Goal: Information Seeking & Learning: Learn about a topic

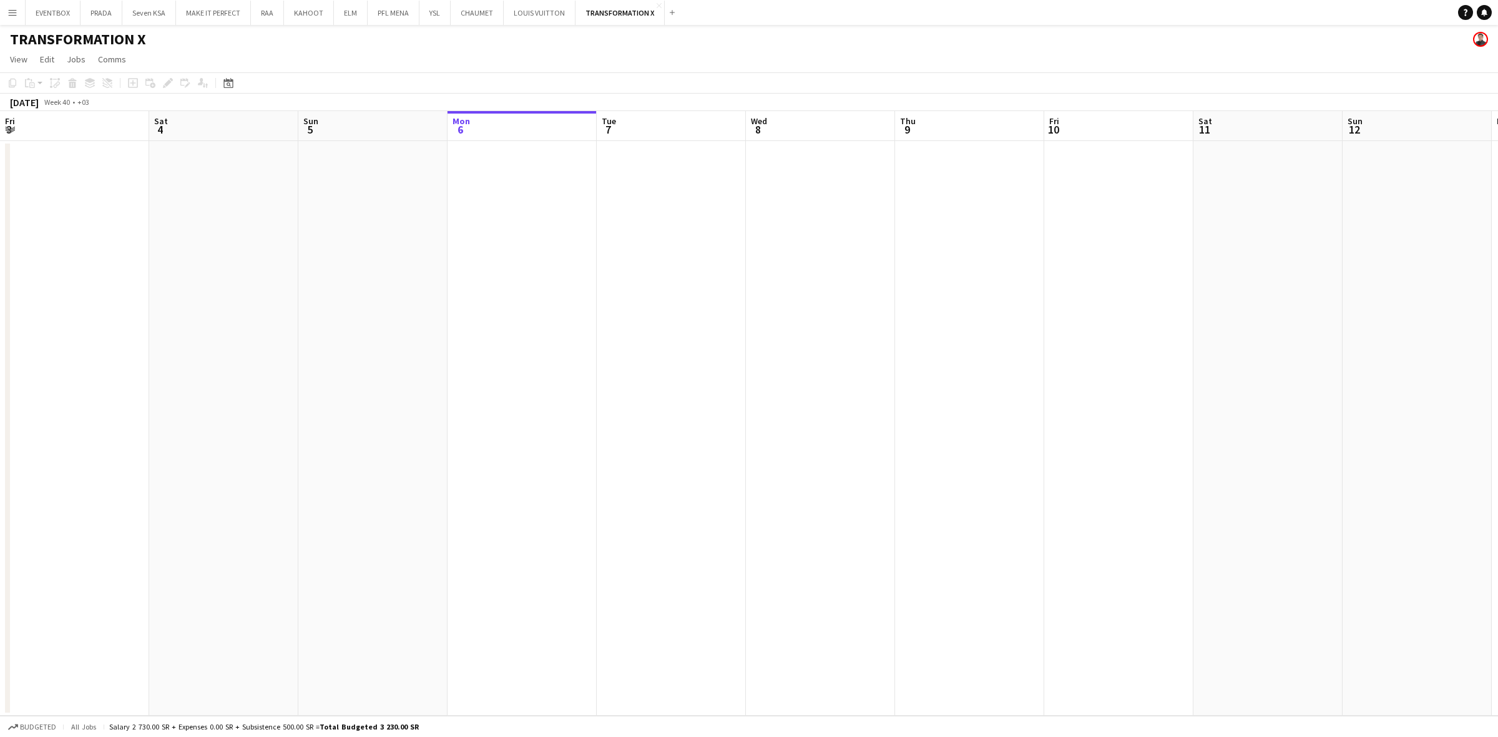
click at [17, 14] on app-icon "Menu" at bounding box center [12, 12] width 10 height 10
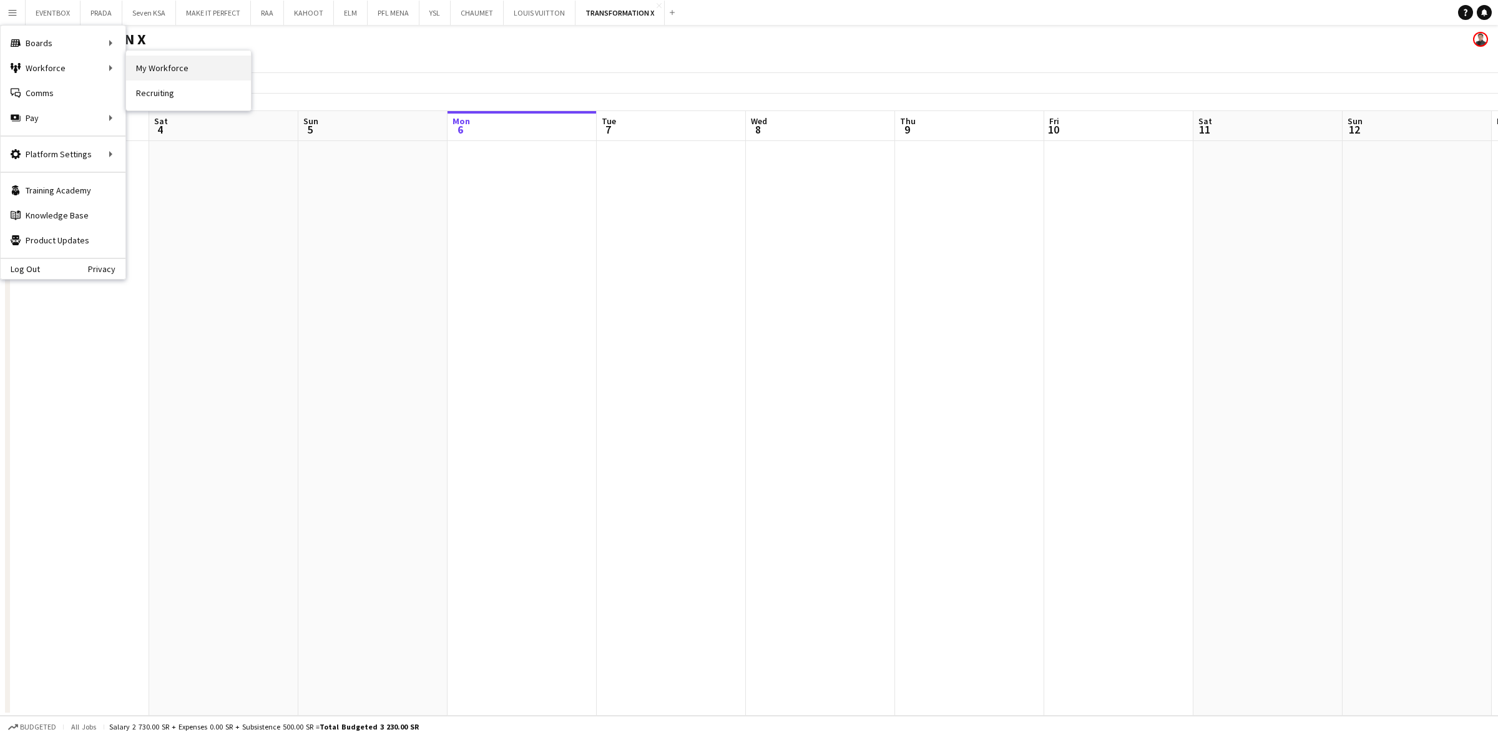
click at [170, 64] on link "My Workforce" at bounding box center [188, 68] width 125 height 25
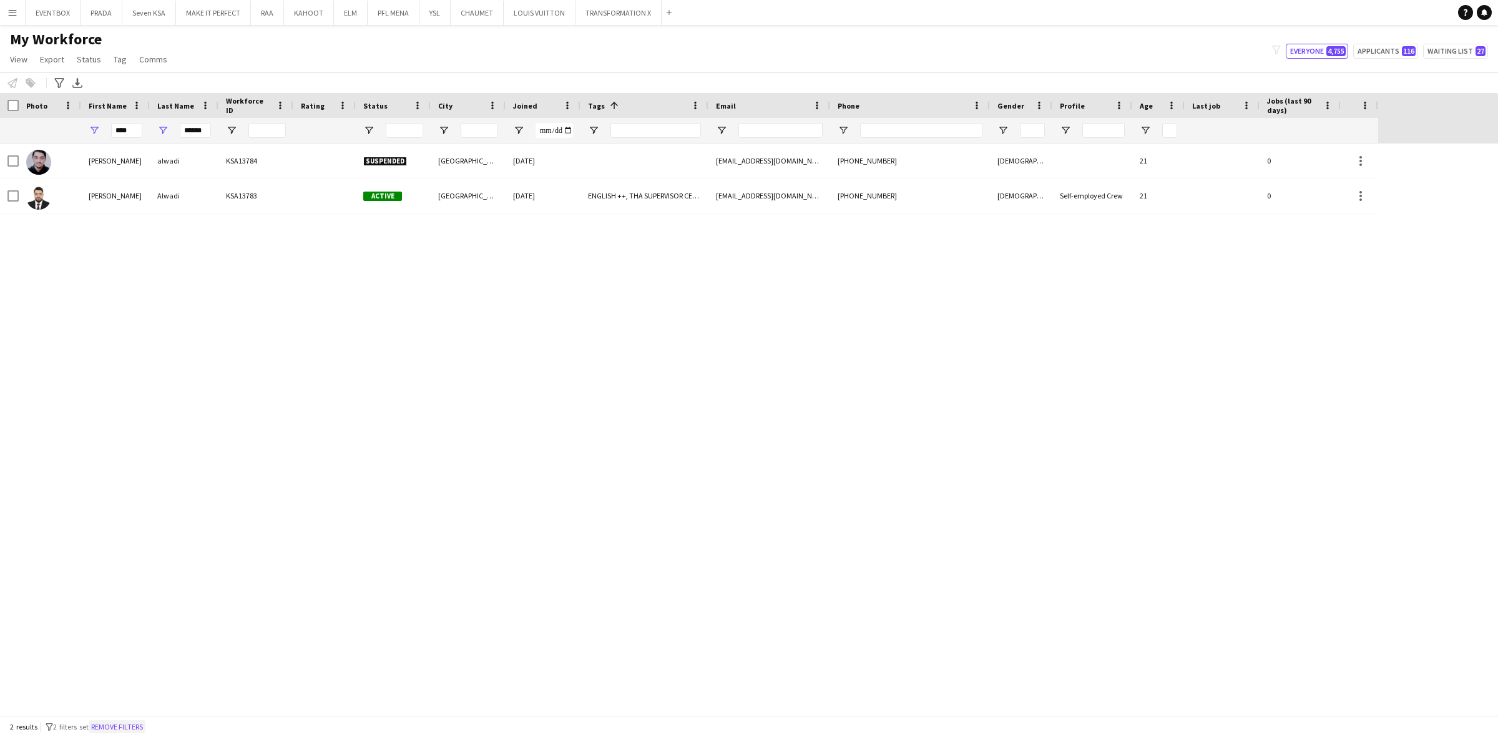
click at [144, 567] on button "Remove filters" at bounding box center [117, 727] width 57 height 14
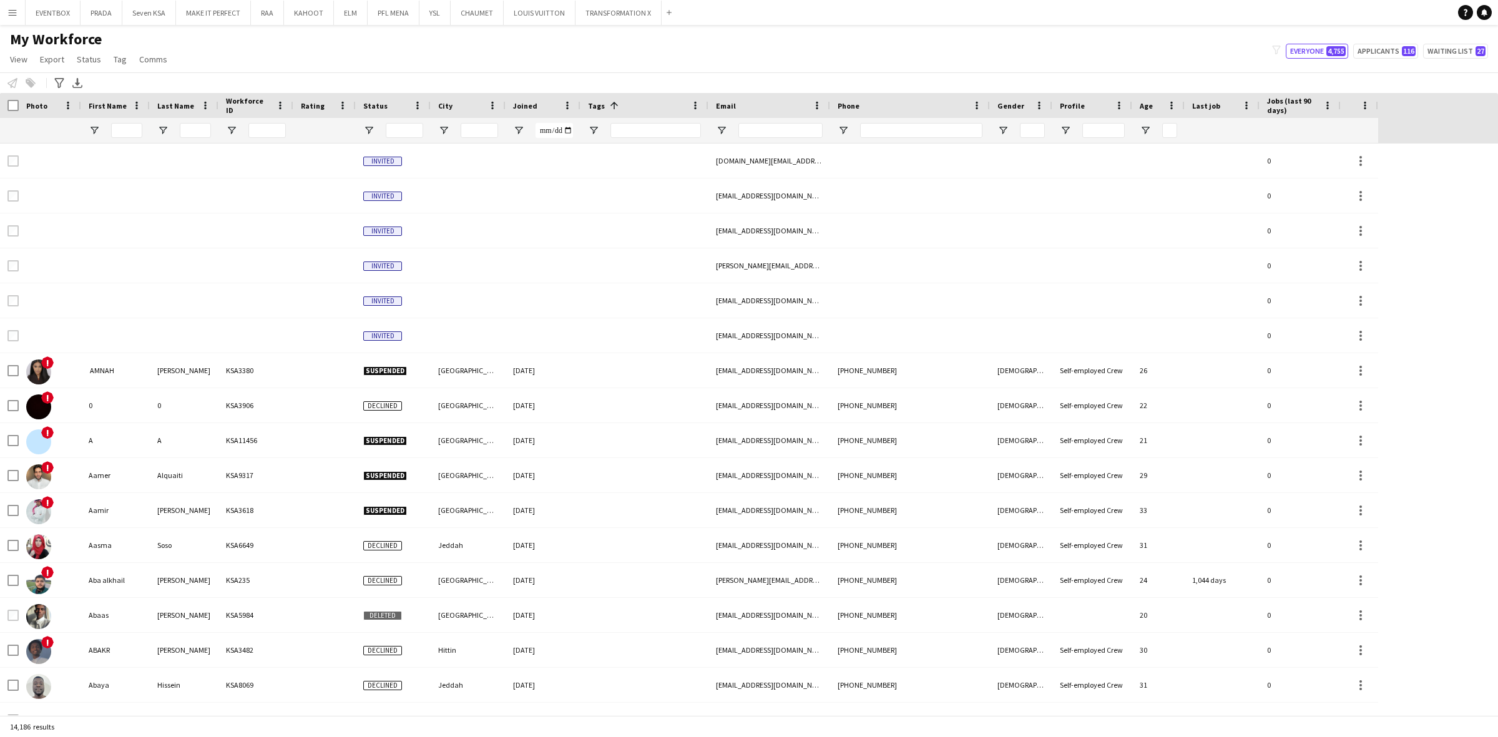
click at [16, 10] on app-icon "Menu" at bounding box center [12, 12] width 10 height 10
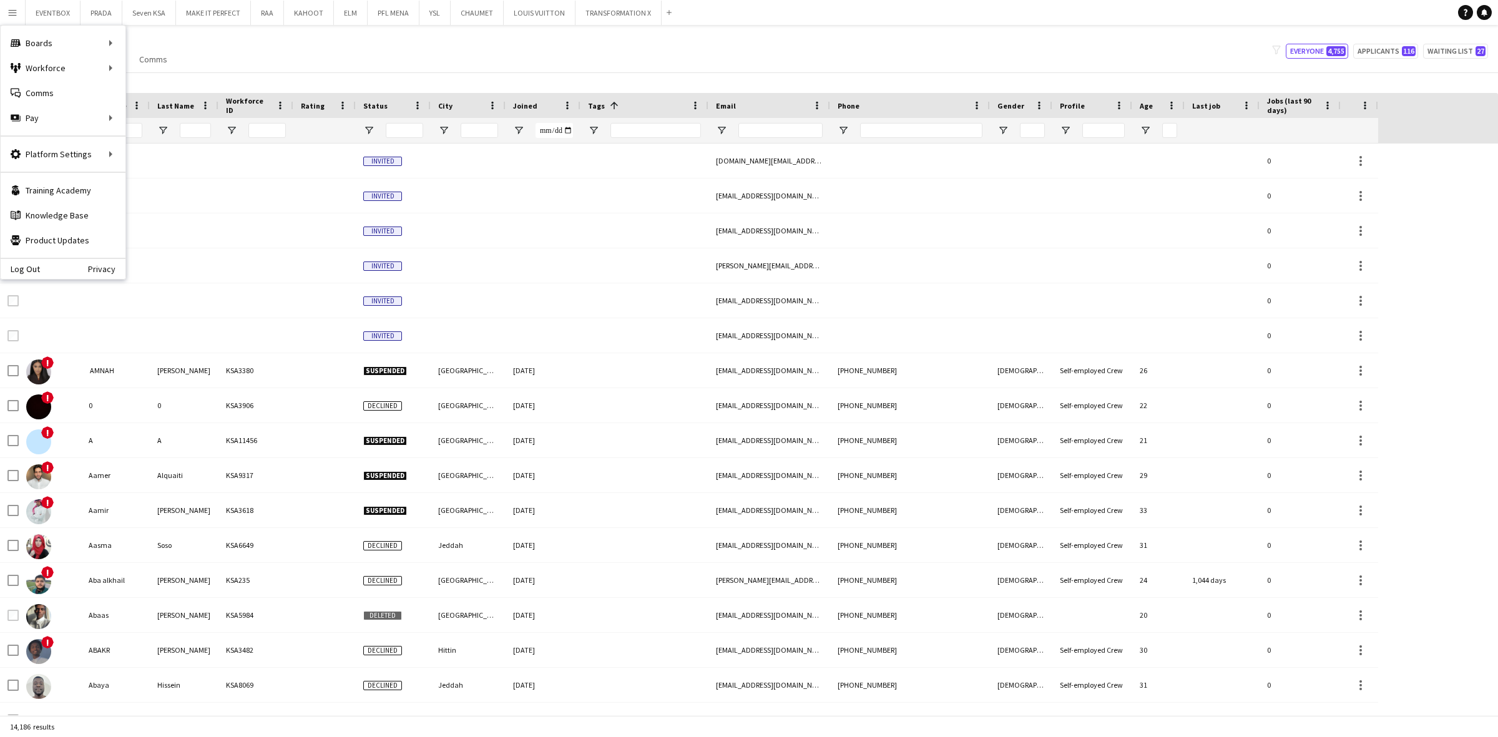
click at [488, 74] on div "Notify workforce Add to tag Select at least one crew to tag him or her. Advance…" at bounding box center [749, 82] width 1498 height 21
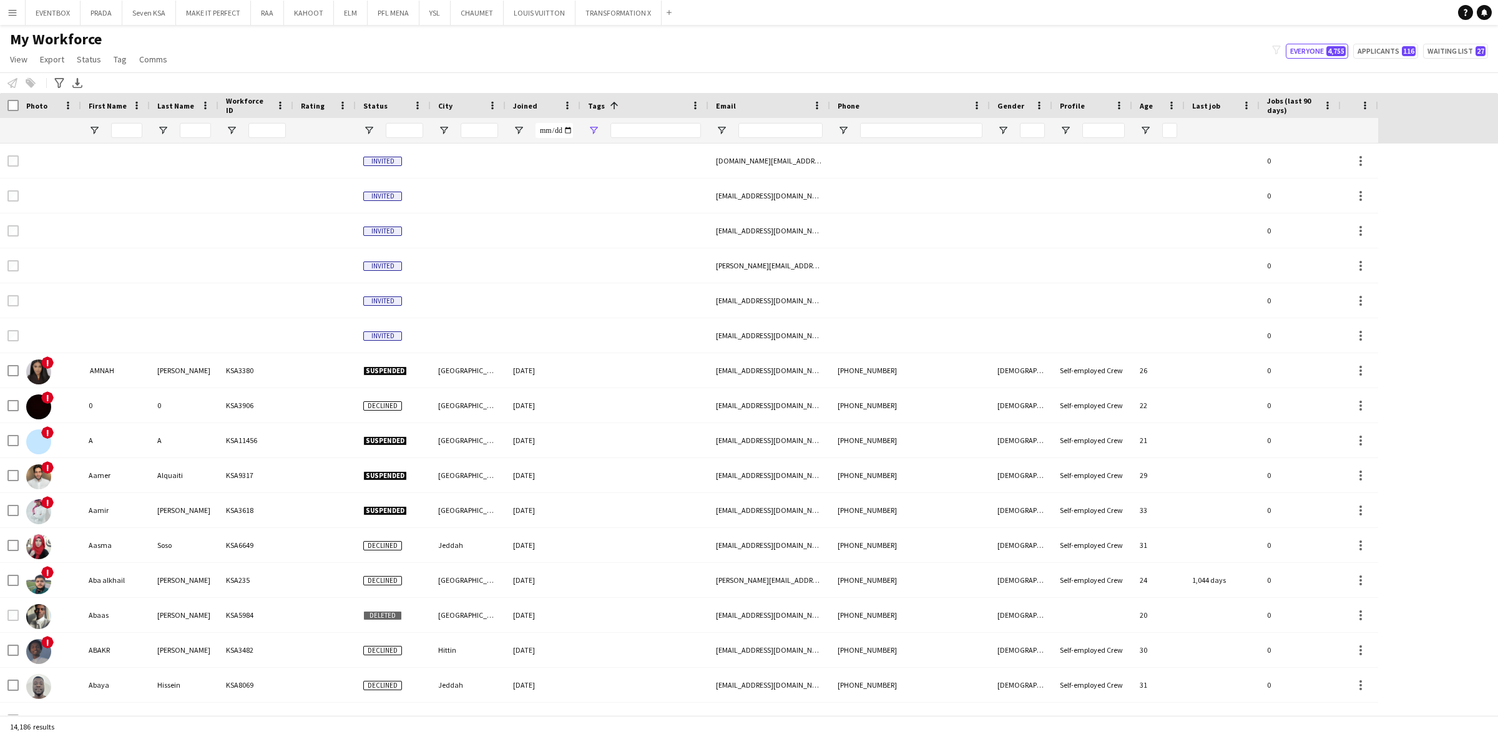
click at [588, 131] on div at bounding box center [644, 130] width 128 height 25
click at [593, 131] on span "Open Filter Menu" at bounding box center [593, 130] width 11 height 11
type input "***"
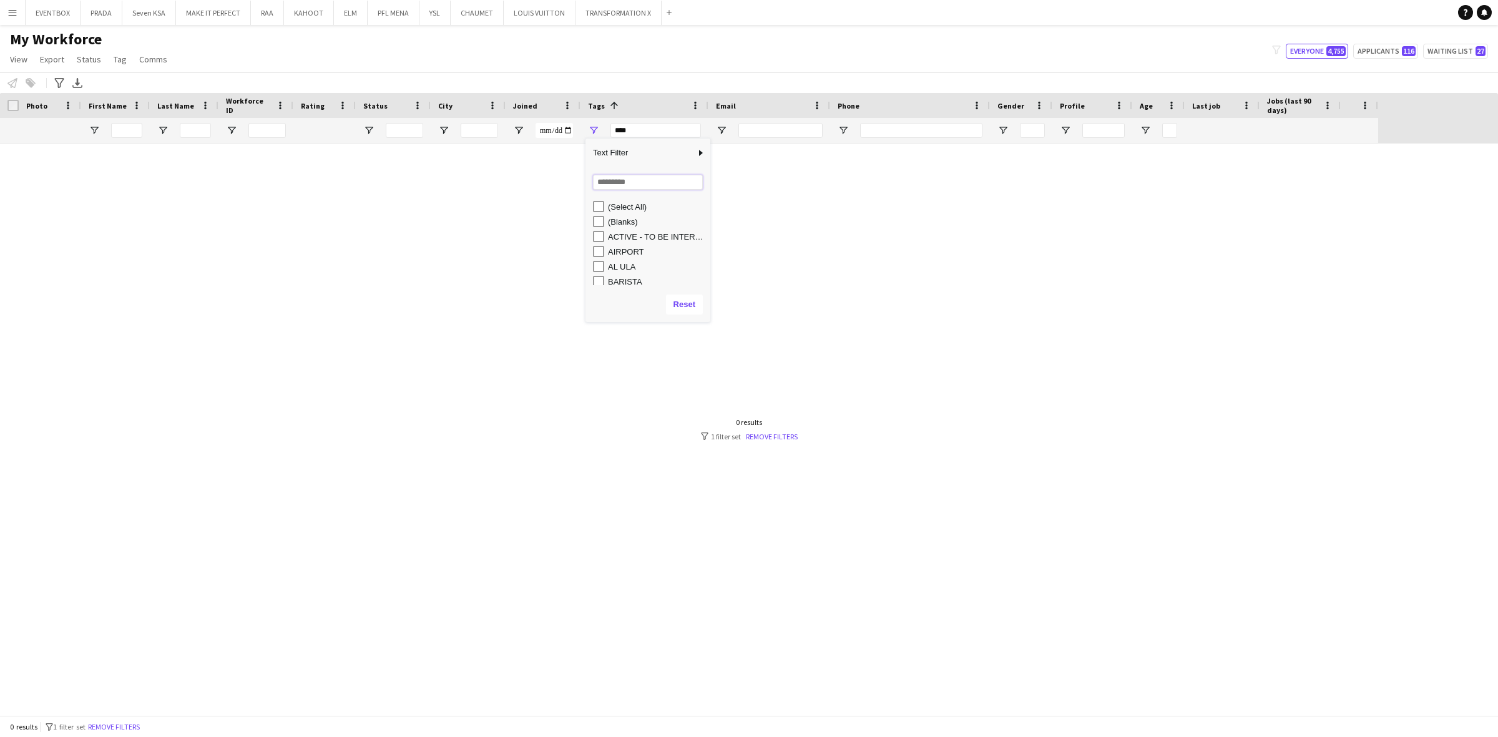
click at [617, 182] on input "Search filter values" at bounding box center [648, 182] width 110 height 15
type input "****"
type input "**********"
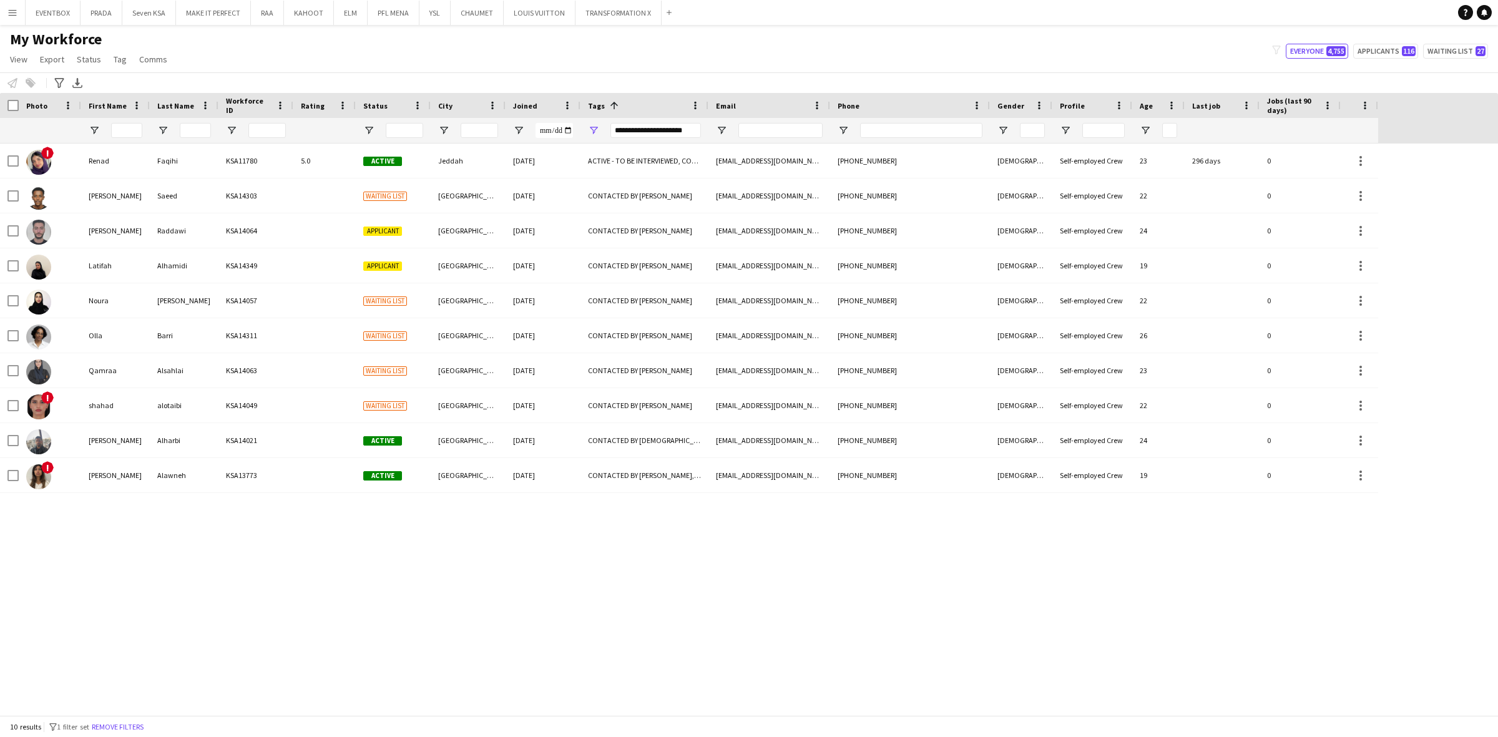
click at [610, 69] on div "My Workforce View Views Default view Basic Export View Full Name TAGS Test New …" at bounding box center [749, 51] width 1498 height 42
click at [444, 567] on div "! Renad Faqihi KSA11780 5.0 Active Jeddah 09-11-2024 ACTIVE - TO BE INTERVIEWED…" at bounding box center [749, 430] width 1498 height 572
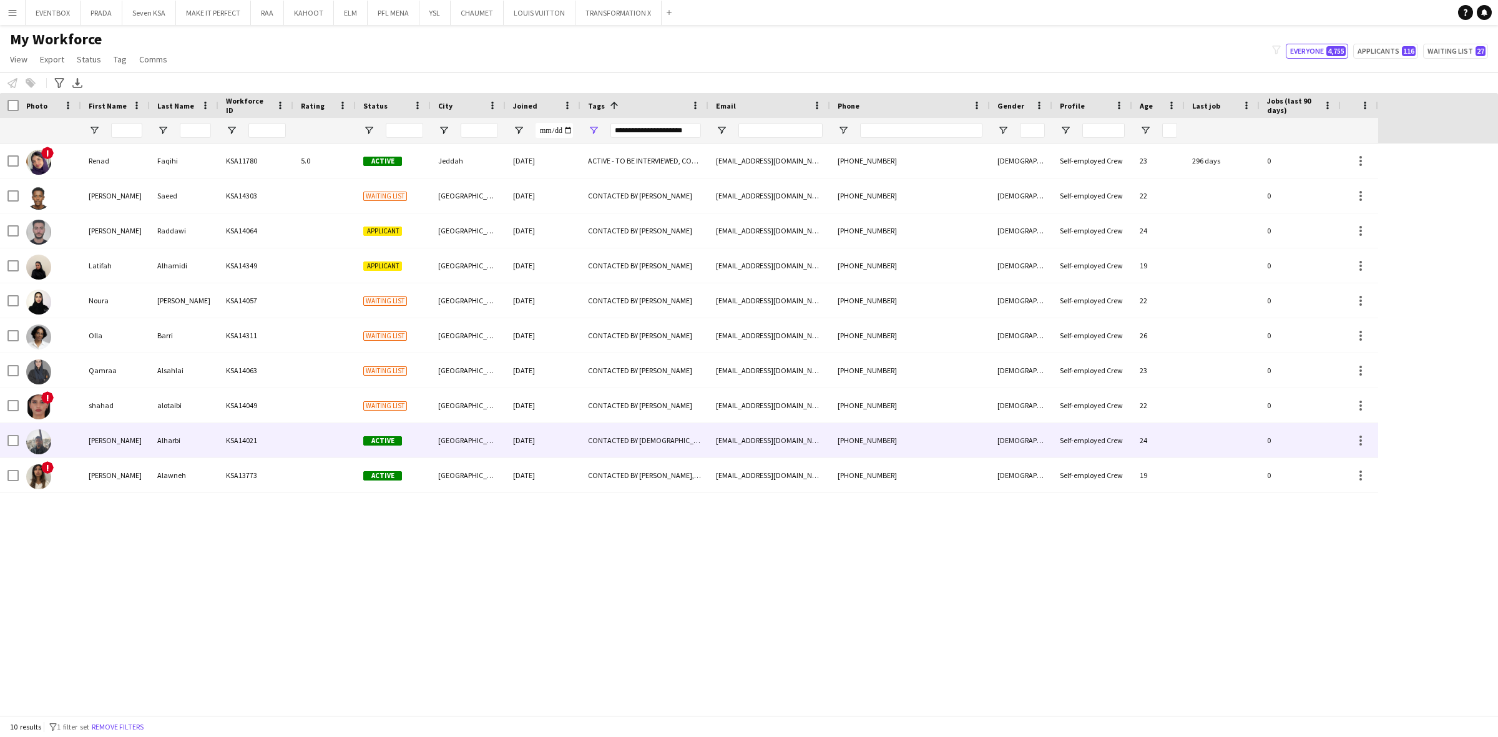
click at [466, 437] on div "[GEOGRAPHIC_DATA]" at bounding box center [468, 440] width 75 height 34
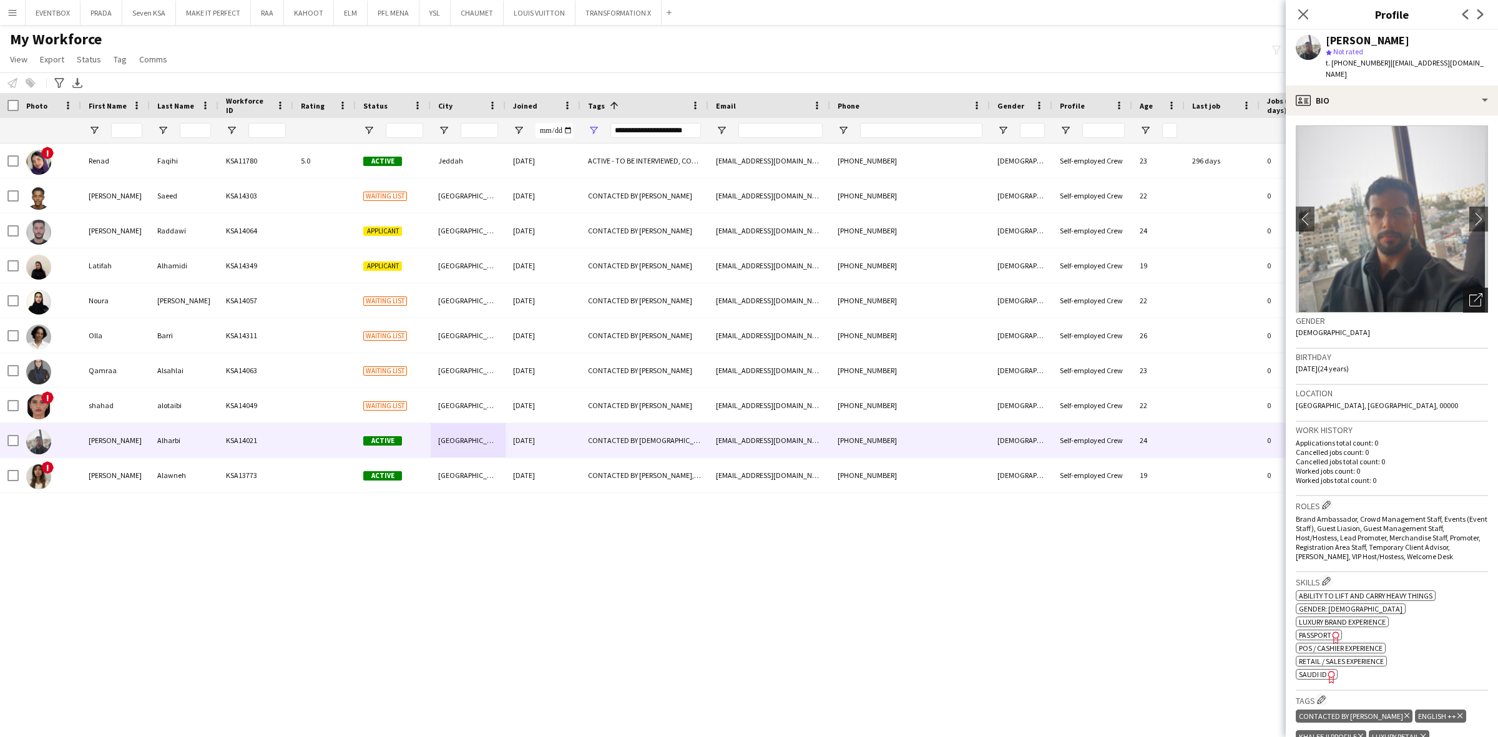
click at [1198, 293] on icon "Open photos pop-in" at bounding box center [1475, 299] width 13 height 13
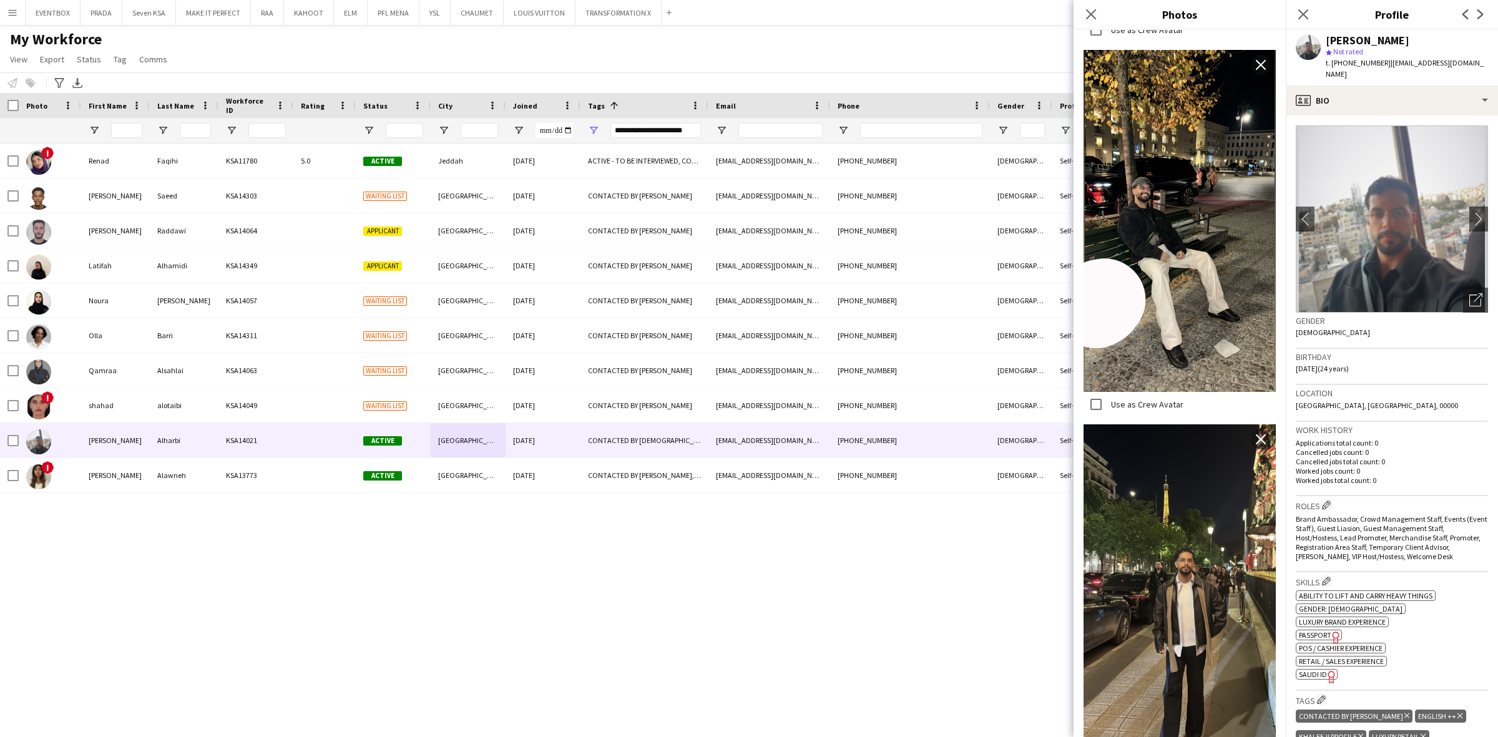
scroll to position [2055, 0]
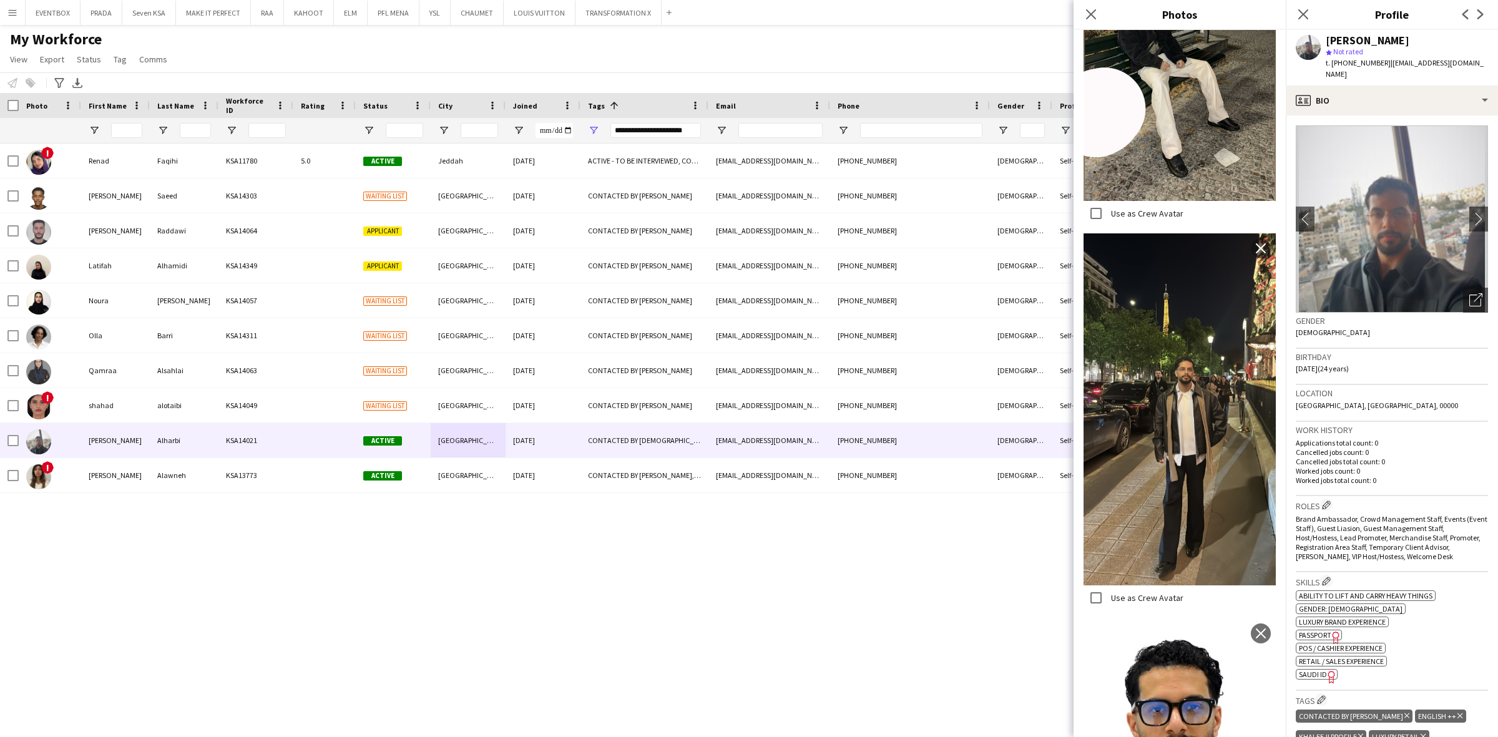
click at [292, 567] on div "! Renad Faqihi KSA11780 5.0 Active Jeddah 09-11-2024 ACTIVE - TO BE INTERVIEWED…" at bounding box center [749, 430] width 1498 height 572
drag, startPoint x: 1091, startPoint y: 19, endPoint x: 1009, endPoint y: 74, distance: 98.1
click at [1090, 21] on app-icon "Close pop-in" at bounding box center [1090, 14] width 15 height 15
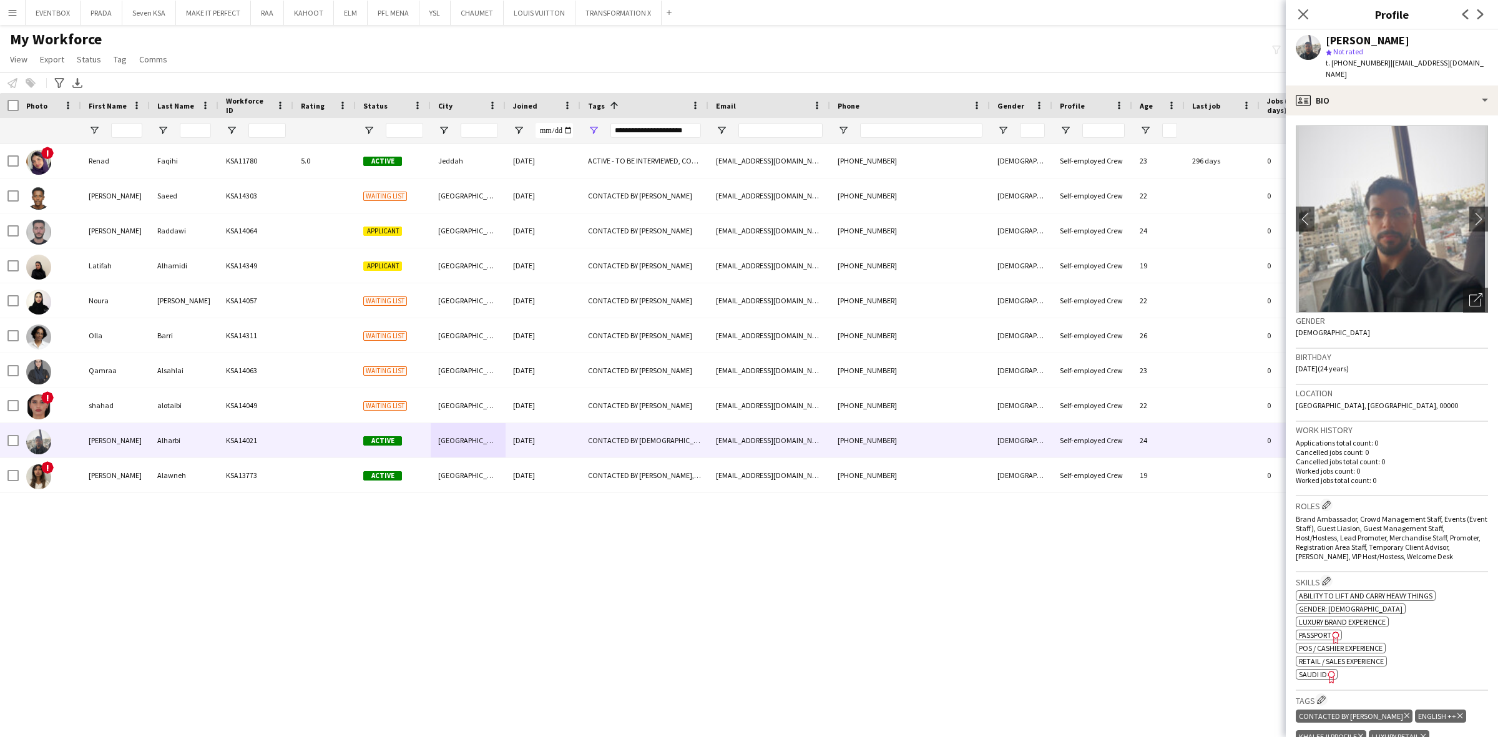
click at [155, 567] on div "! Renad Faqihi KSA11780 5.0 Active Jeddah 09-11-2024 ACTIVE - TO BE INTERVIEWED…" at bounding box center [749, 430] width 1498 height 572
click at [1198, 11] on icon "Close pop-in" at bounding box center [1303, 14] width 12 height 12
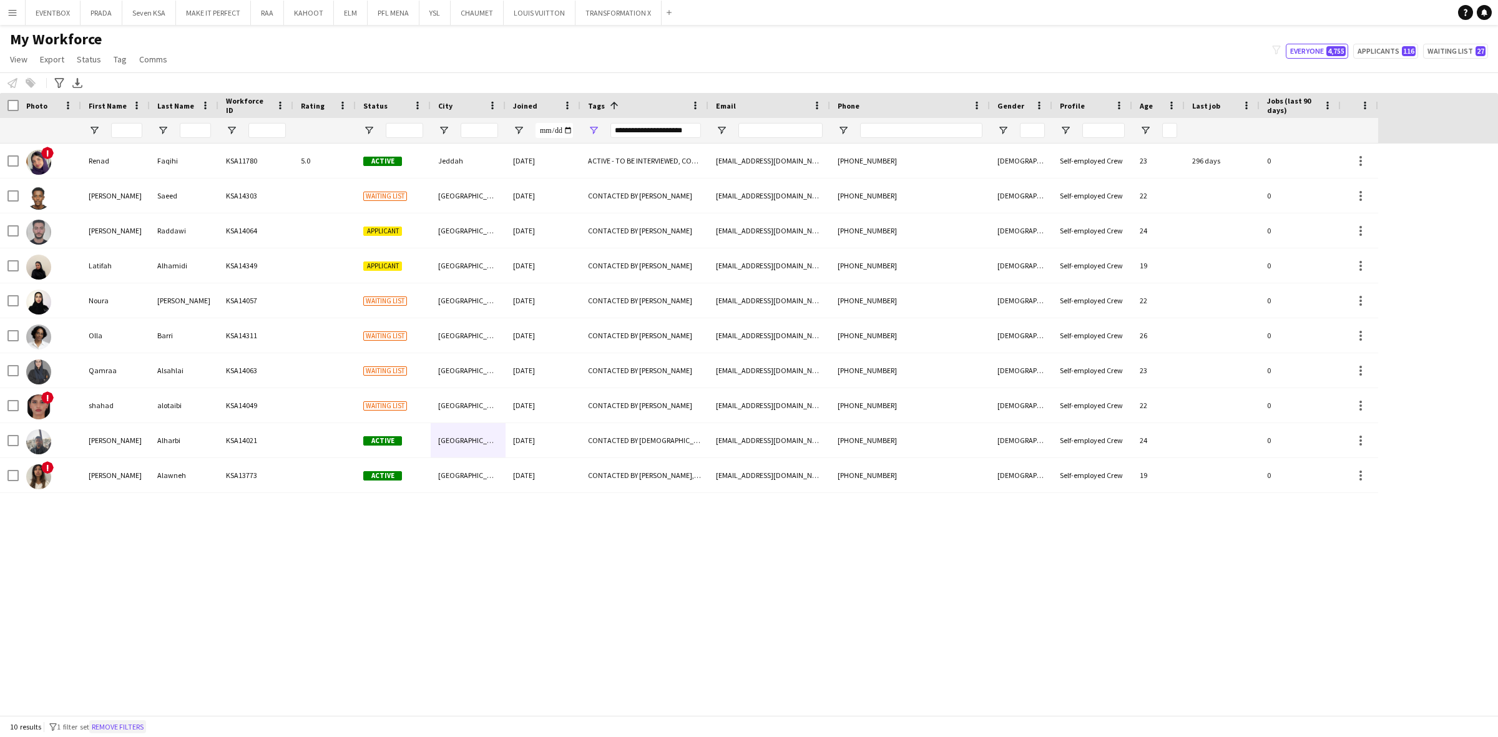
click at [141, 567] on button "Remove filters" at bounding box center [117, 727] width 57 height 14
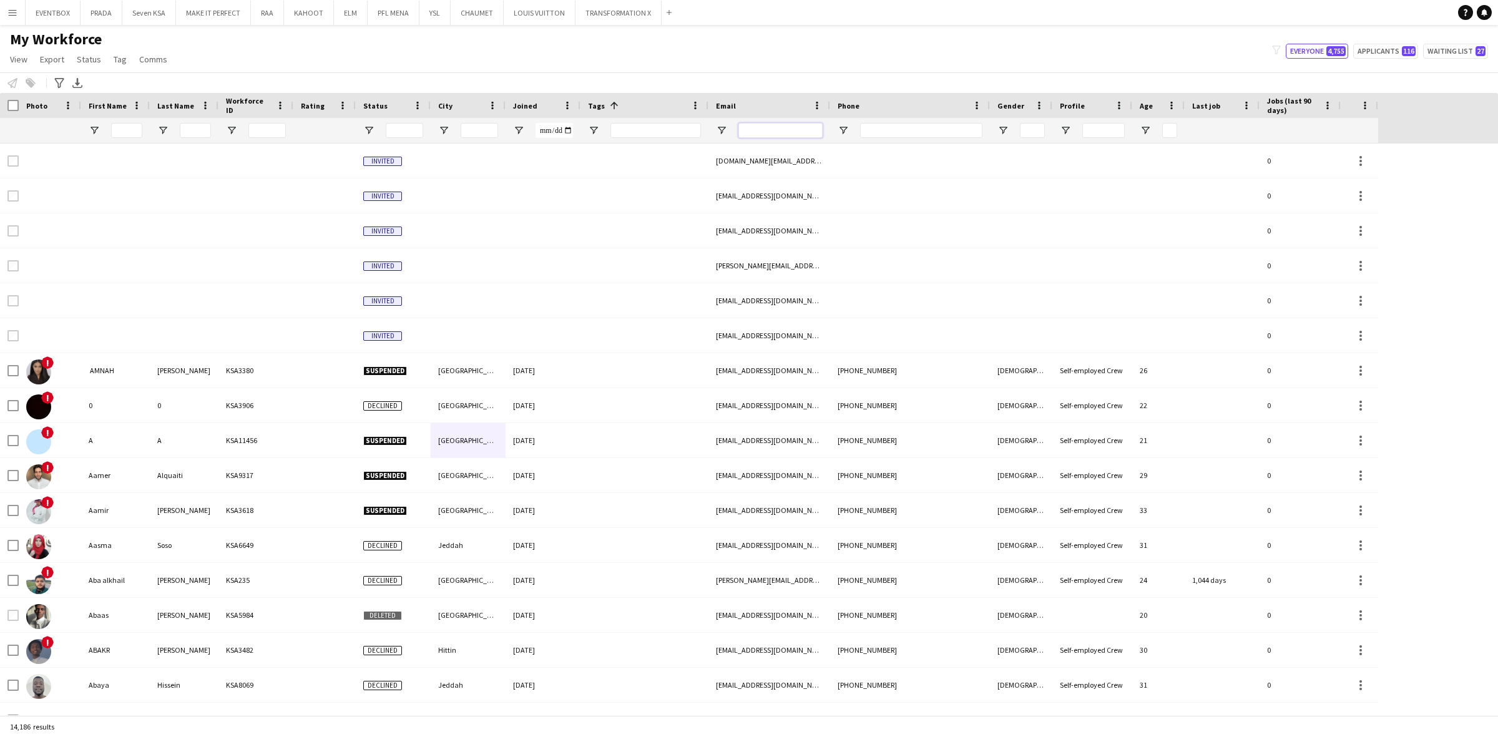
click at [789, 132] on input "Email Filter Input" at bounding box center [780, 130] width 84 height 15
paste input "**********"
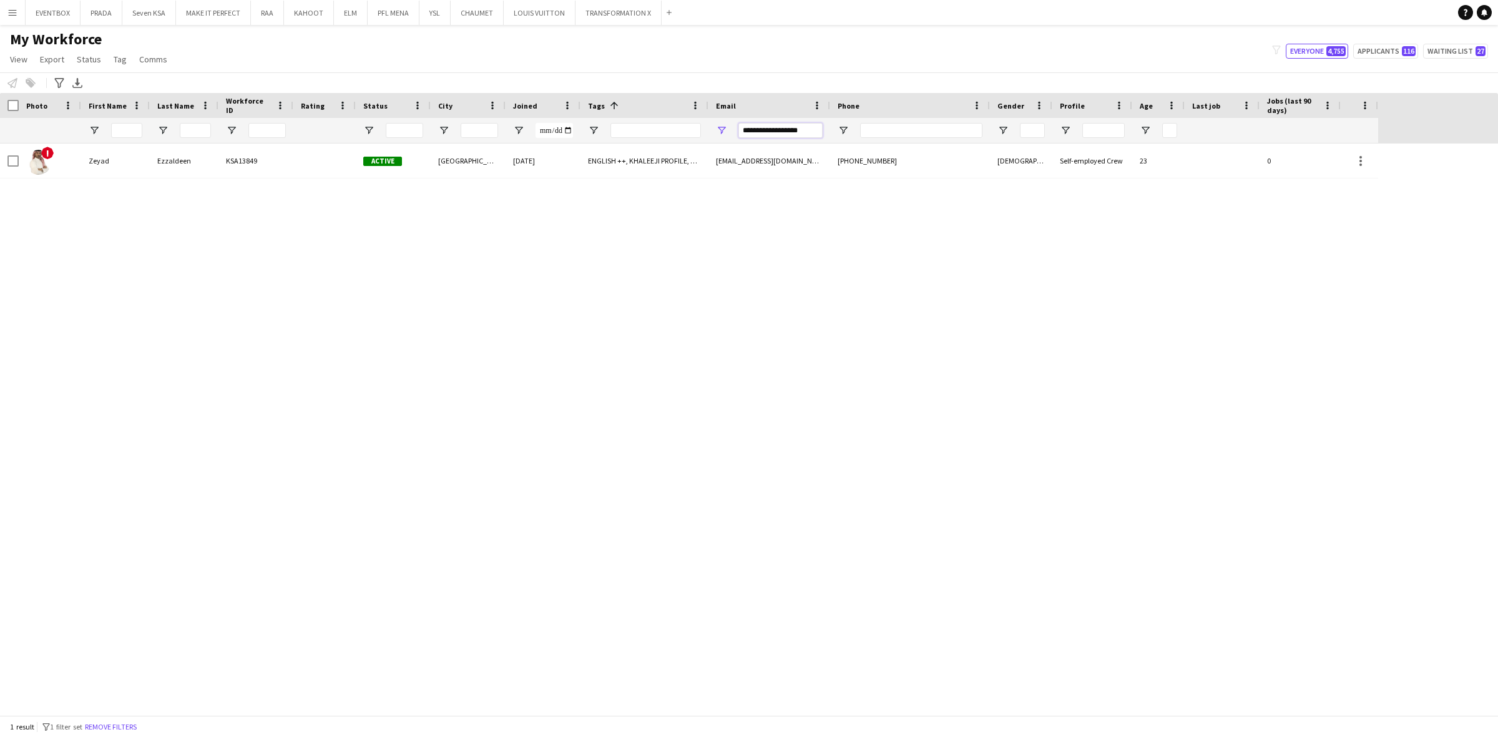
type input "**********"
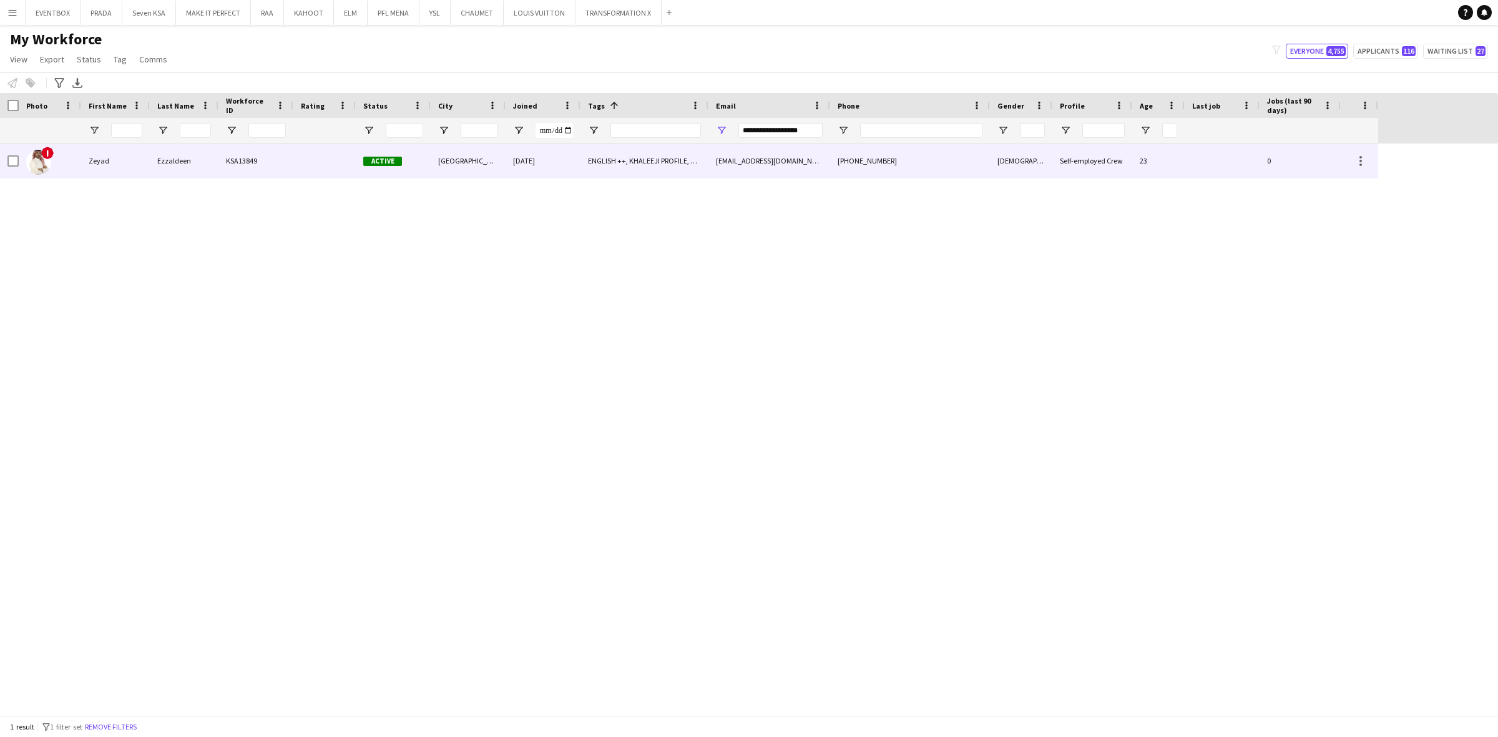
click at [587, 169] on div "ENGLISH ++, KHALEEJI PROFILE, TOP HOST/HOSTESS, TOP PROMOTER, TOP USHER" at bounding box center [644, 161] width 128 height 34
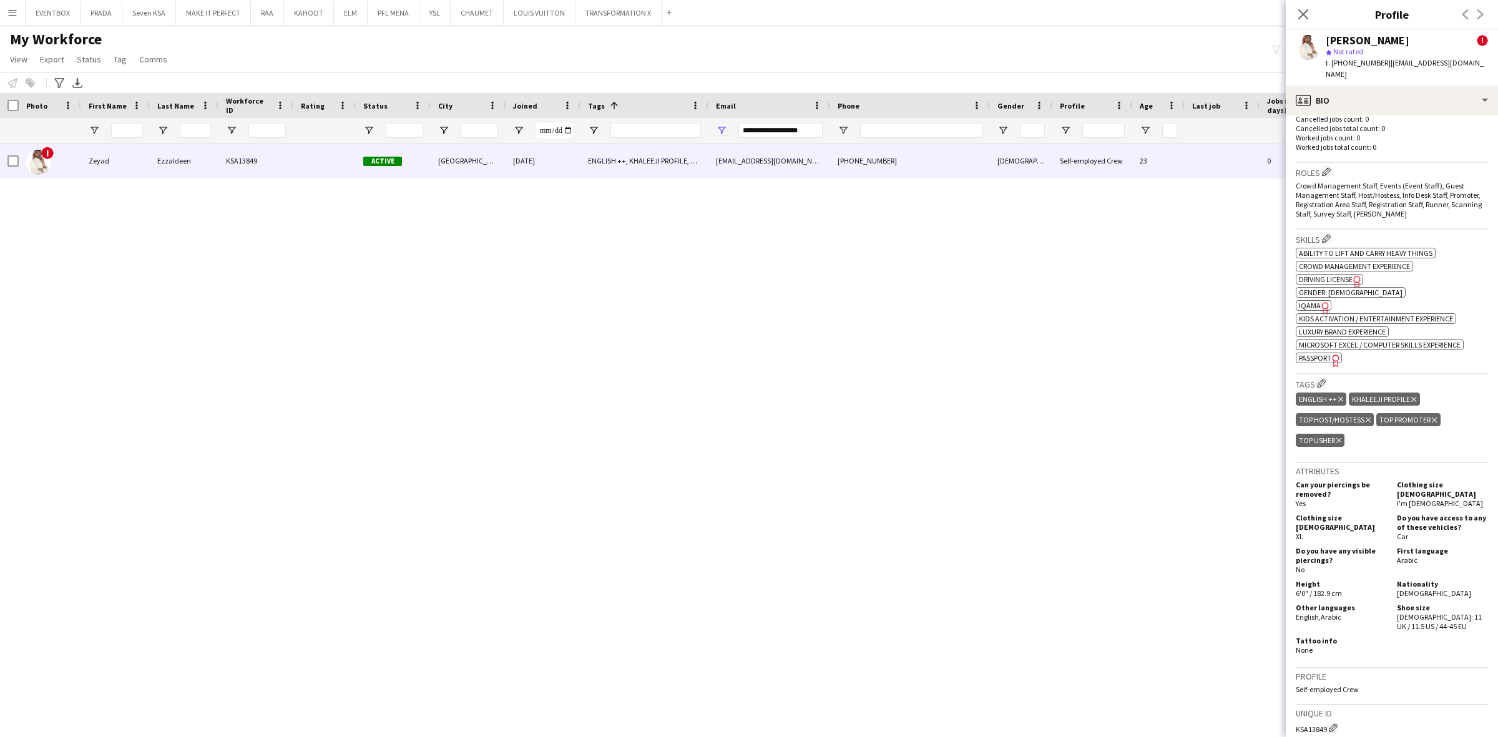
scroll to position [0, 0]
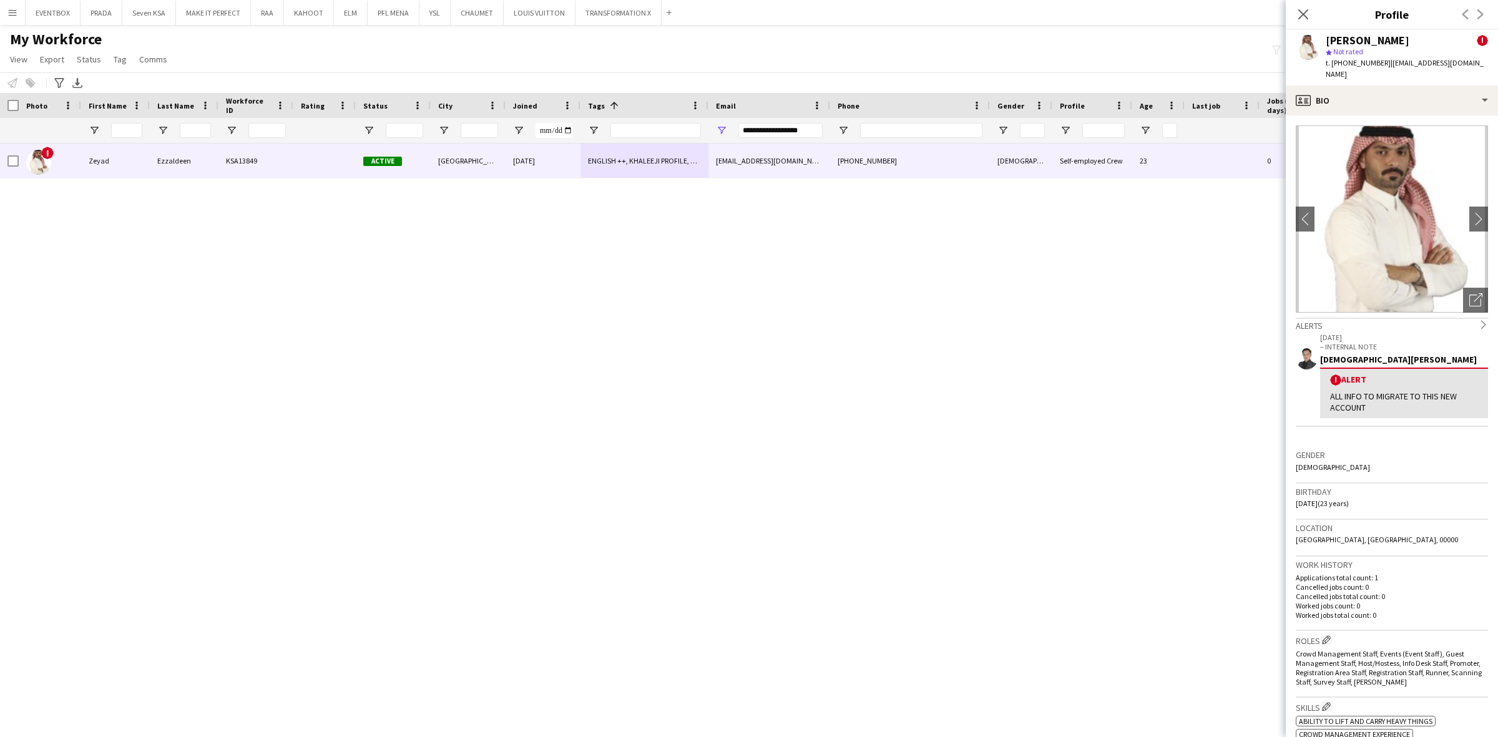
drag, startPoint x: 1405, startPoint y: 39, endPoint x: 1306, endPoint y: 42, distance: 98.6
click at [1198, 42] on div "Zeyad Ezzaldeen ! star Not rated t. +966533431873 | zeyad_3z@yahoo.com" at bounding box center [1392, 58] width 212 height 56
click at [1198, 38] on div "Zeyad Ezzaldeen" at bounding box center [1367, 40] width 84 height 11
drag, startPoint x: 1359, startPoint y: 37, endPoint x: 1418, endPoint y: 38, distance: 59.3
click at [1198, 38] on div "Zeyad Ezzaldeen !" at bounding box center [1406, 40] width 162 height 11
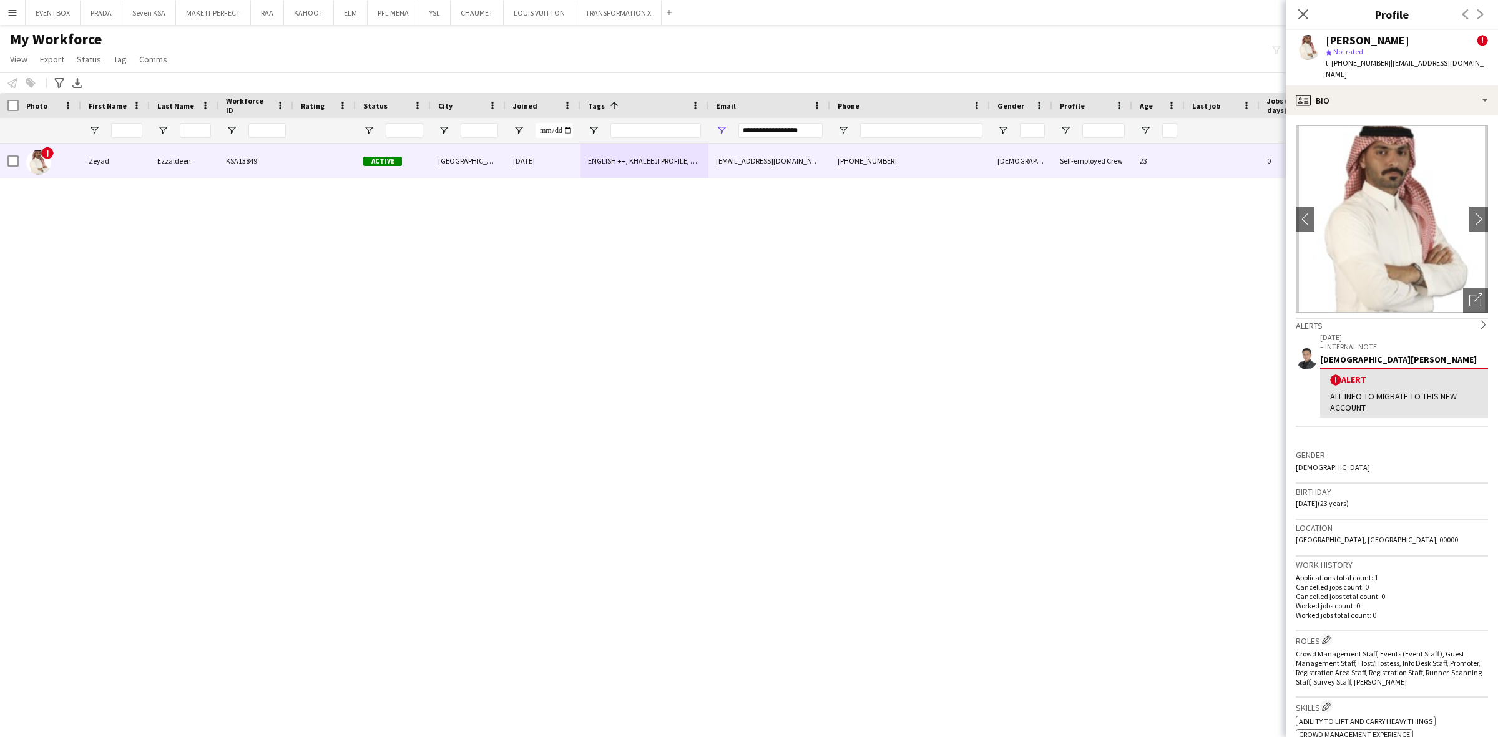
copy div "Ezzaldeen"
drag, startPoint x: 1327, startPoint y: 39, endPoint x: 1355, endPoint y: 39, distance: 28.1
click at [1198, 39] on div "Zeyad Ezzaldeen" at bounding box center [1367, 40] width 84 height 11
copy div "Zeyad"
click at [967, 228] on div "! Zeyad Ezzaldeen KSA13849 Active Riyadh 30-07-2025 ENGLISH ++, KHALEEJI PROFIL…" at bounding box center [749, 430] width 1498 height 572
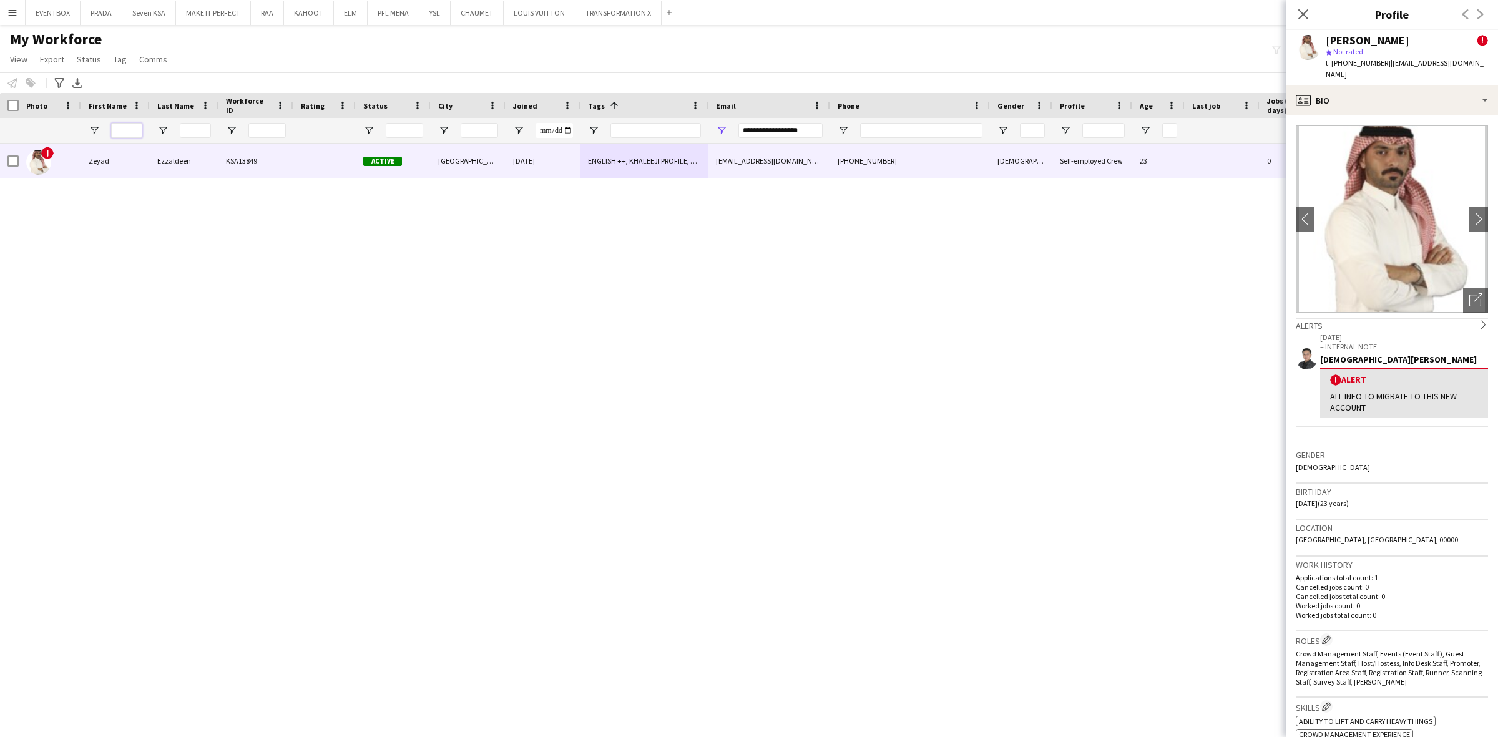
click at [122, 126] on input "First Name Filter Input" at bounding box center [126, 130] width 31 height 15
paste input "*****"
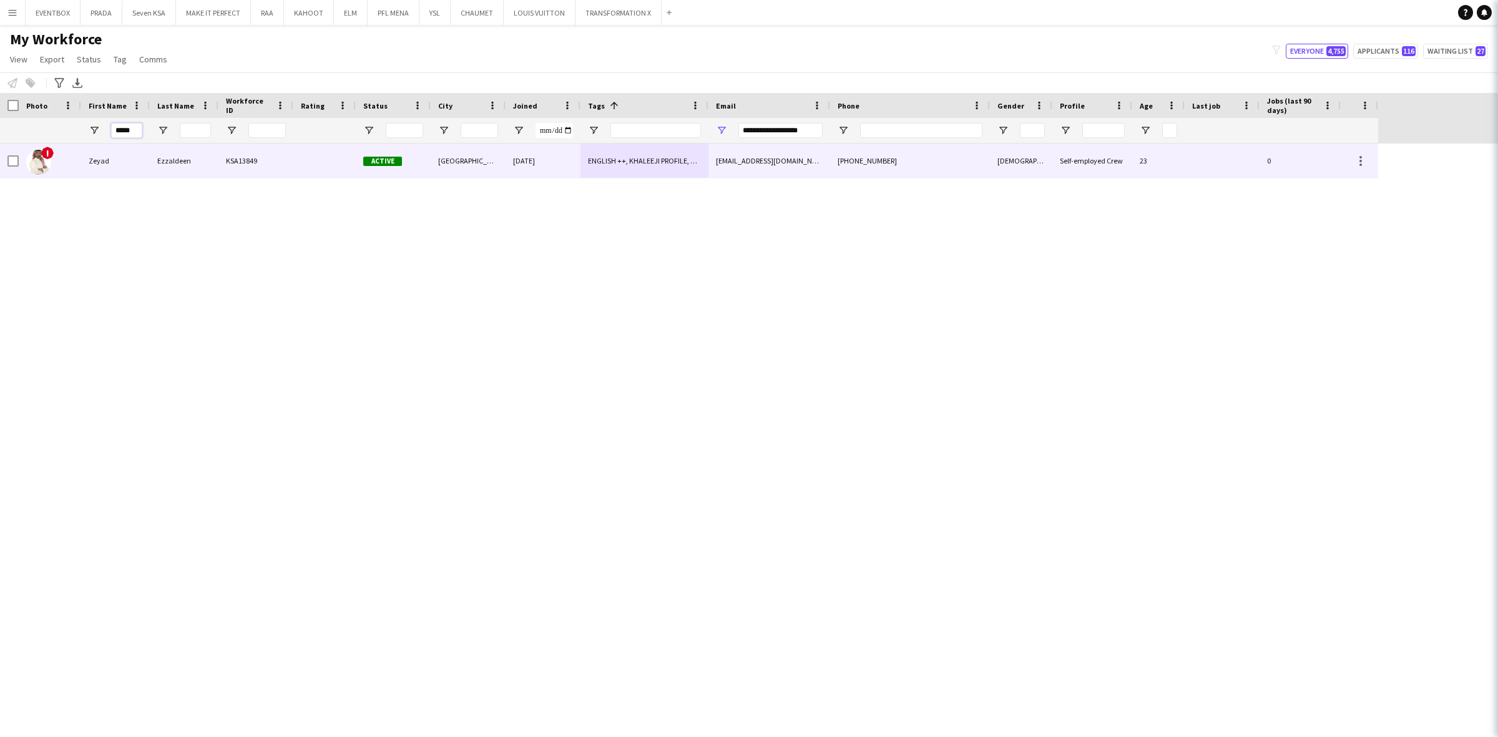
type input "*****"
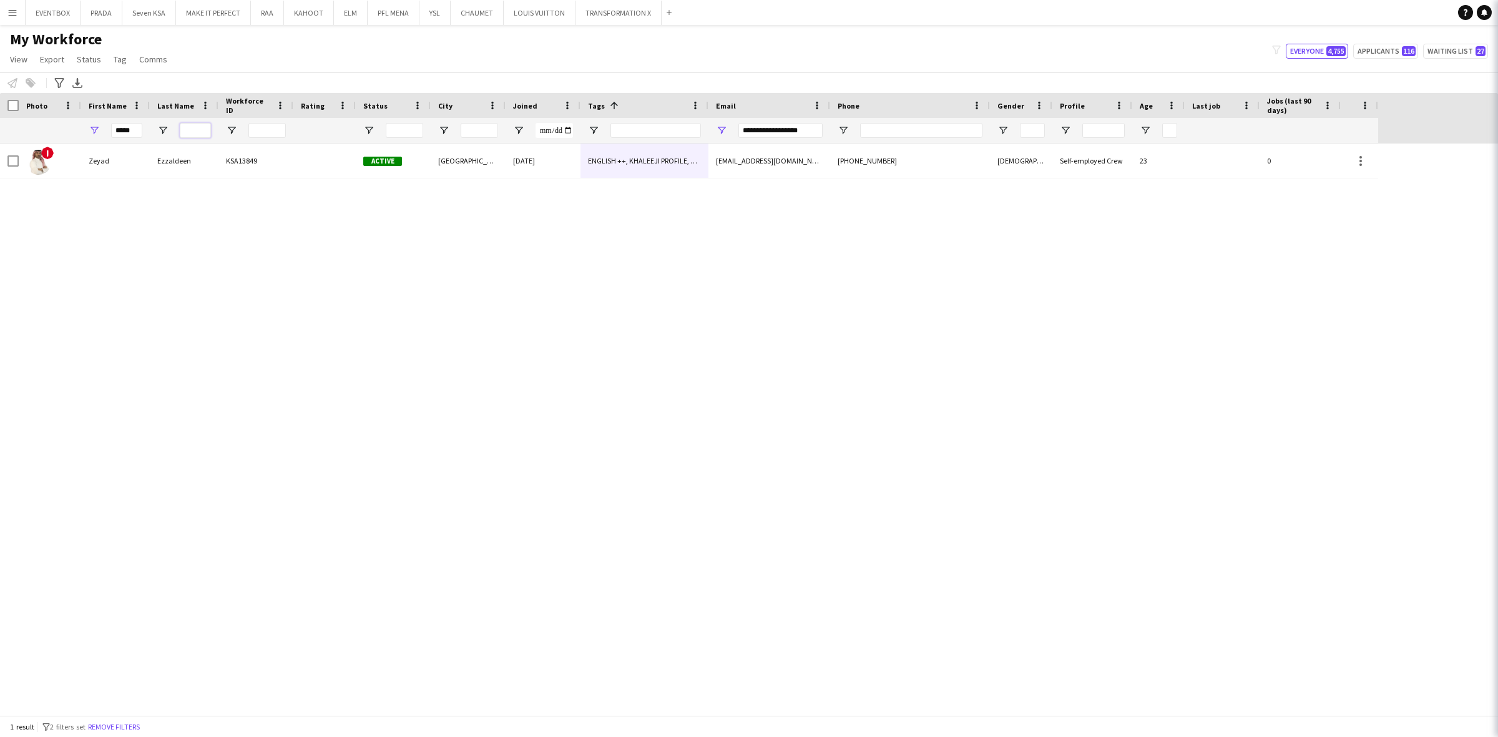
click at [184, 129] on input "Last Name Filter Input" at bounding box center [195, 130] width 31 height 15
paste input "*********"
type input "*********"
click at [507, 282] on div "! Zeyad Ezzaldeen KSA13849 Active Riyadh 30-07-2025 ENGLISH ++, KHALEEJI PROFIL…" at bounding box center [749, 430] width 1498 height 572
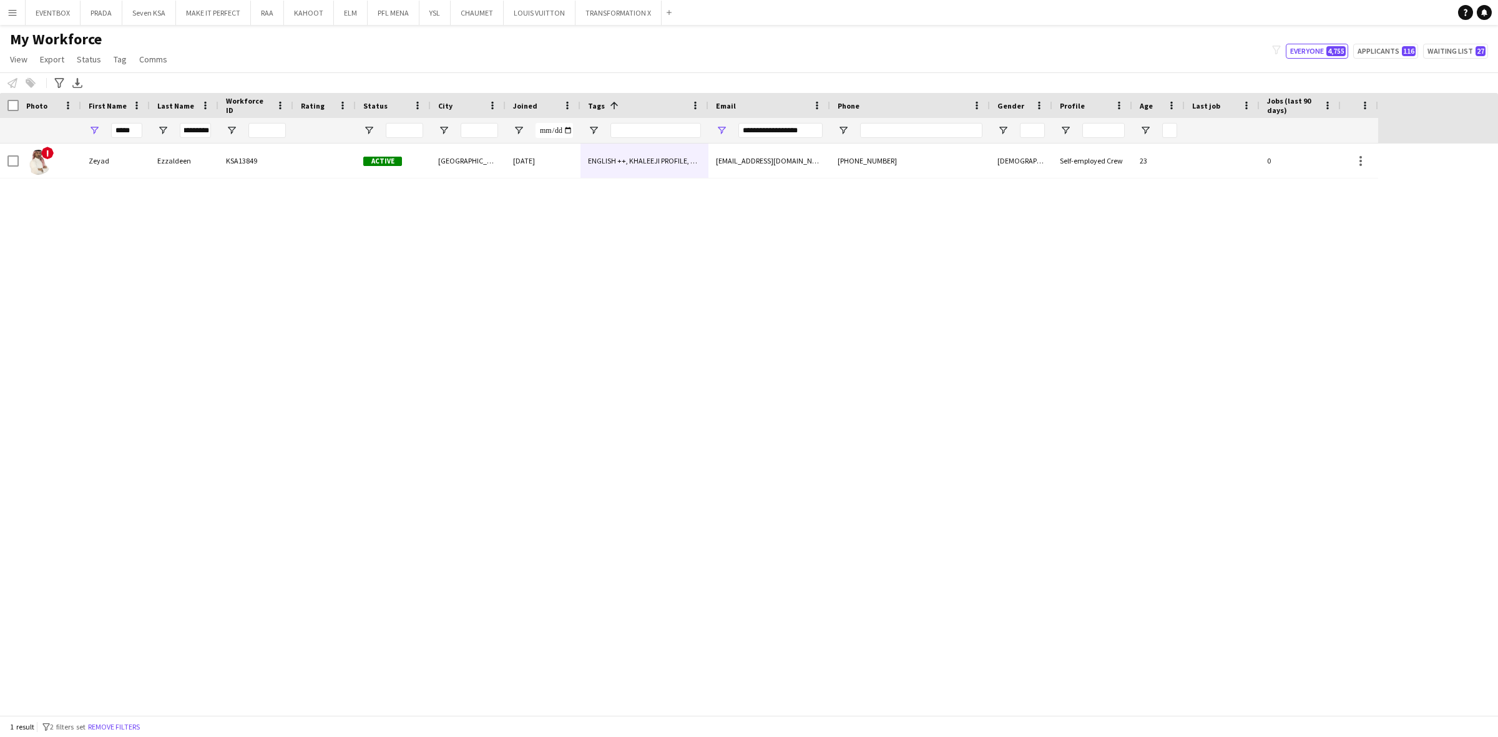
scroll to position [0, 0]
drag, startPoint x: 813, startPoint y: 134, endPoint x: 559, endPoint y: 135, distance: 254.0
click at [565, 137] on div "***** *********" at bounding box center [689, 130] width 1378 height 25
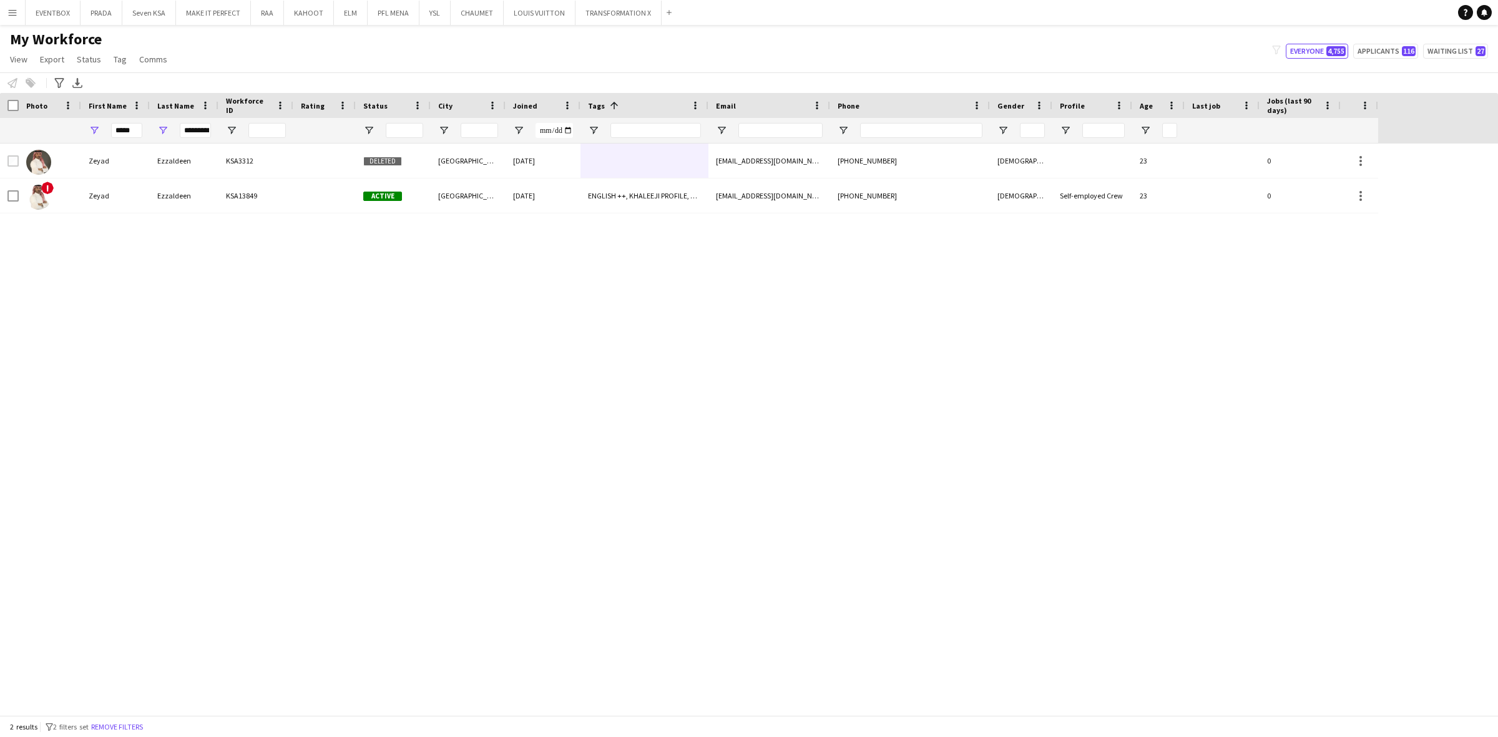
click at [378, 298] on div "! Zeyad Ezzaldeen KSA13849 Active Riyadh 30-07-2025 ENGLISH ++, KHALEEJI PROFIL…" at bounding box center [749, 430] width 1498 height 572
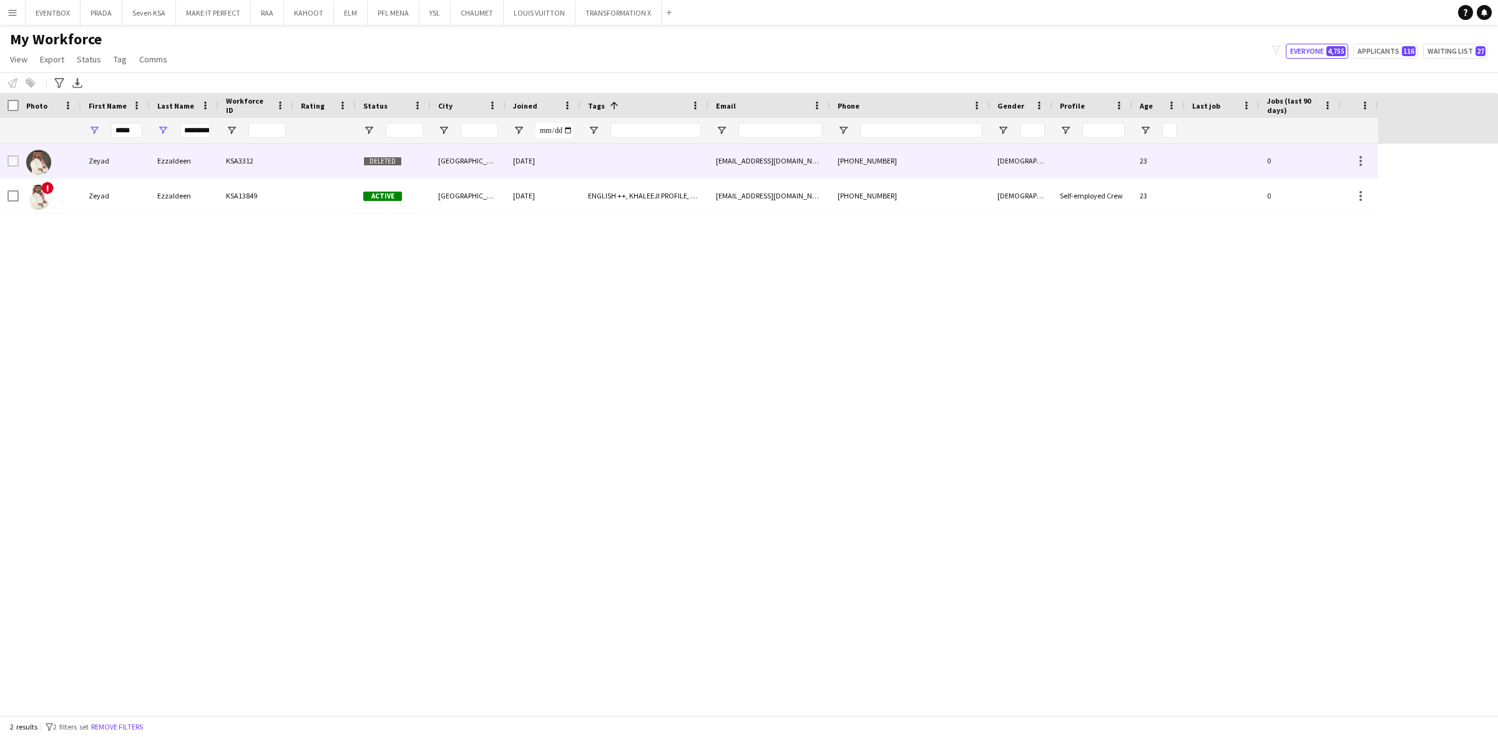
click at [441, 168] on div "[GEOGRAPHIC_DATA]" at bounding box center [468, 161] width 75 height 34
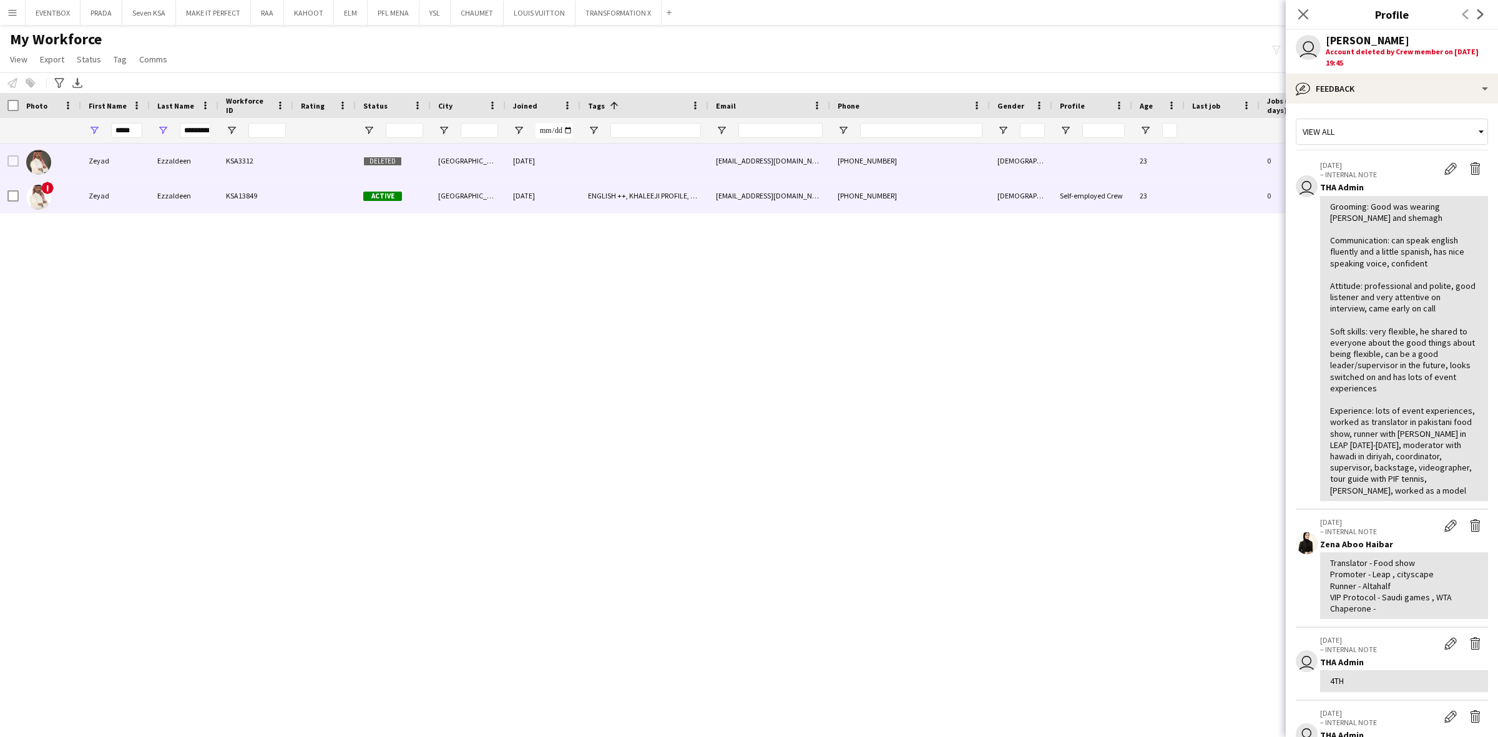
click at [957, 195] on div "+966533431873" at bounding box center [910, 195] width 160 height 34
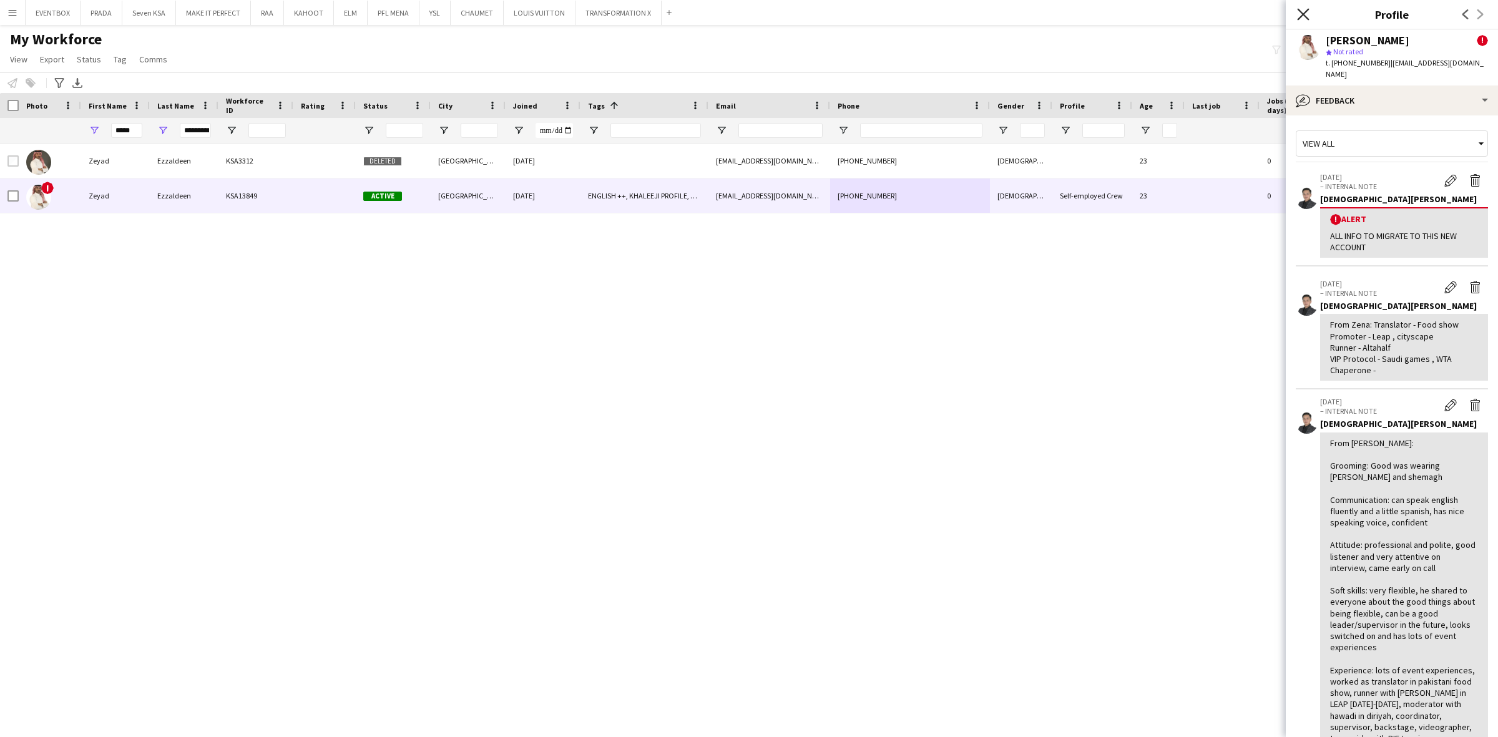
click at [1198, 13] on icon at bounding box center [1303, 14] width 12 height 12
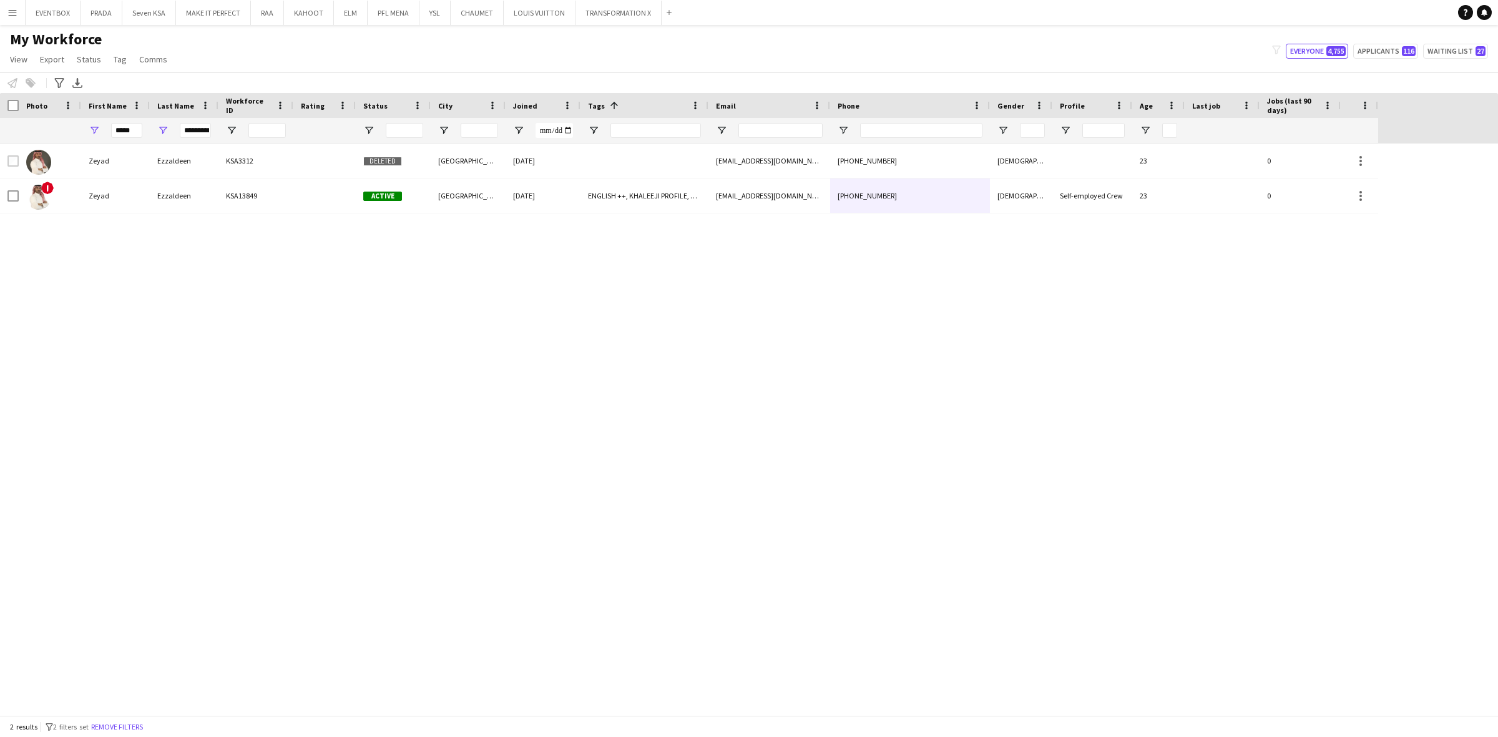
click at [635, 488] on div "! Zeyad Ezzaldeen KSA13849 Active Riyadh 30-07-2025 ENGLISH ++, KHALEEJI PROFIL…" at bounding box center [749, 430] width 1498 height 572
click at [607, 8] on button "TRANSFORMATION X Close" at bounding box center [618, 13] width 86 height 24
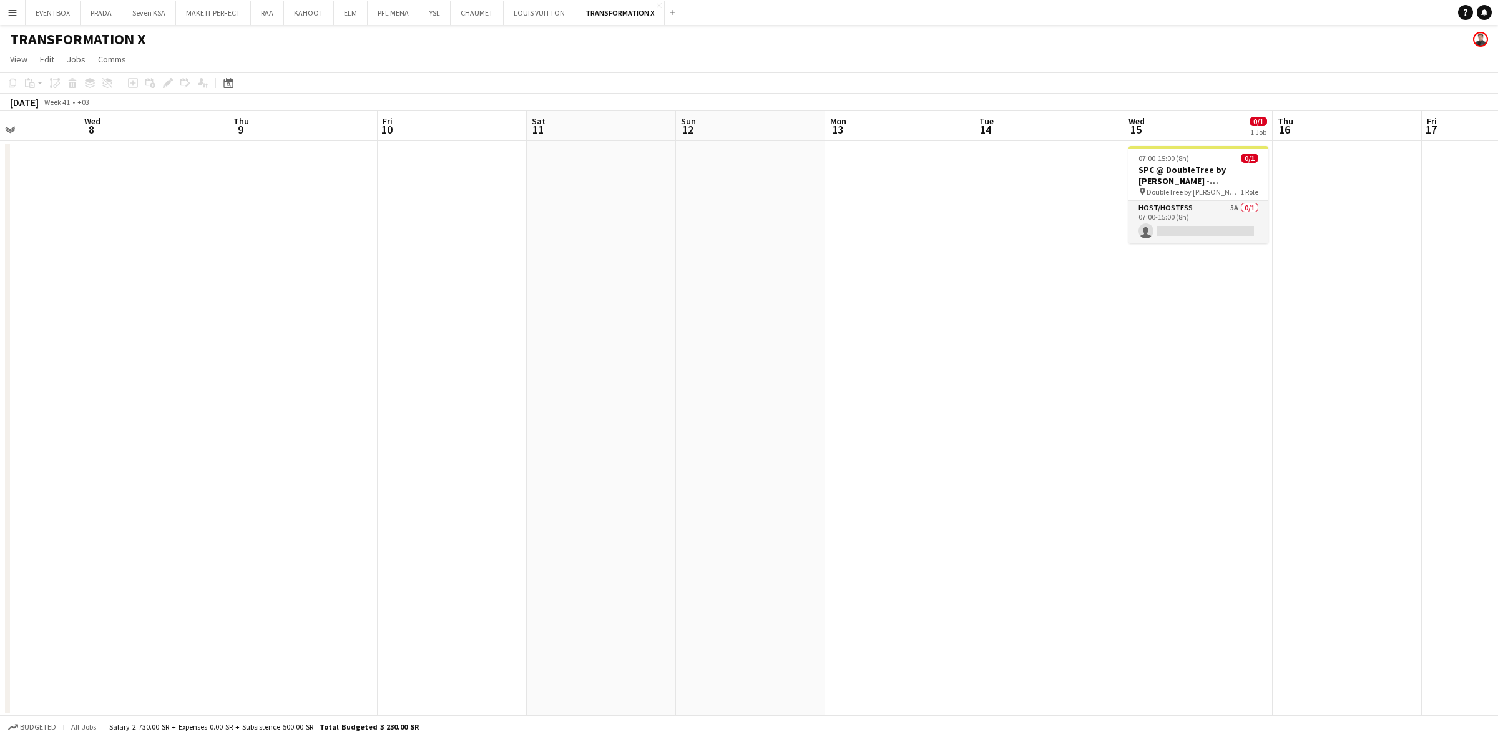
scroll to position [0, 390]
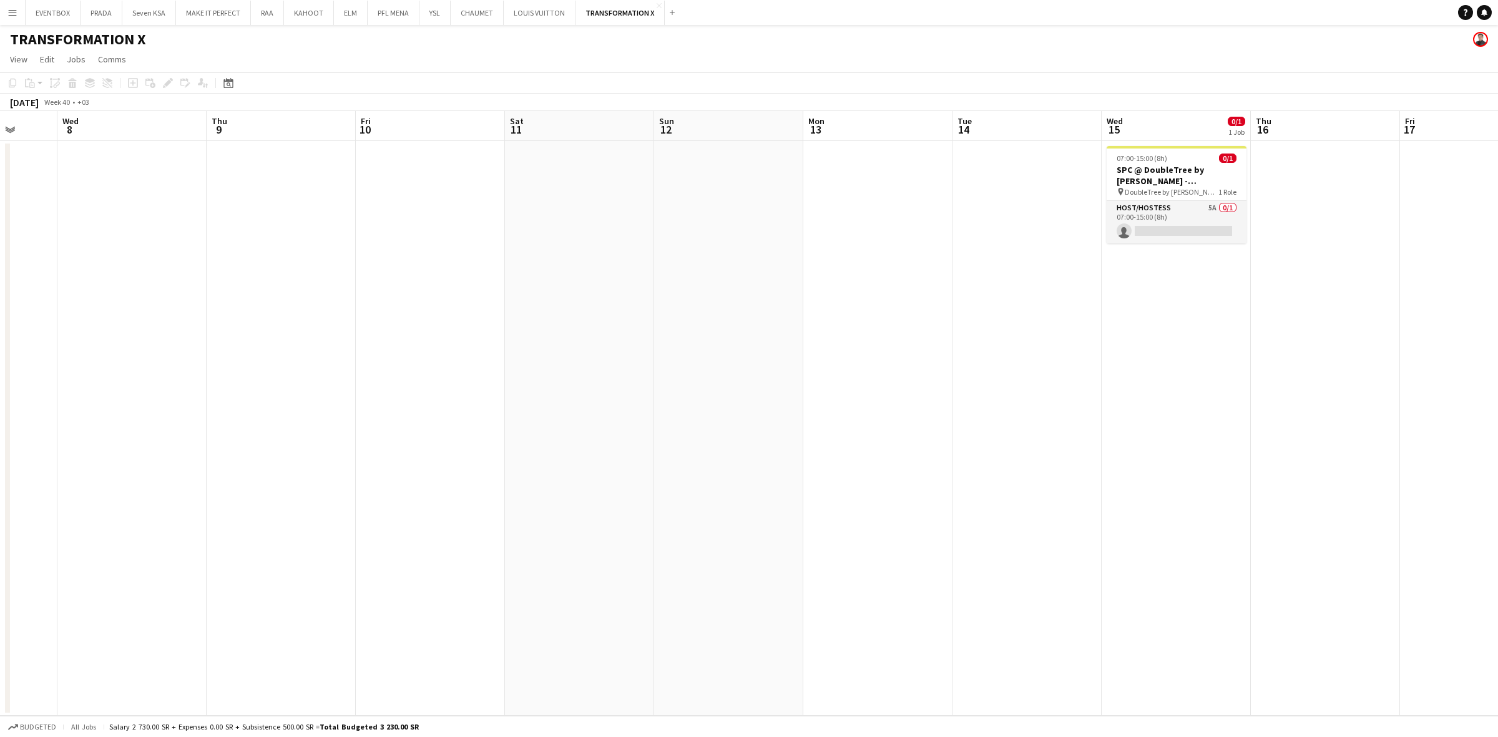
drag, startPoint x: 1009, startPoint y: 310, endPoint x: 470, endPoint y: 379, distance: 543.7
click at [469, 379] on app-calendar-viewport "Sun 5 Mon 6 Tue 7 Wed 8 Thu 9 Fri 10 Sat 11 Sun 12 Mon 13 Tue 14 Wed 15 0/1 1 J…" at bounding box center [749, 413] width 1498 height 605
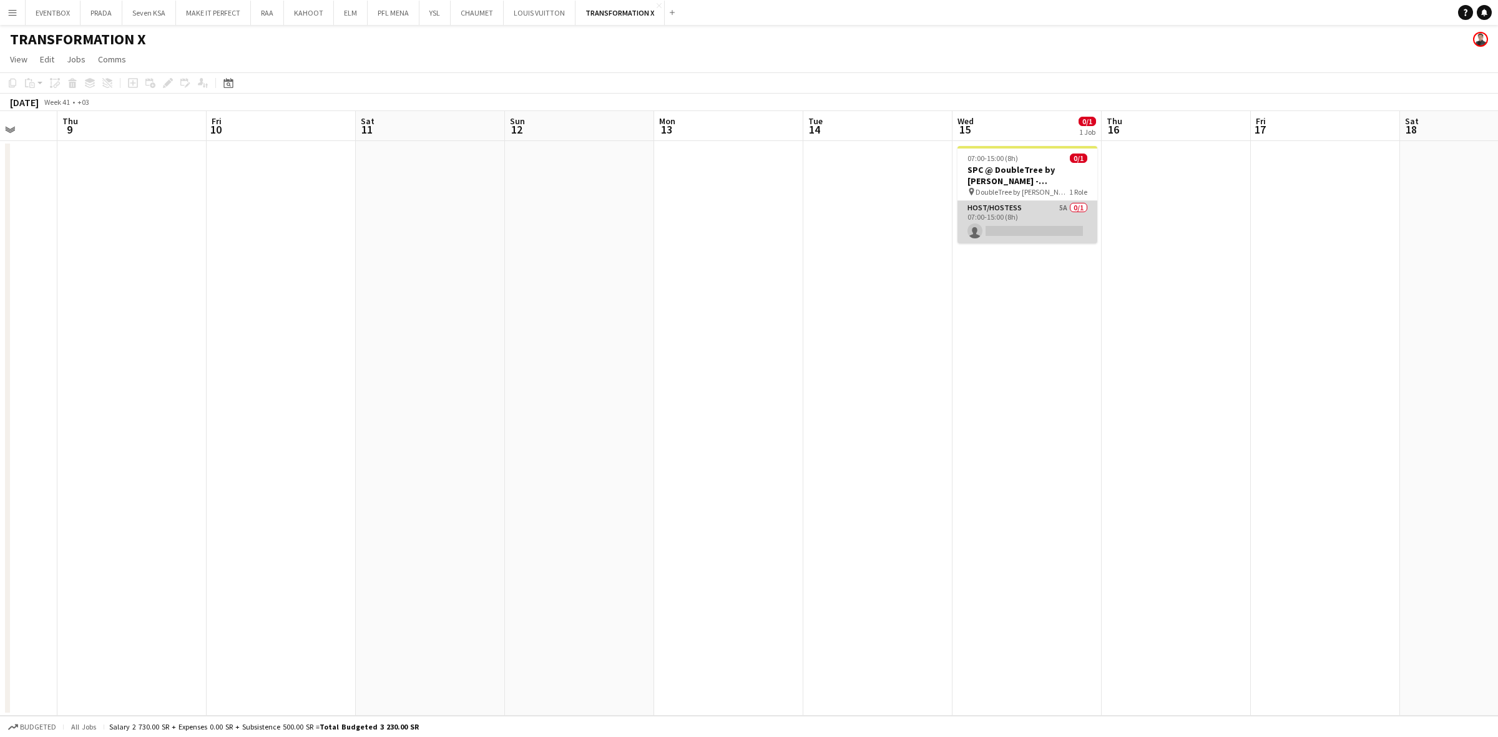
click at [1076, 237] on app-card-role "Host/Hostess 5A 0/1 07:00-15:00 (8h) single-neutral-actions" at bounding box center [1027, 222] width 140 height 42
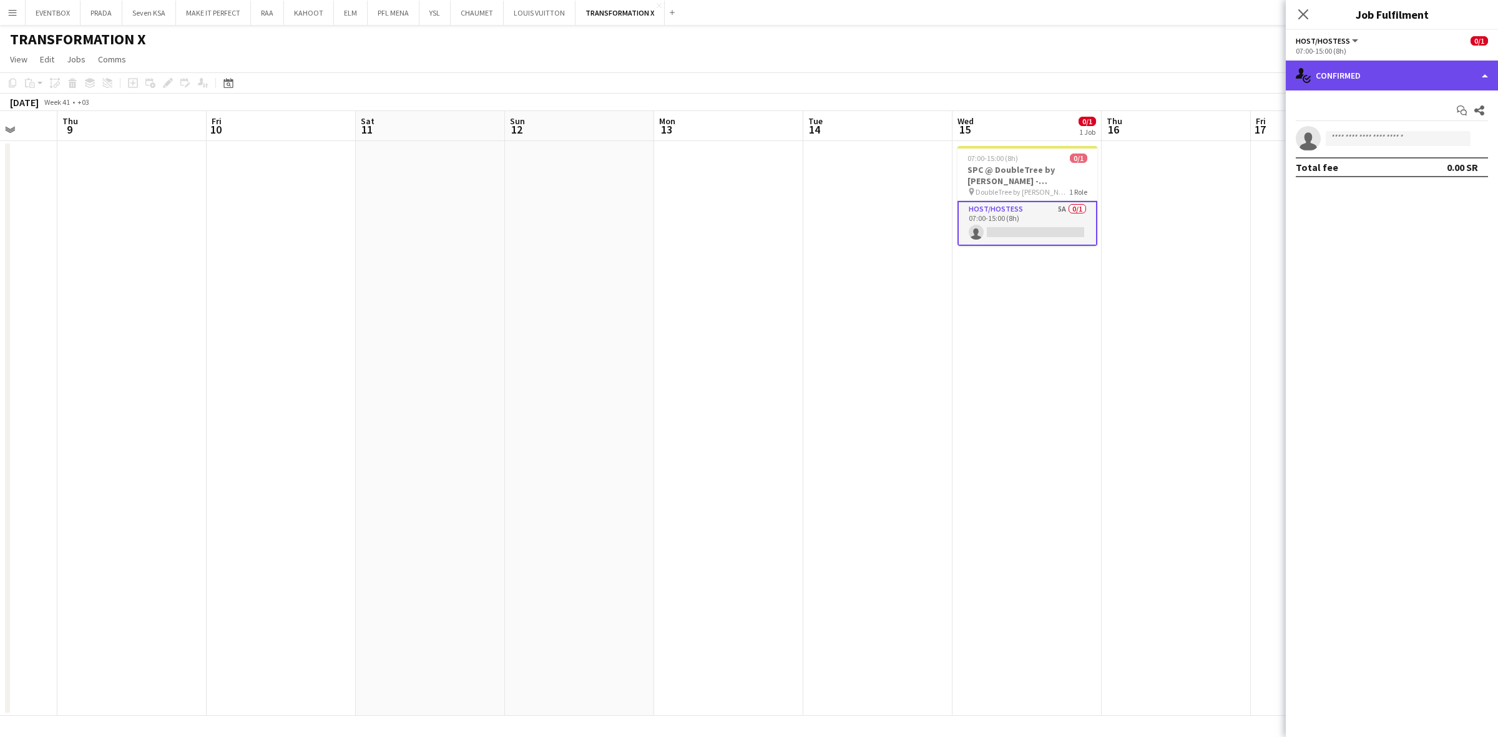
click at [1198, 73] on div "single-neutral-actions-check-2 Confirmed" at bounding box center [1392, 76] width 212 height 30
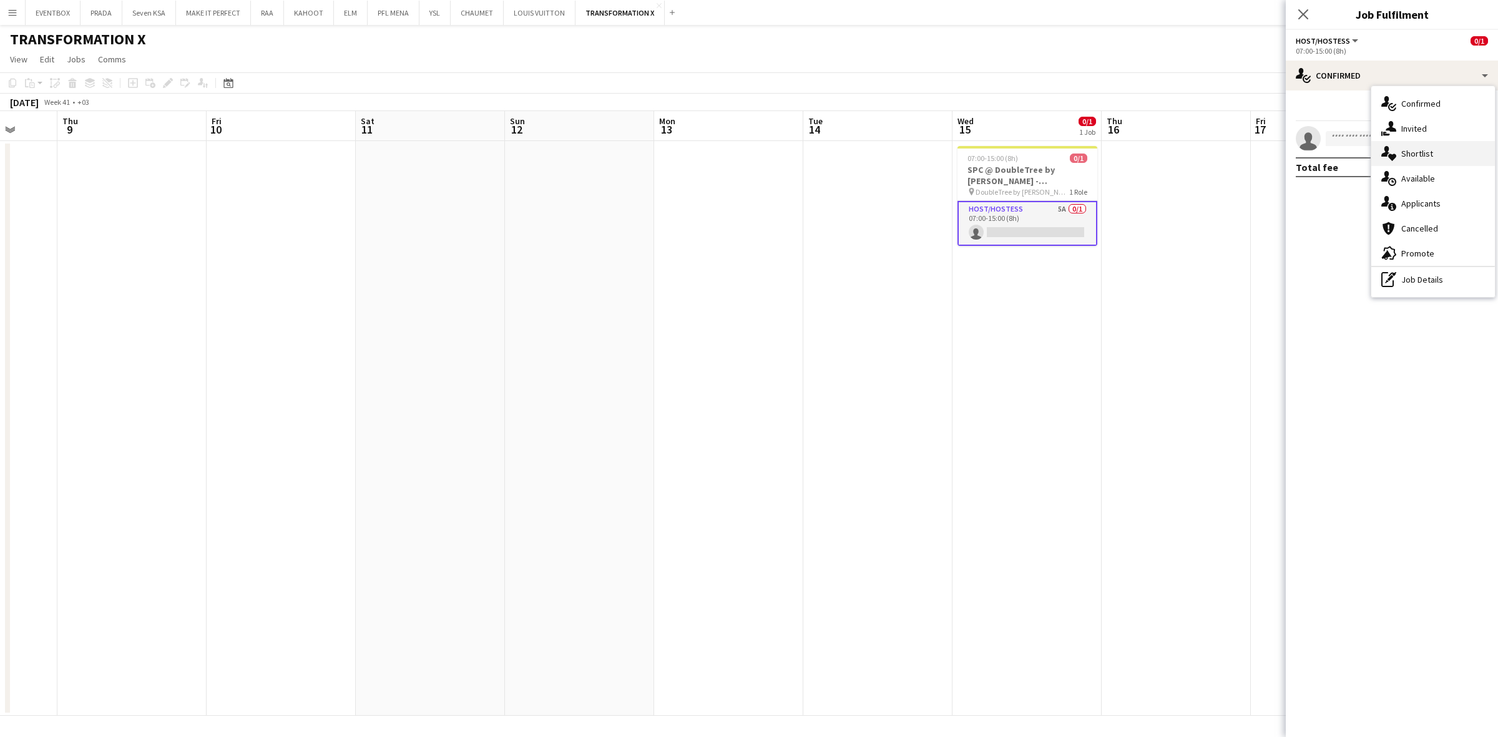
click at [1198, 154] on div "single-neutral-actions-heart Shortlist" at bounding box center [1433, 153] width 124 height 25
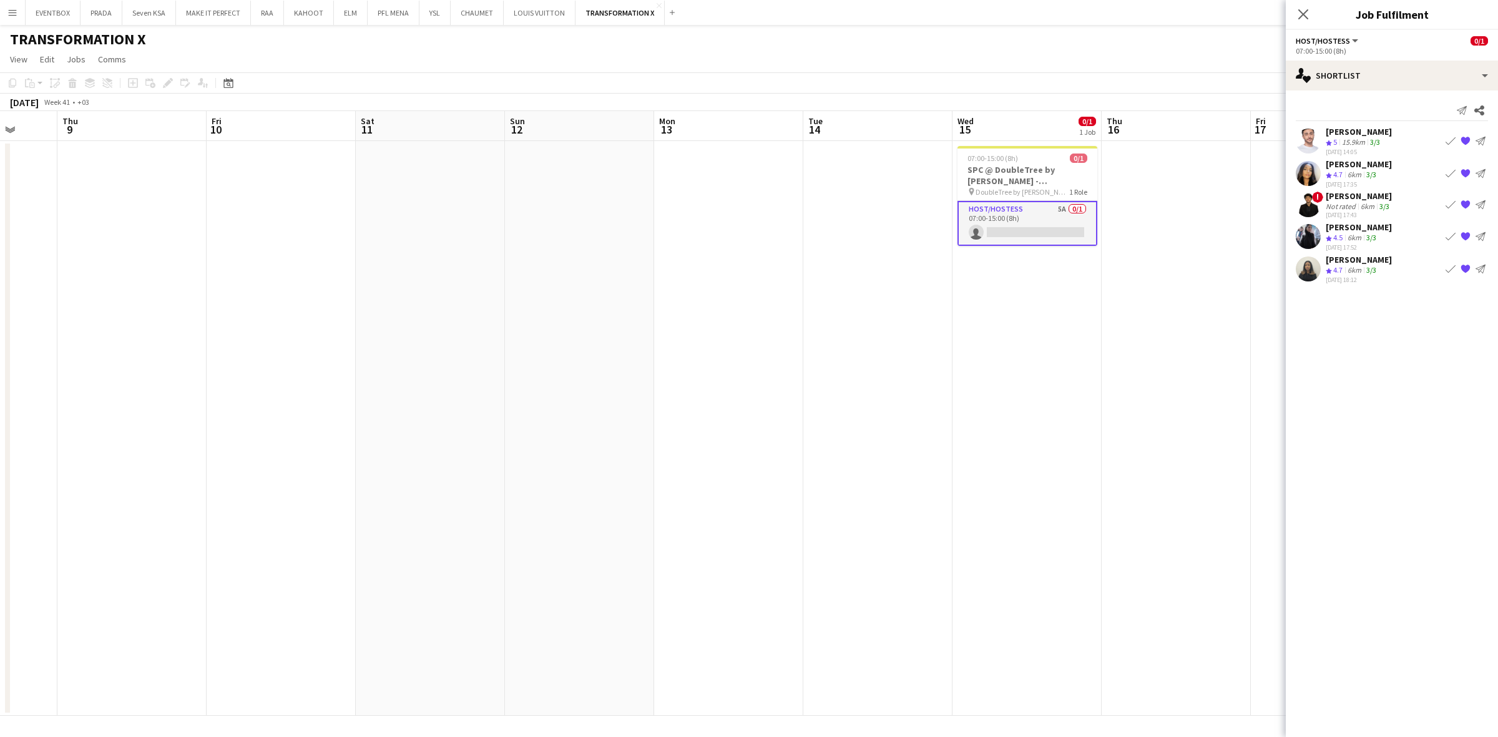
click at [1198, 230] on div "Ala Mohammed" at bounding box center [1358, 227] width 66 height 11
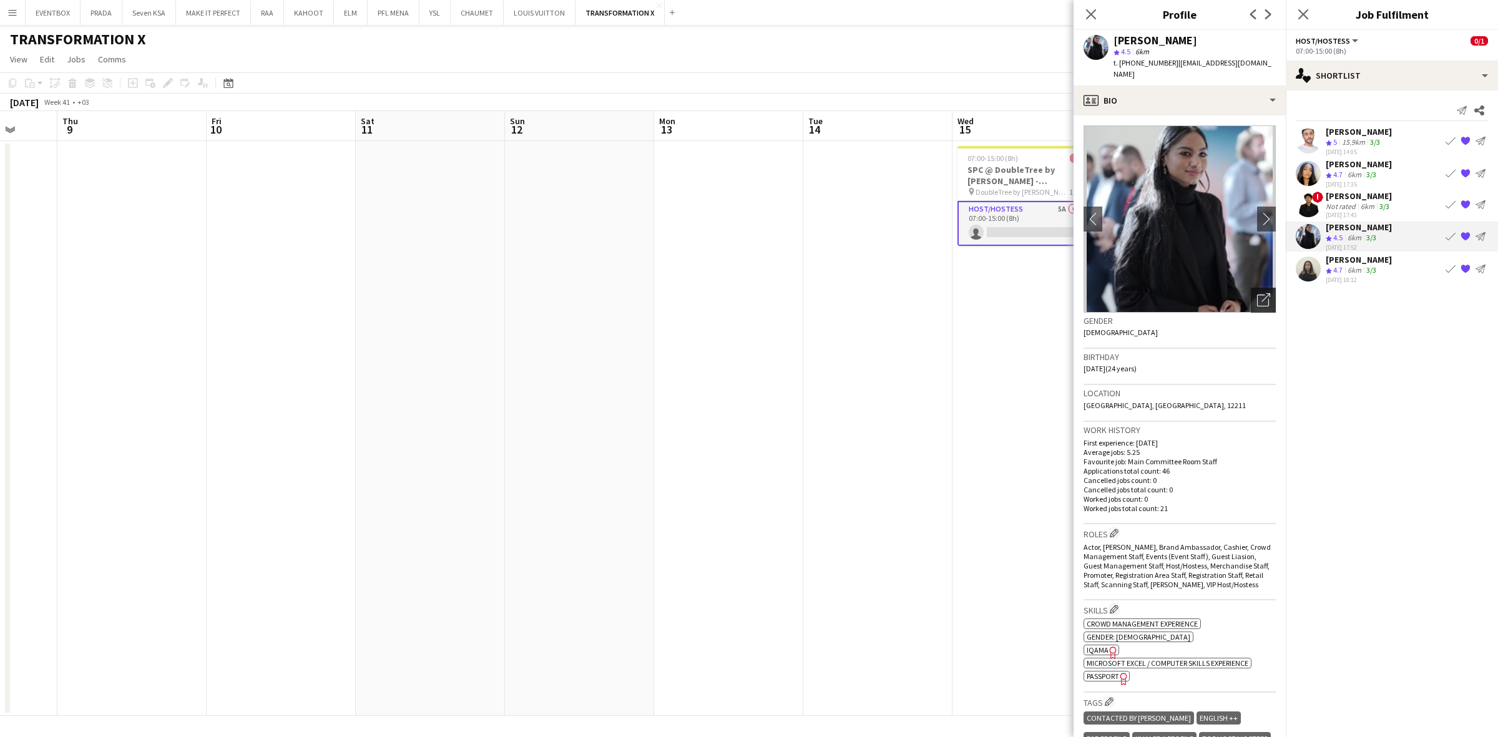
click at [1198, 293] on icon "Open photos pop-in" at bounding box center [1263, 299] width 13 height 13
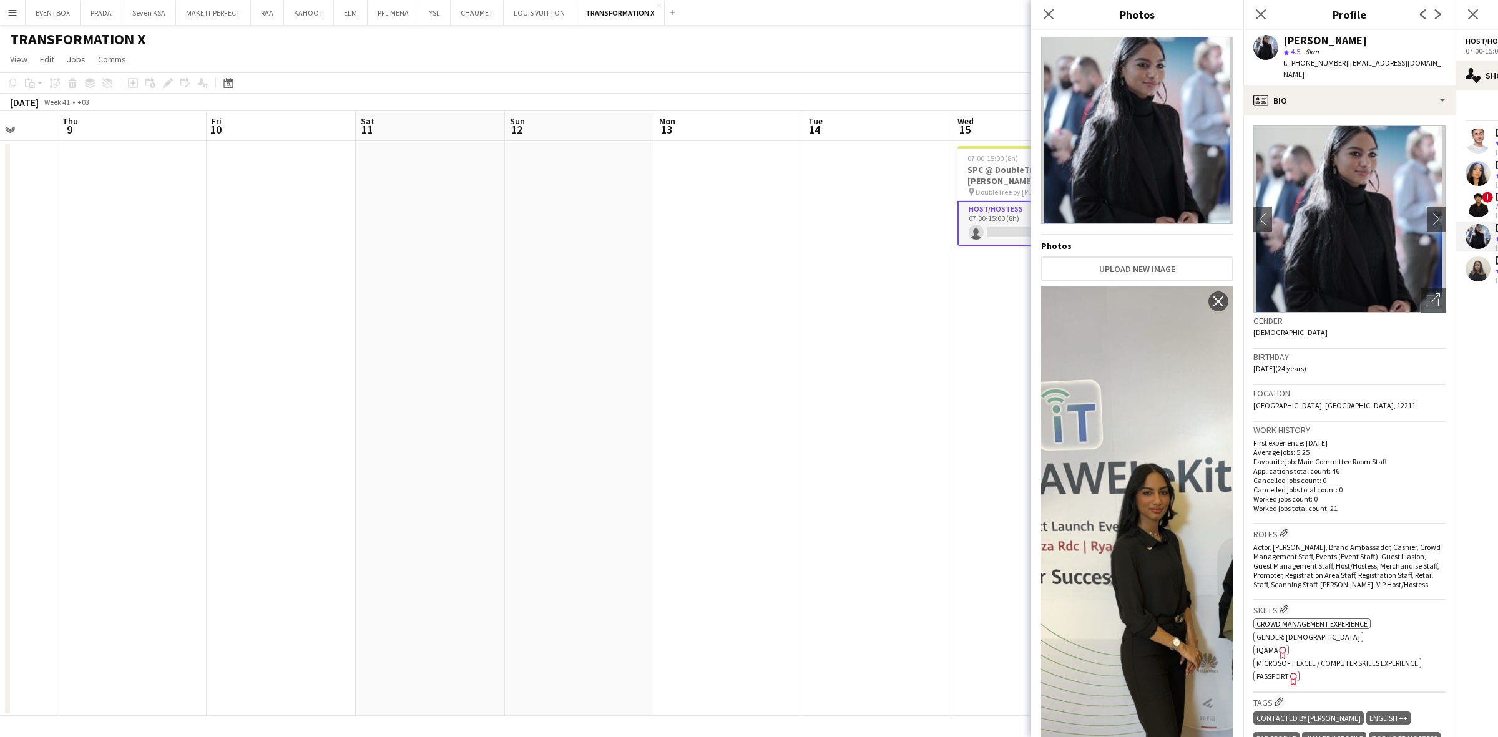
scroll to position [0, 0]
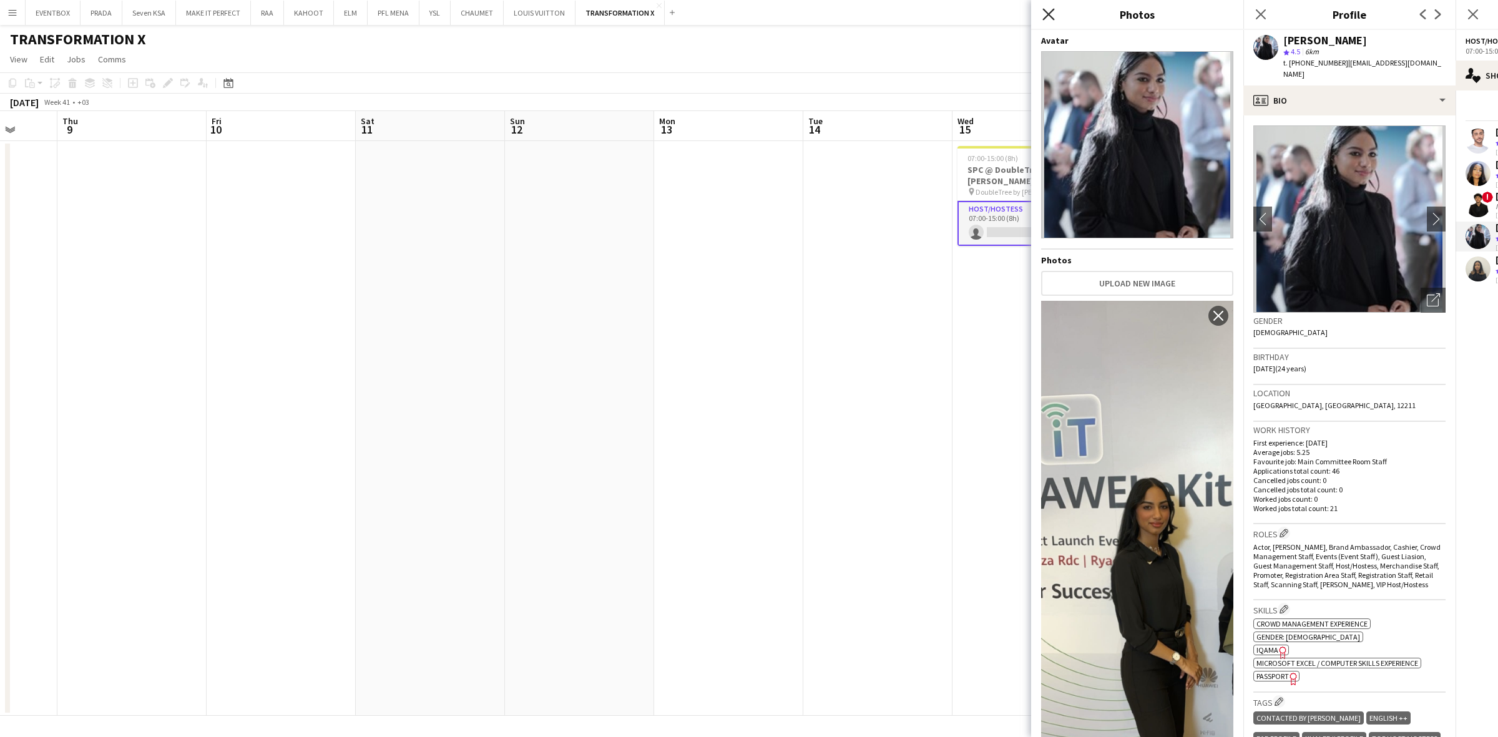
click at [1048, 17] on icon "Close pop-in" at bounding box center [1048, 14] width 12 height 12
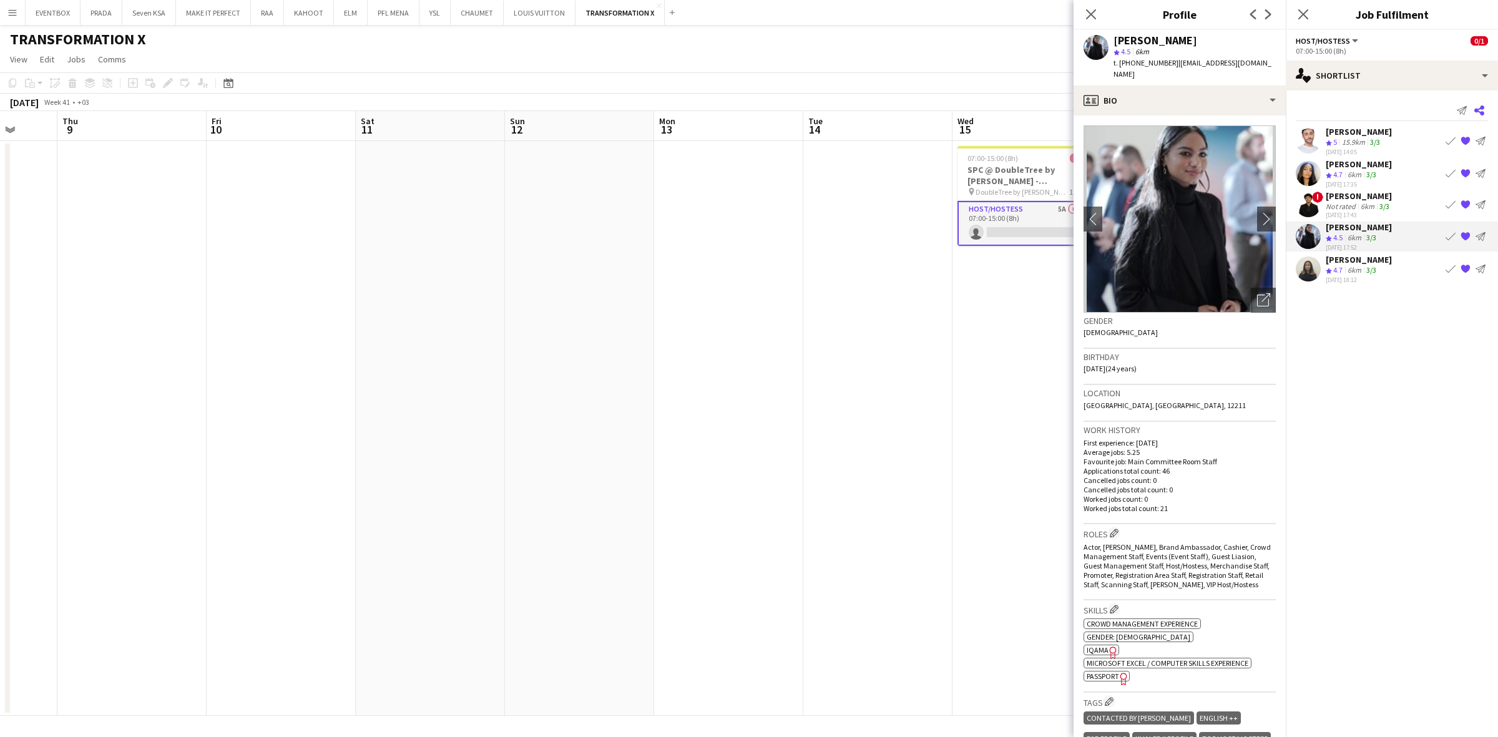
click at [1198, 108] on icon at bounding box center [1479, 110] width 10 height 10
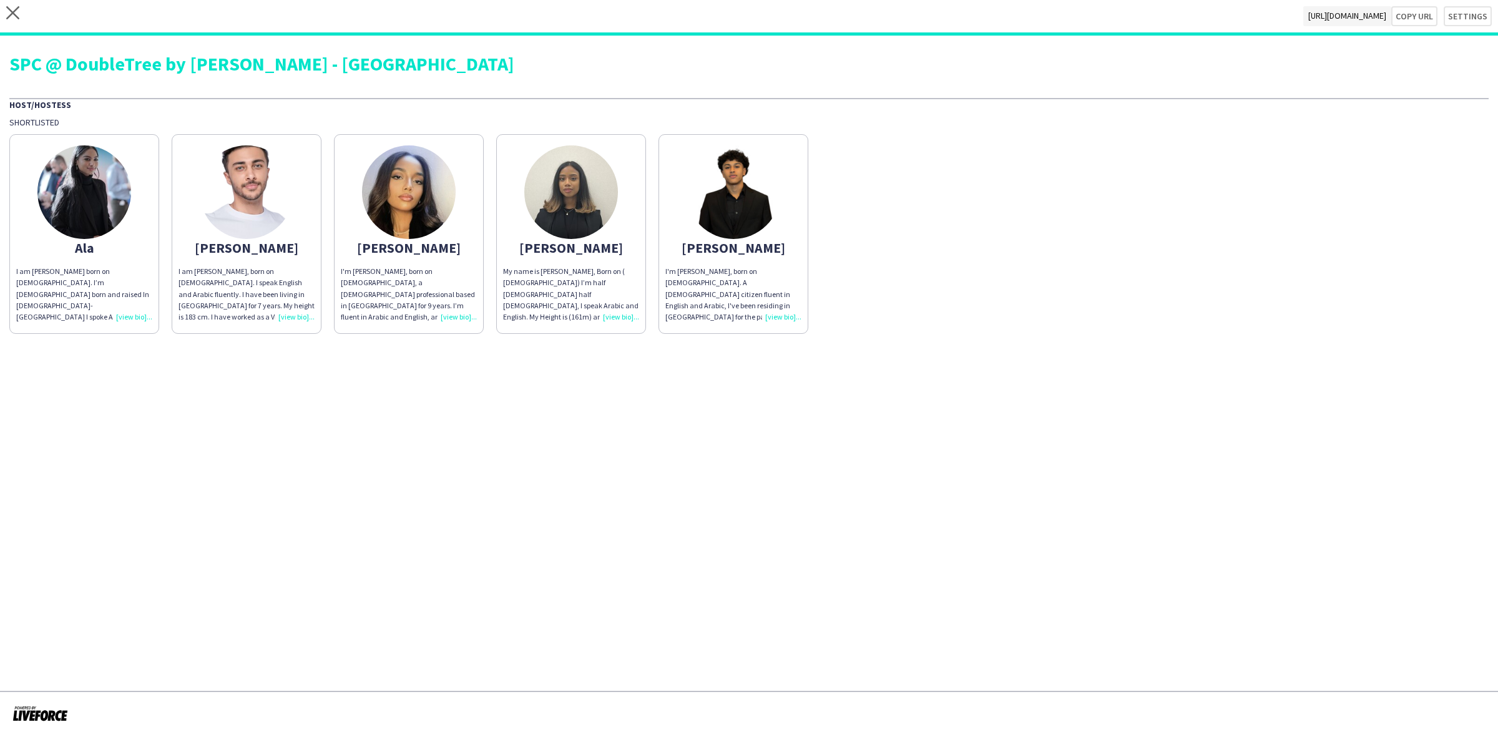
click at [135, 314] on div "I am [PERSON_NAME] born on [DEMOGRAPHIC_DATA]. I’m [DEMOGRAPHIC_DATA] born and …" at bounding box center [84, 294] width 136 height 57
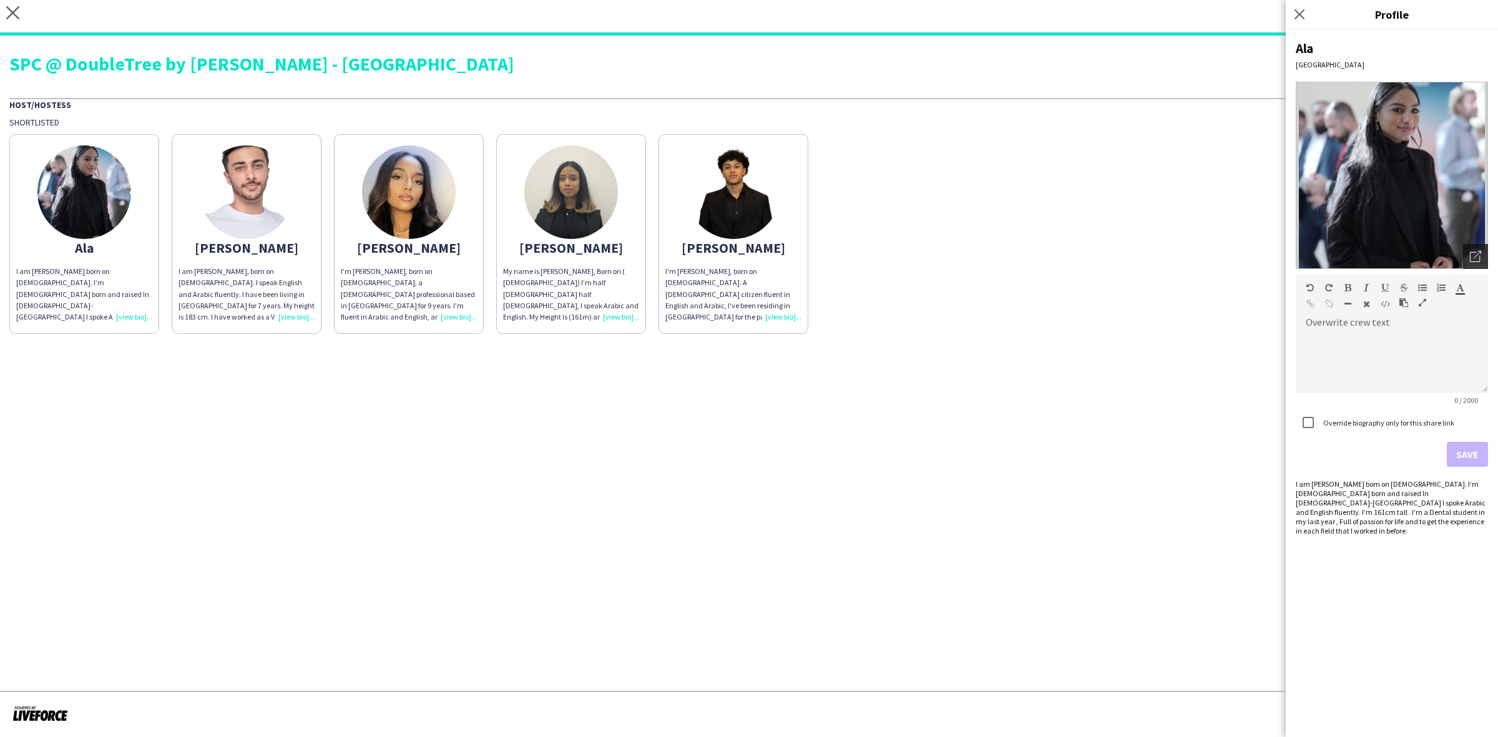
click at [1198, 254] on icon "Open photos pop-in" at bounding box center [1475, 256] width 11 height 11
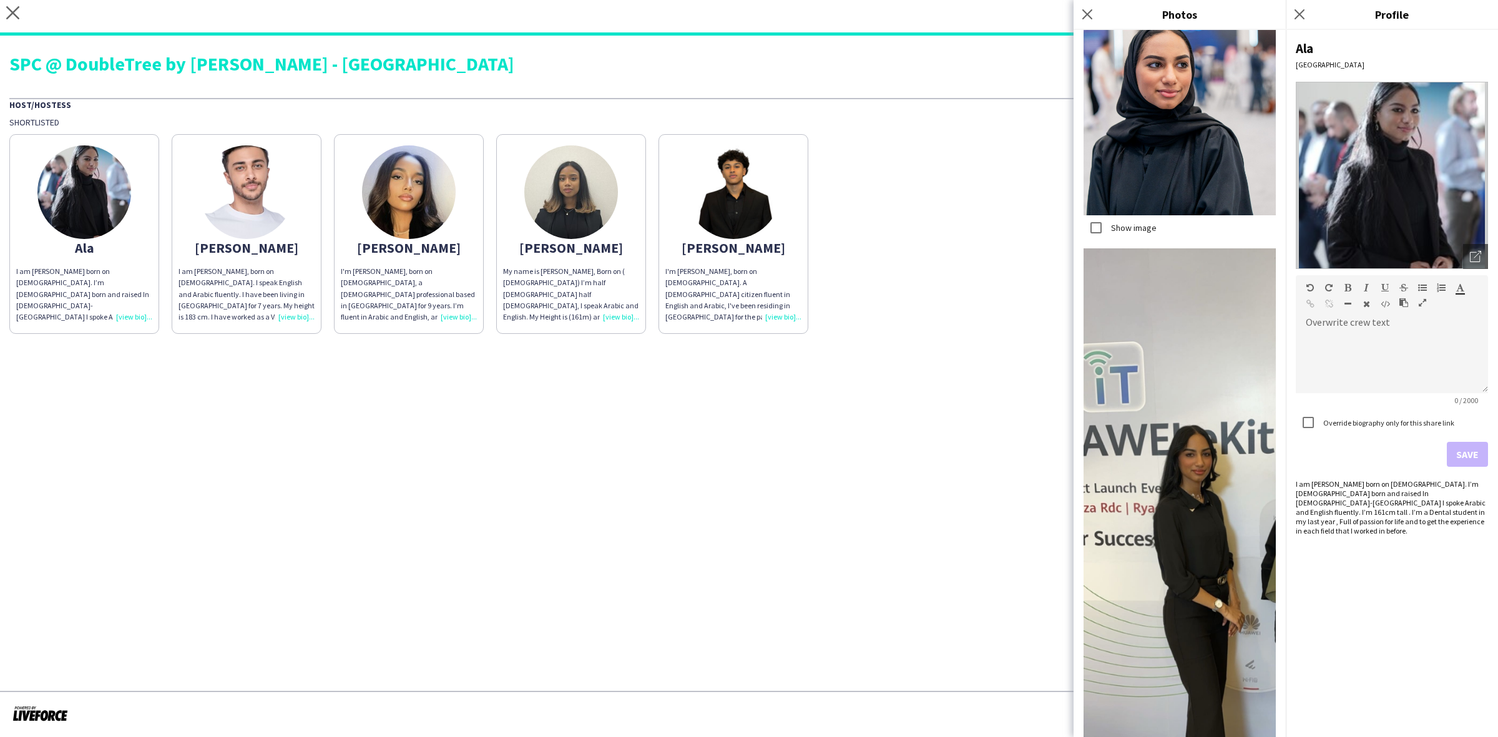
scroll to position [2273, 0]
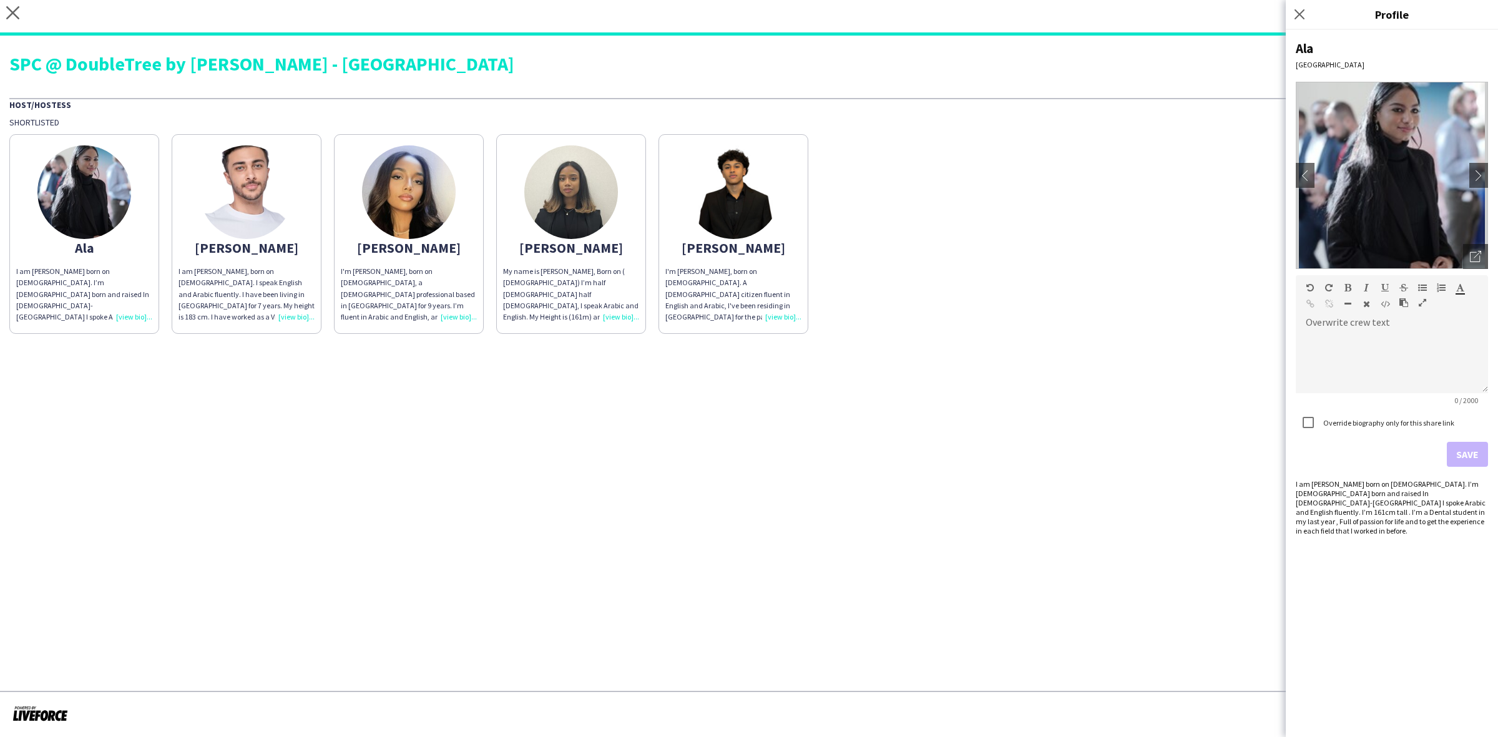
click at [780, 315] on div "I'm [PERSON_NAME], born on [DEMOGRAPHIC_DATA]. A [DEMOGRAPHIC_DATA] citizen flu…" at bounding box center [733, 294] width 136 height 57
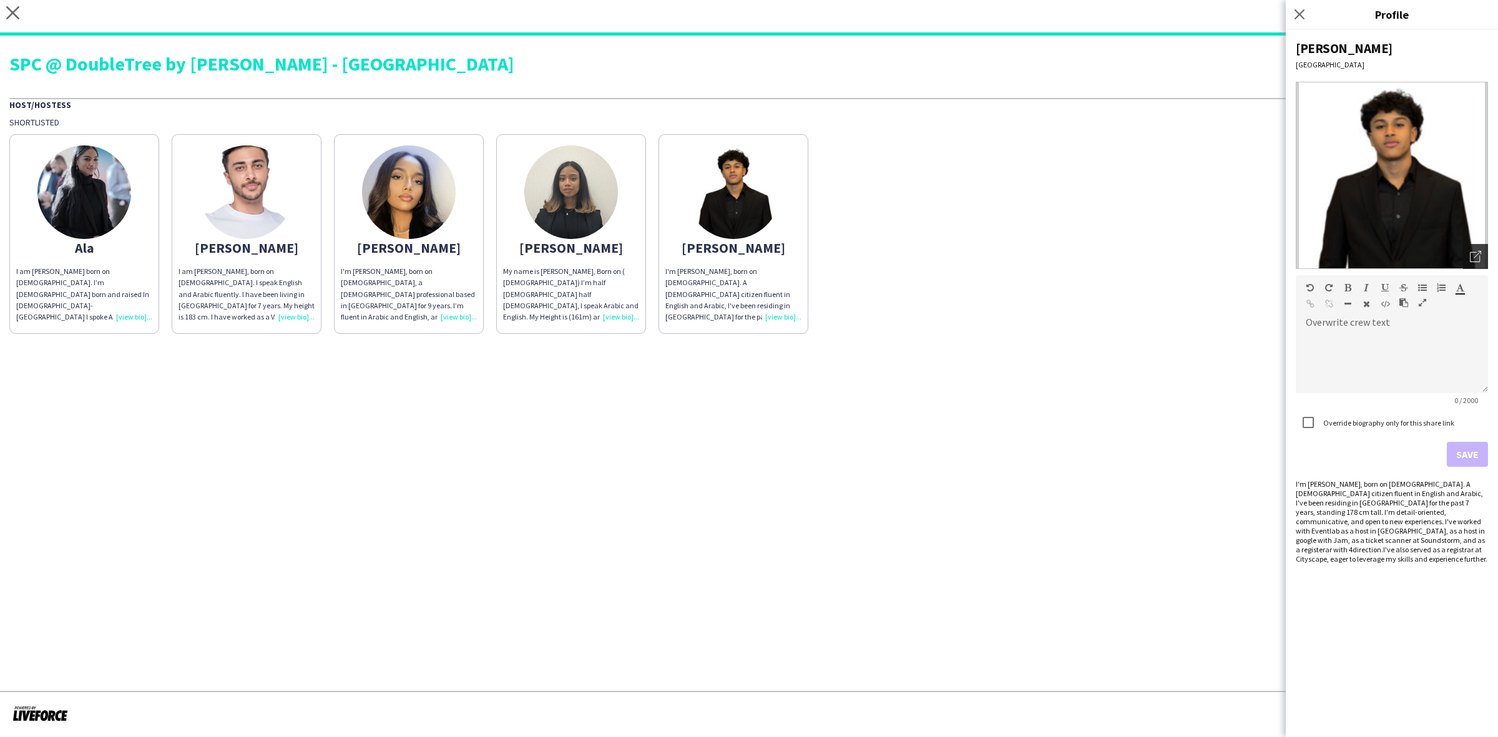
click at [1198, 255] on icon "Open photos pop-in" at bounding box center [1475, 256] width 11 height 11
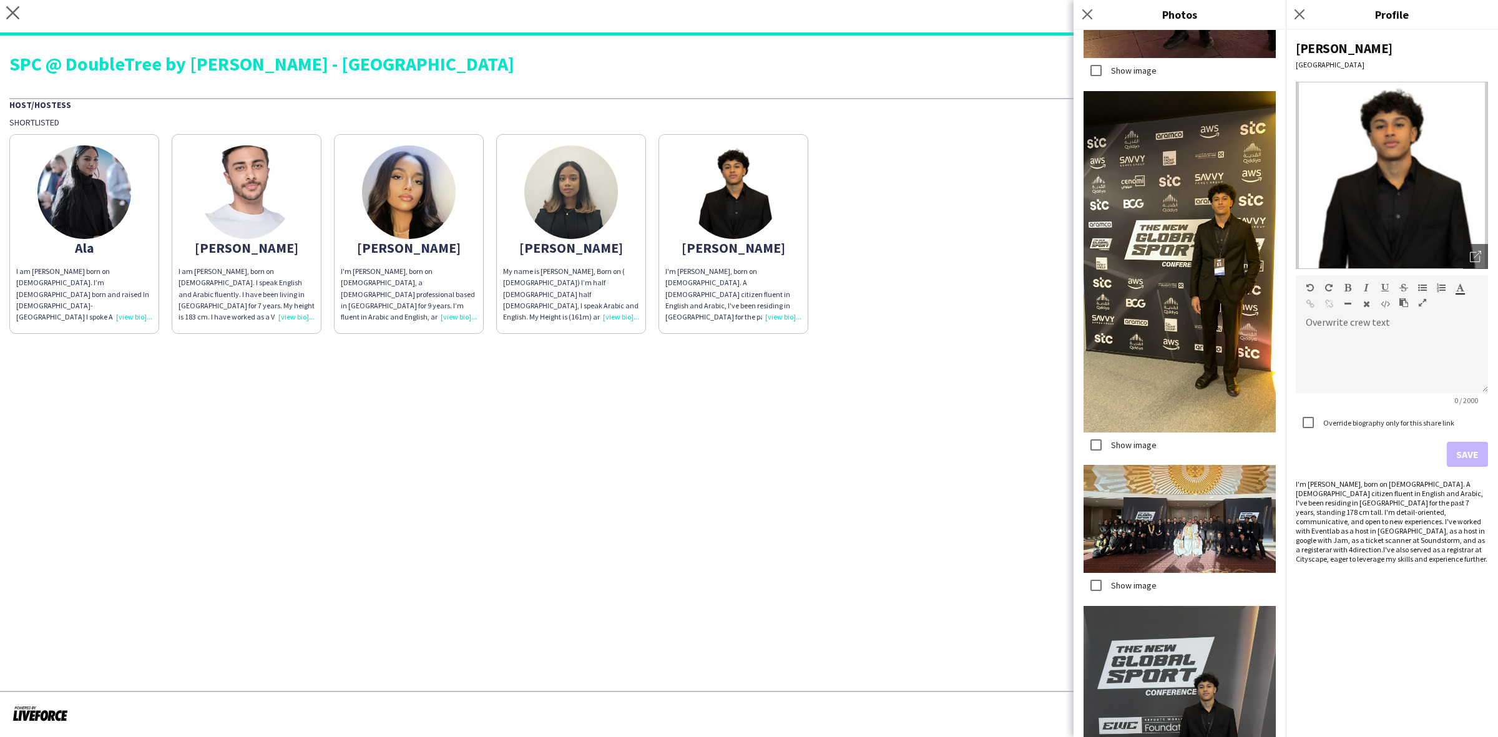
scroll to position [1686, 0]
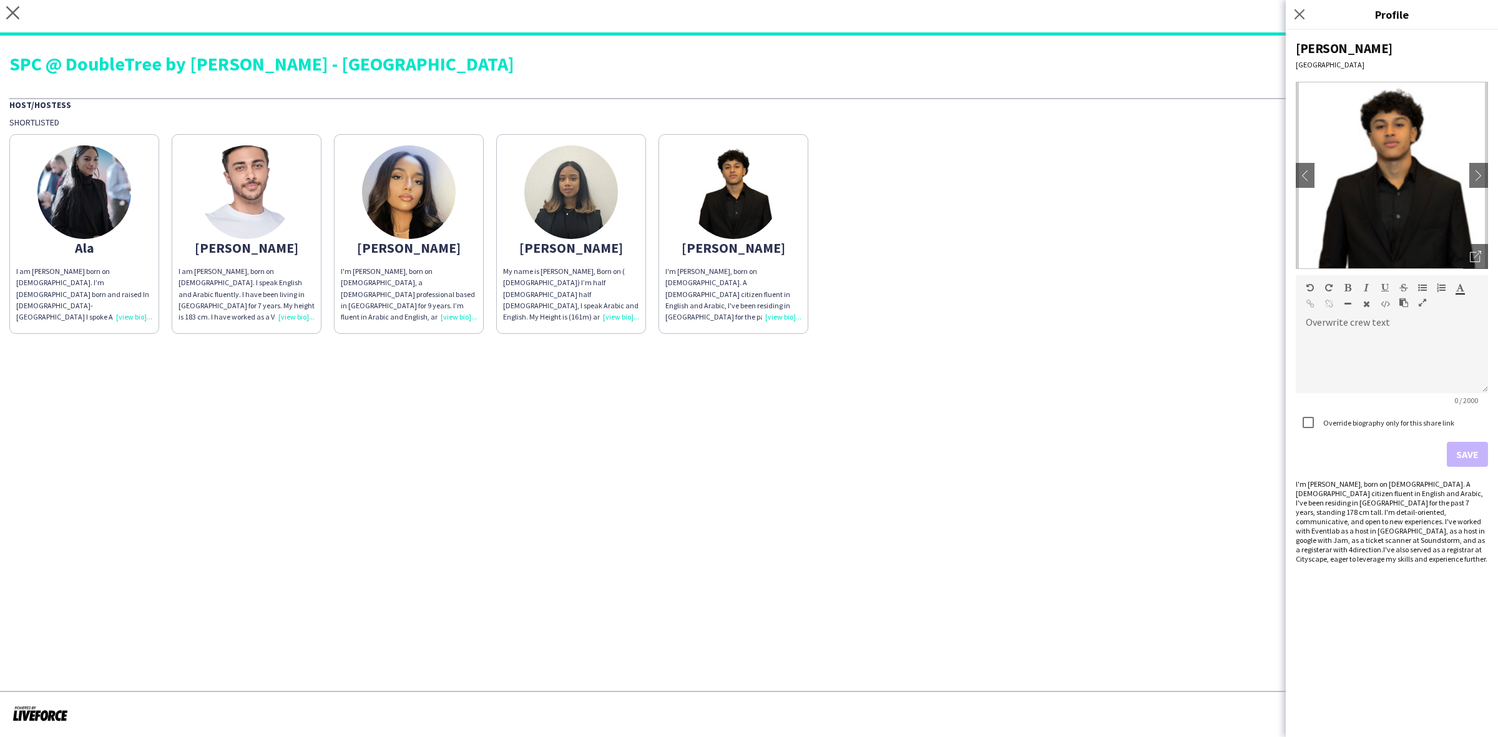
click at [466, 313] on div "I'm [PERSON_NAME], born on [DEMOGRAPHIC_DATA], a [DEMOGRAPHIC_DATA] professiona…" at bounding box center [409, 294] width 136 height 57
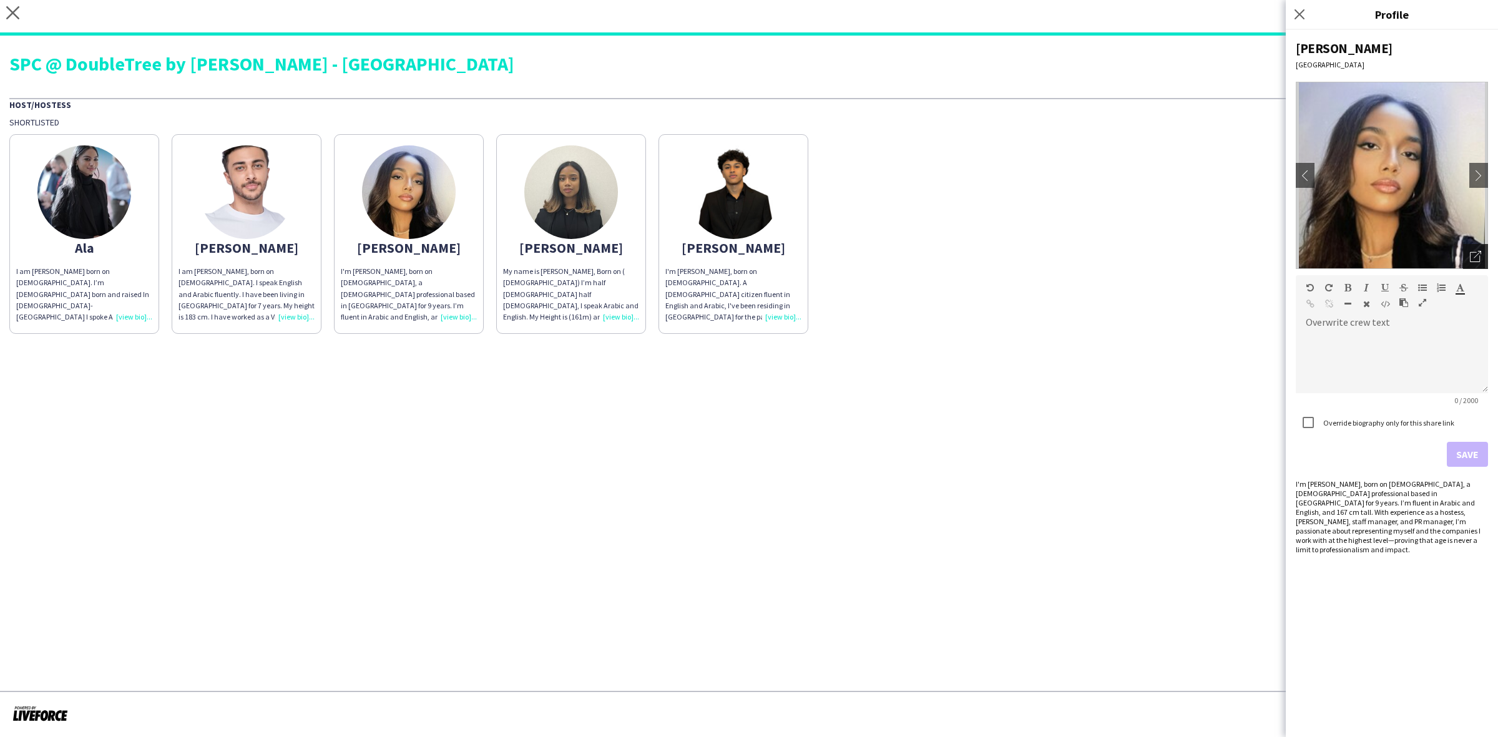
click at [1198, 259] on icon "Open photos pop-in" at bounding box center [1475, 256] width 11 height 11
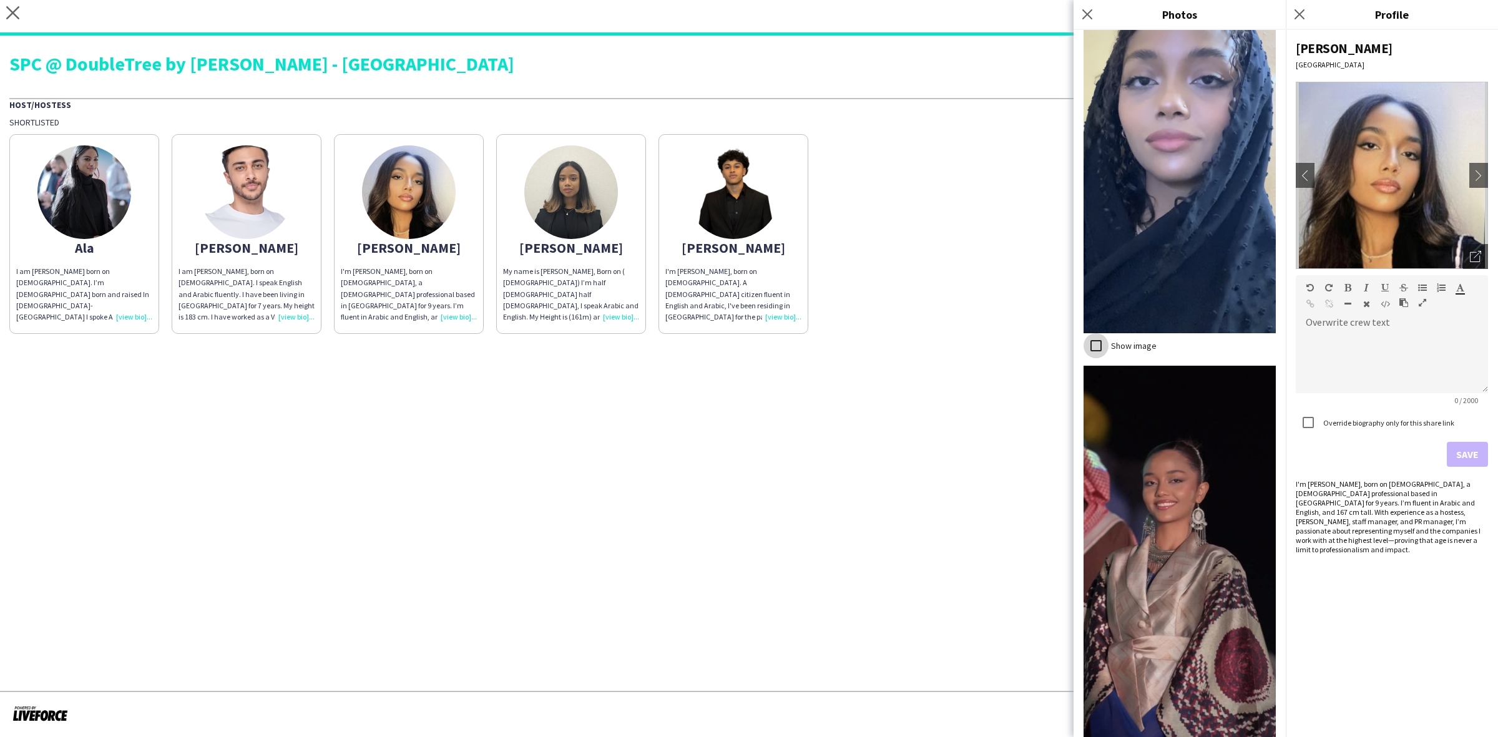
scroll to position [484, 0]
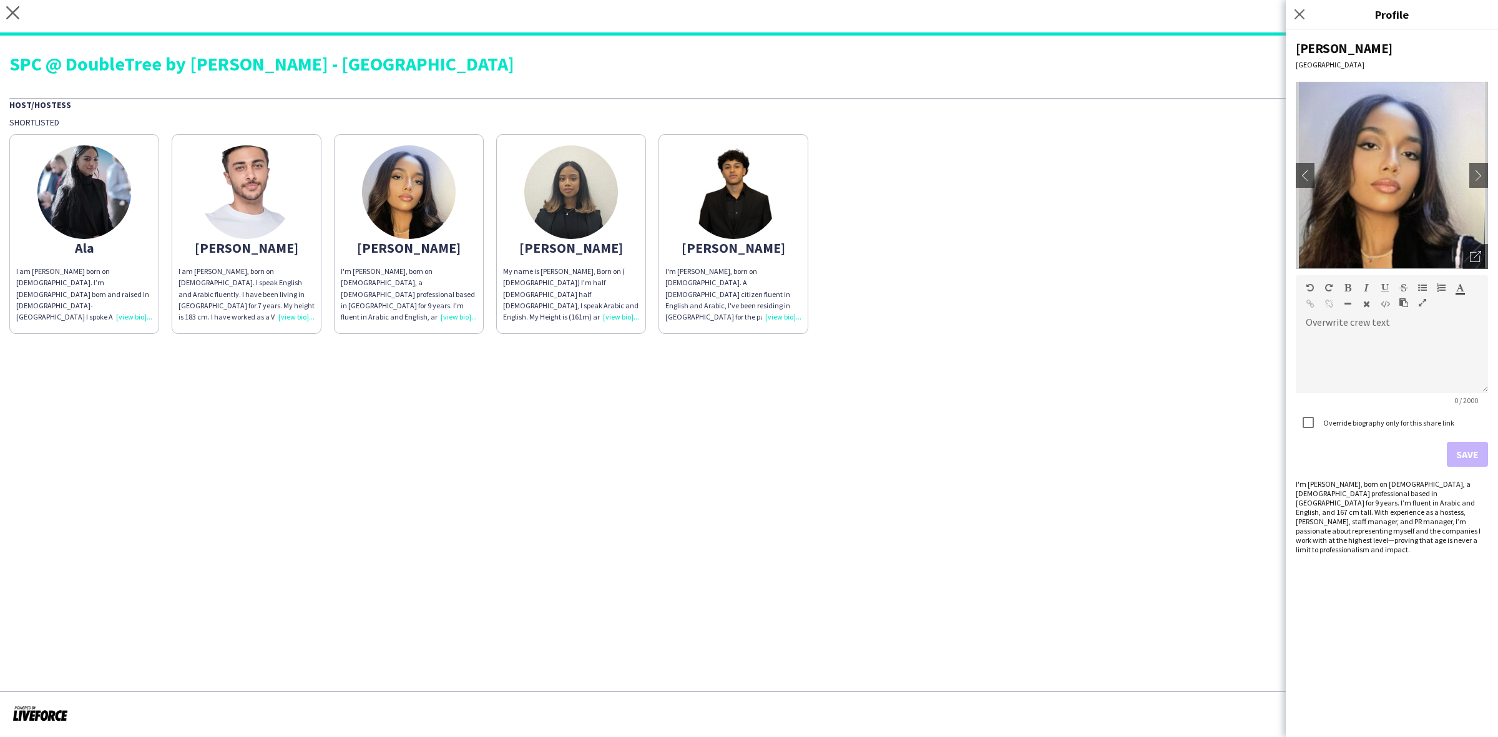
click at [618, 316] on div "My name is [PERSON_NAME], Born on ( [DEMOGRAPHIC_DATA]) I’m half [DEMOGRAPHIC_D…" at bounding box center [571, 294] width 136 height 57
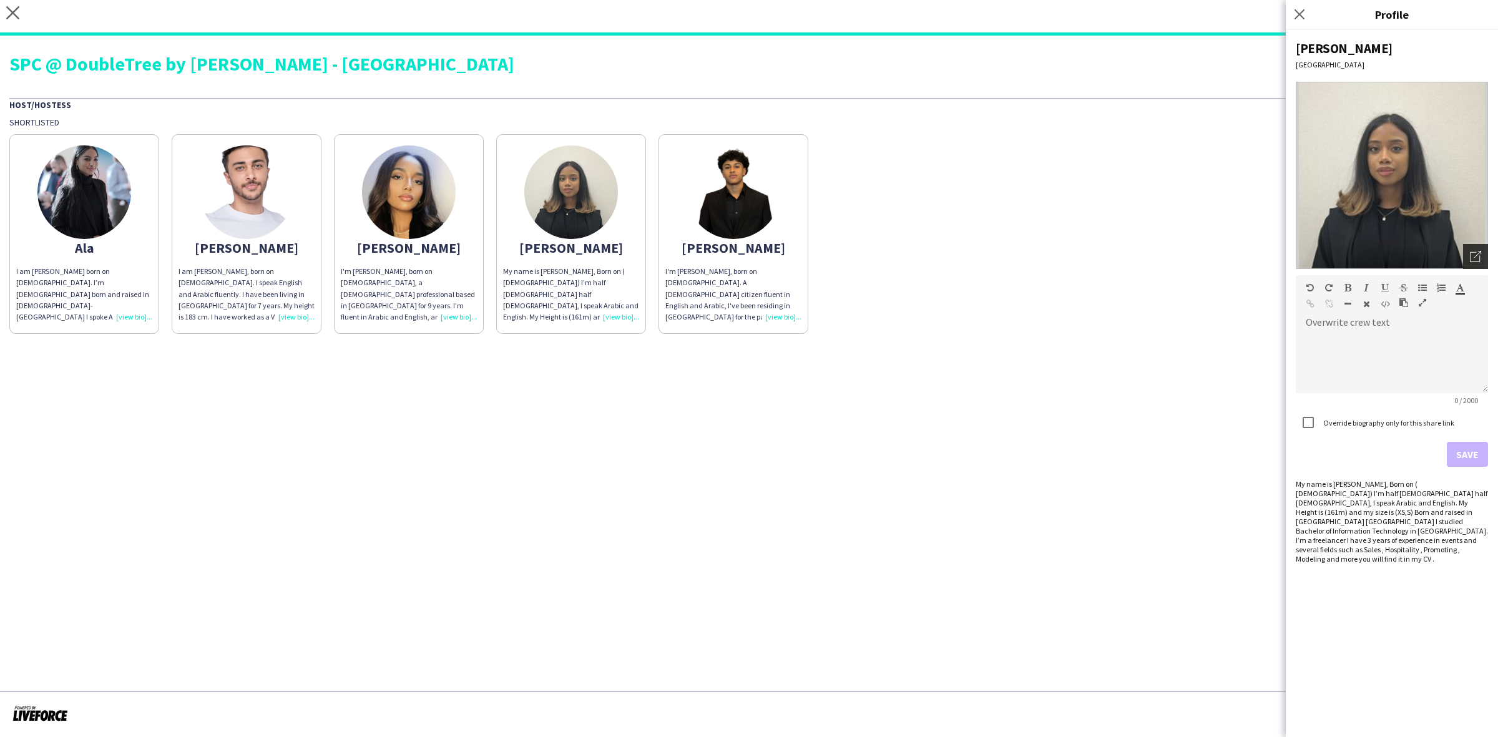
click at [1198, 256] on icon "Open photos pop-in" at bounding box center [1475, 256] width 11 height 11
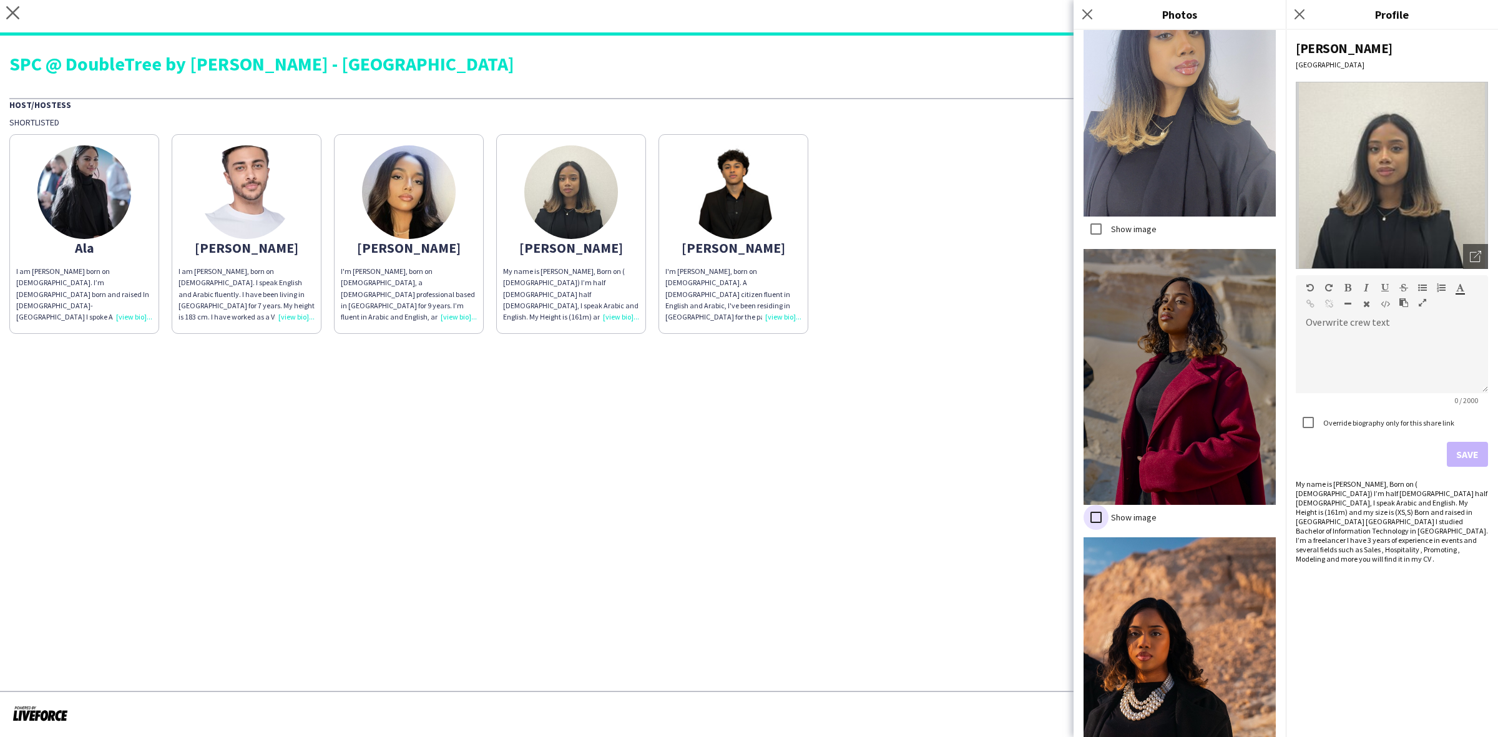
scroll to position [1721, 0]
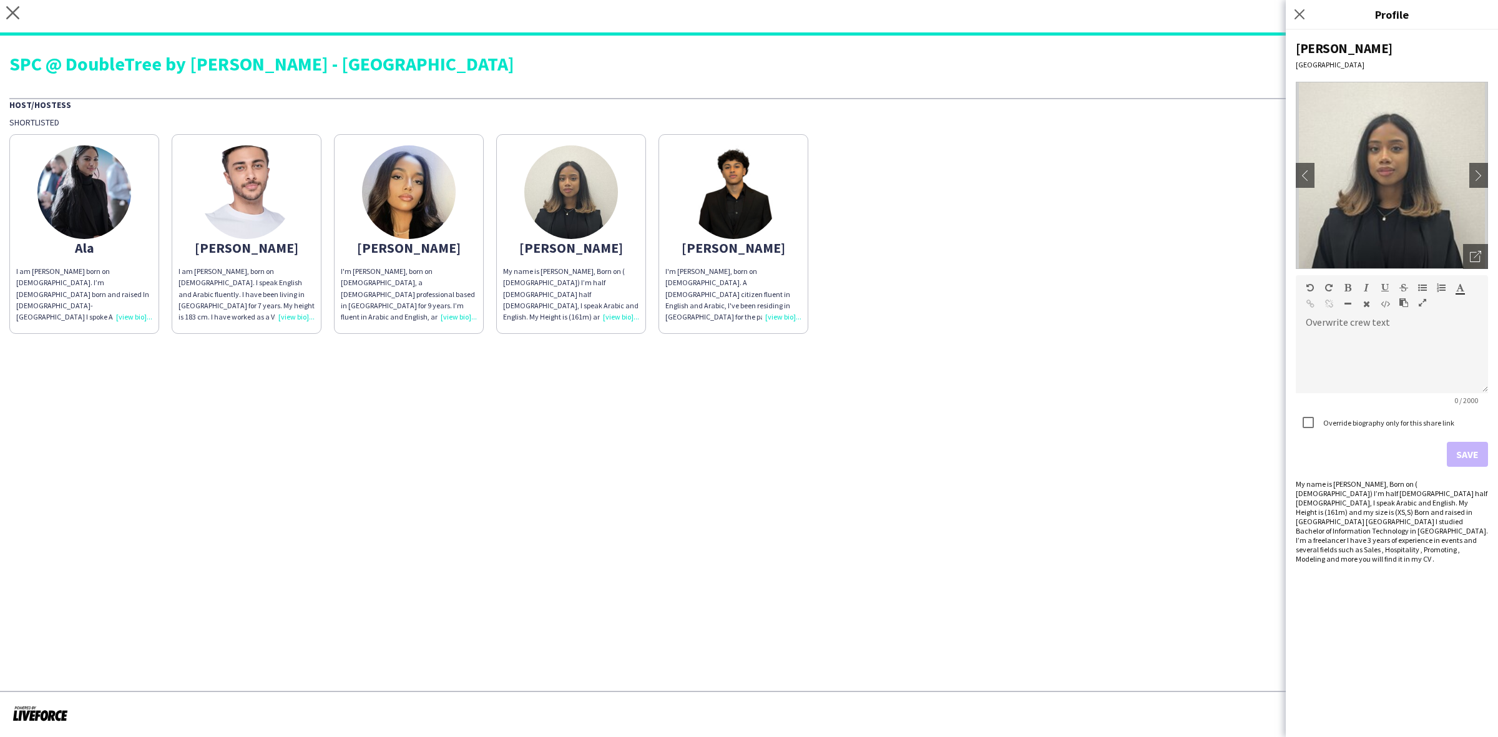
click at [785, 317] on div "I'm [PERSON_NAME], born on [DEMOGRAPHIC_DATA]. A [DEMOGRAPHIC_DATA] citizen flu…" at bounding box center [733, 294] width 136 height 57
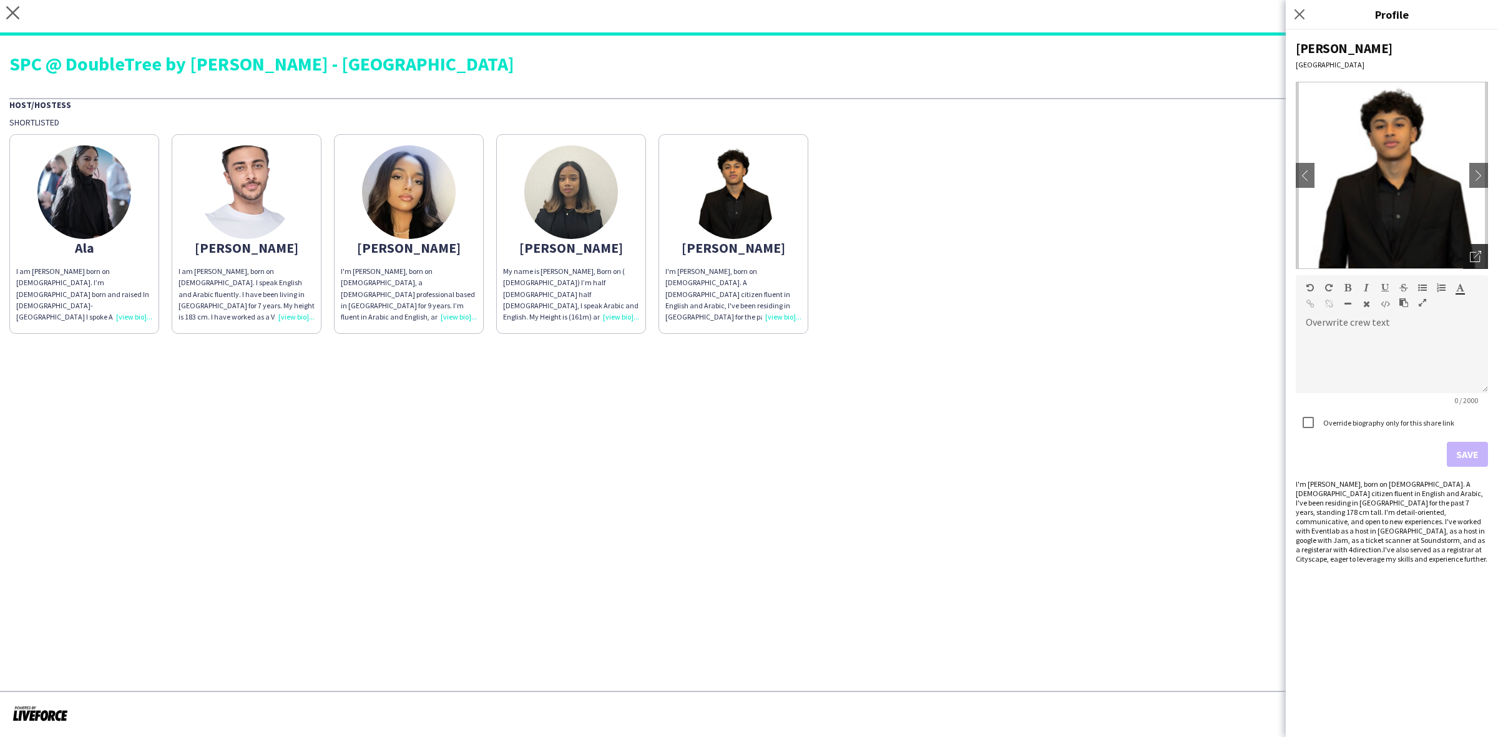
click at [1198, 253] on icon "Open photos pop-in" at bounding box center [1475, 256] width 11 height 11
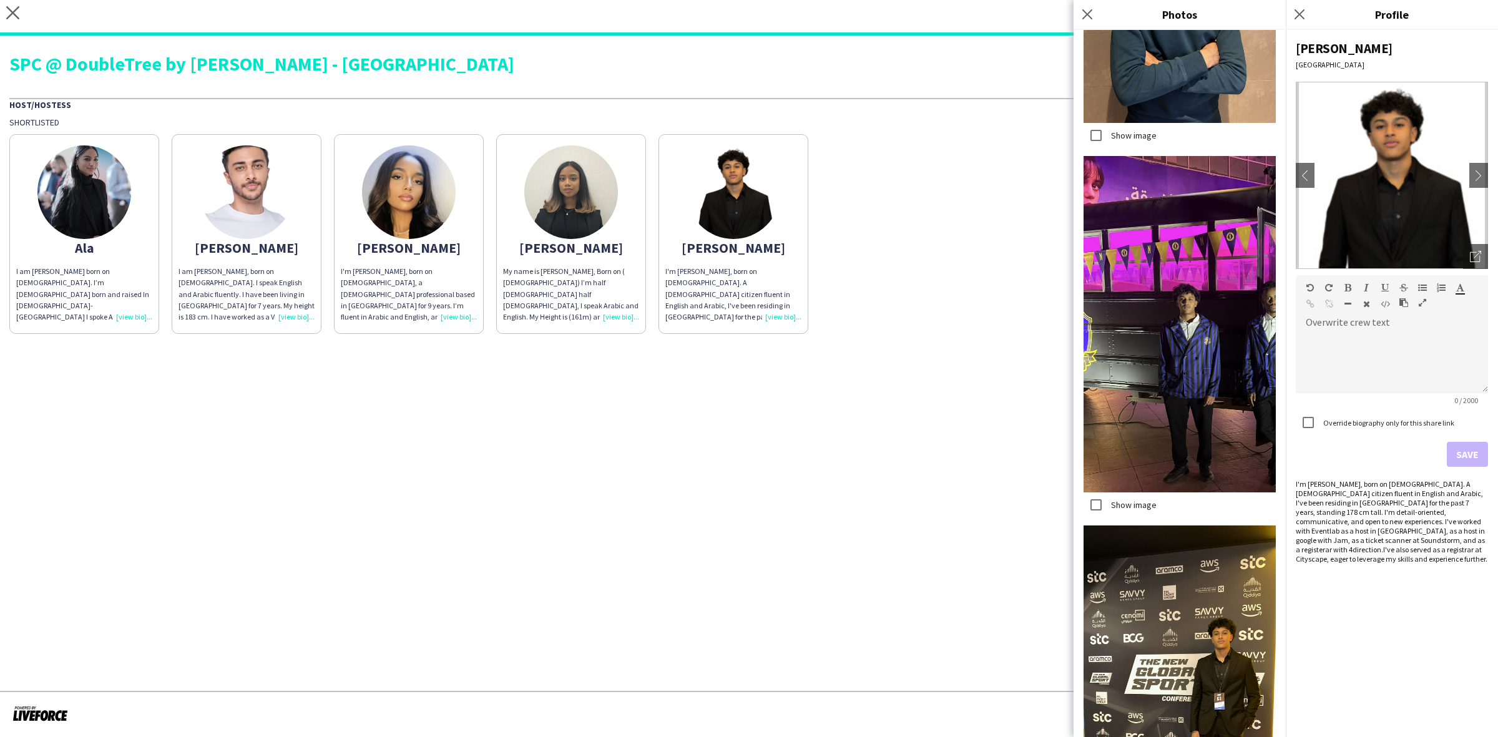
scroll to position [1686, 0]
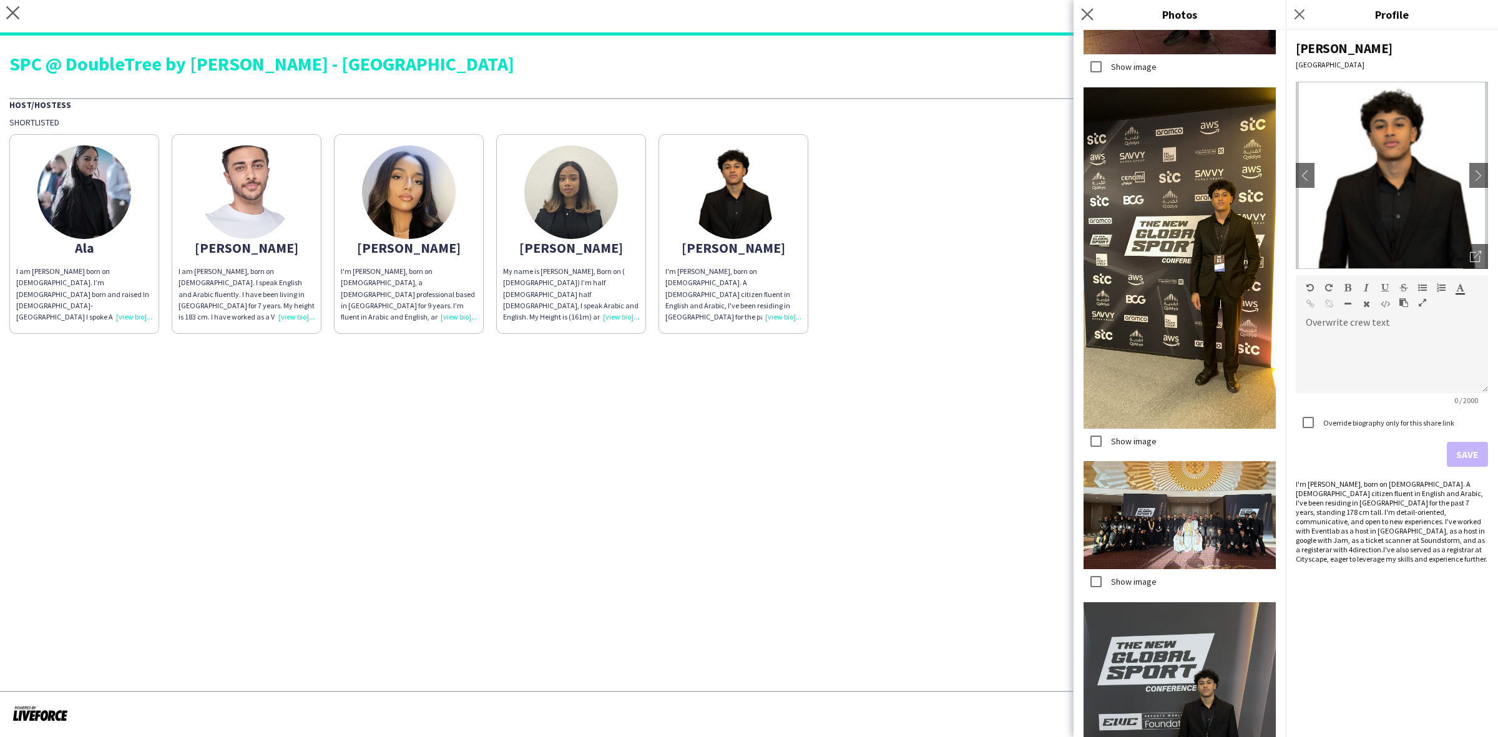
click at [1094, 13] on app-icon "Close pop-in" at bounding box center [1087, 15] width 18 height 18
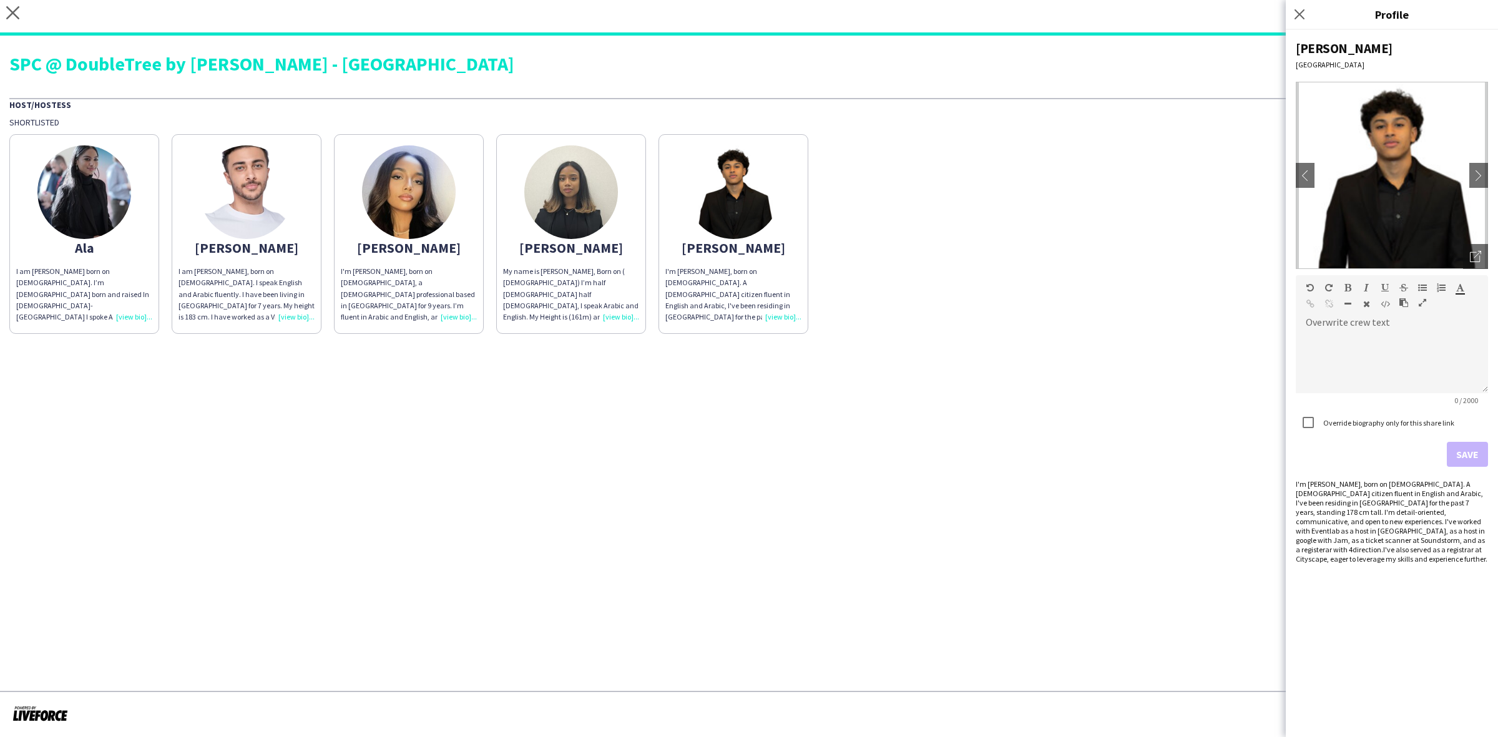
click at [286, 307] on div "I am [PERSON_NAME], born on [DEMOGRAPHIC_DATA]. I speak English and Arabic flue…" at bounding box center [246, 294] width 136 height 57
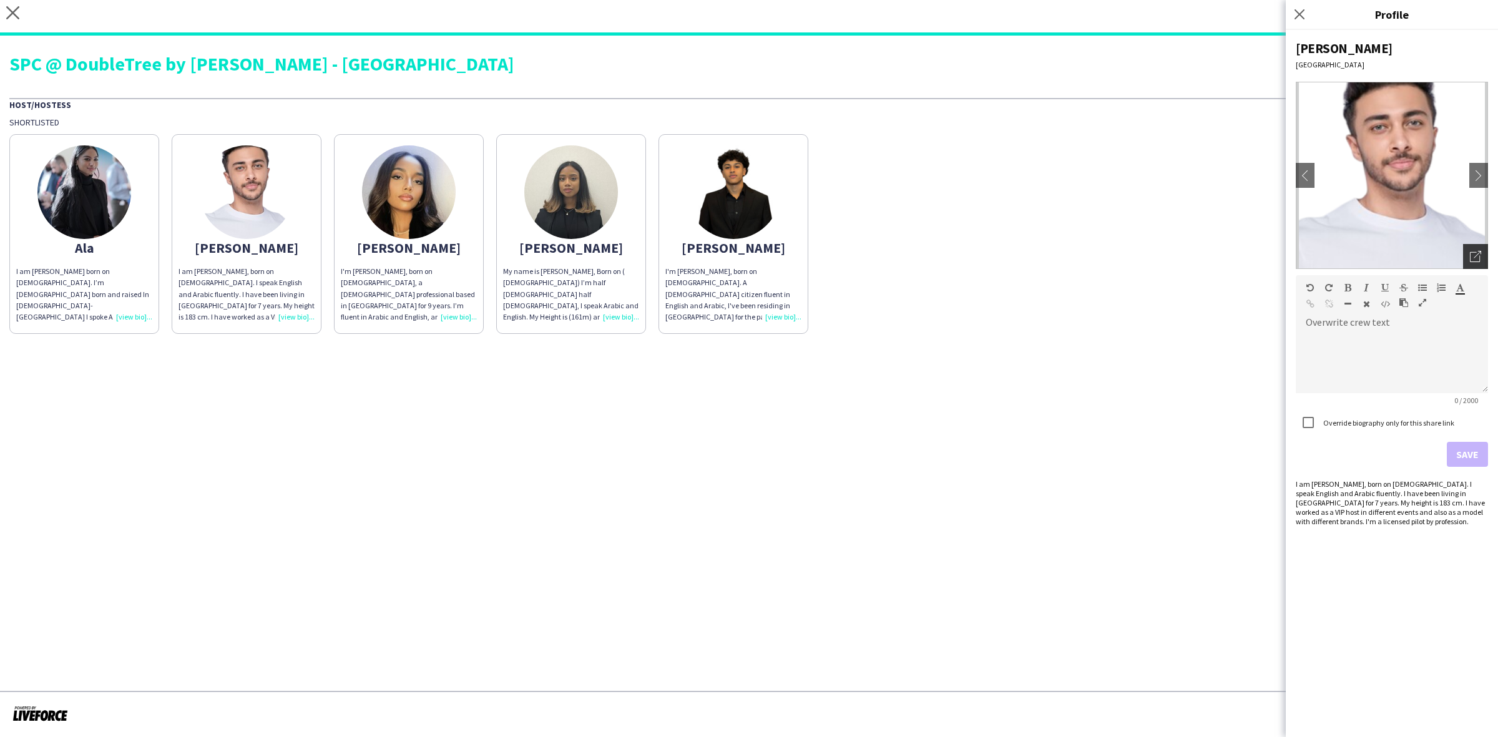
click at [1198, 254] on icon "Open photos pop-in" at bounding box center [1475, 256] width 11 height 11
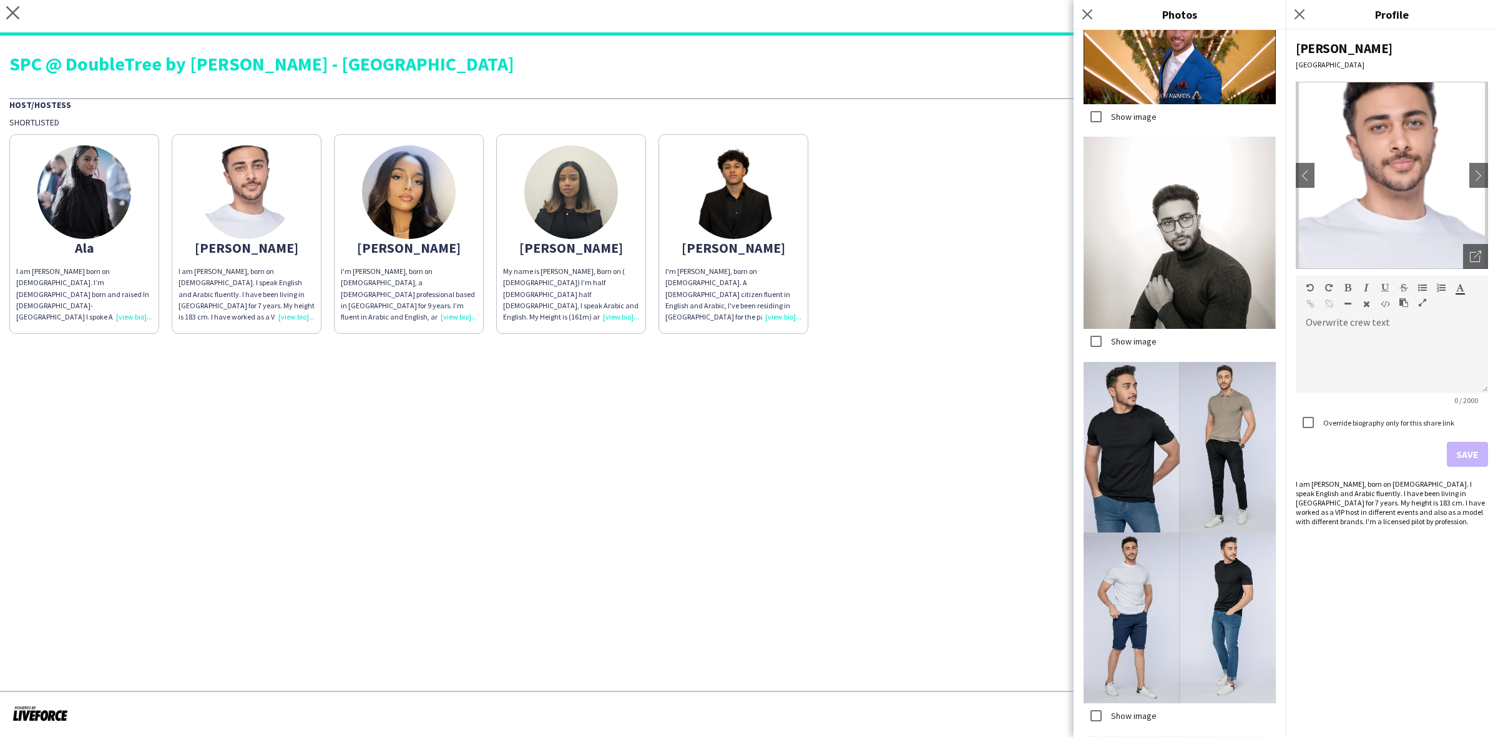
scroll to position [234, 0]
click at [1092, 22] on app-icon "Close pop-in" at bounding box center [1087, 15] width 18 height 18
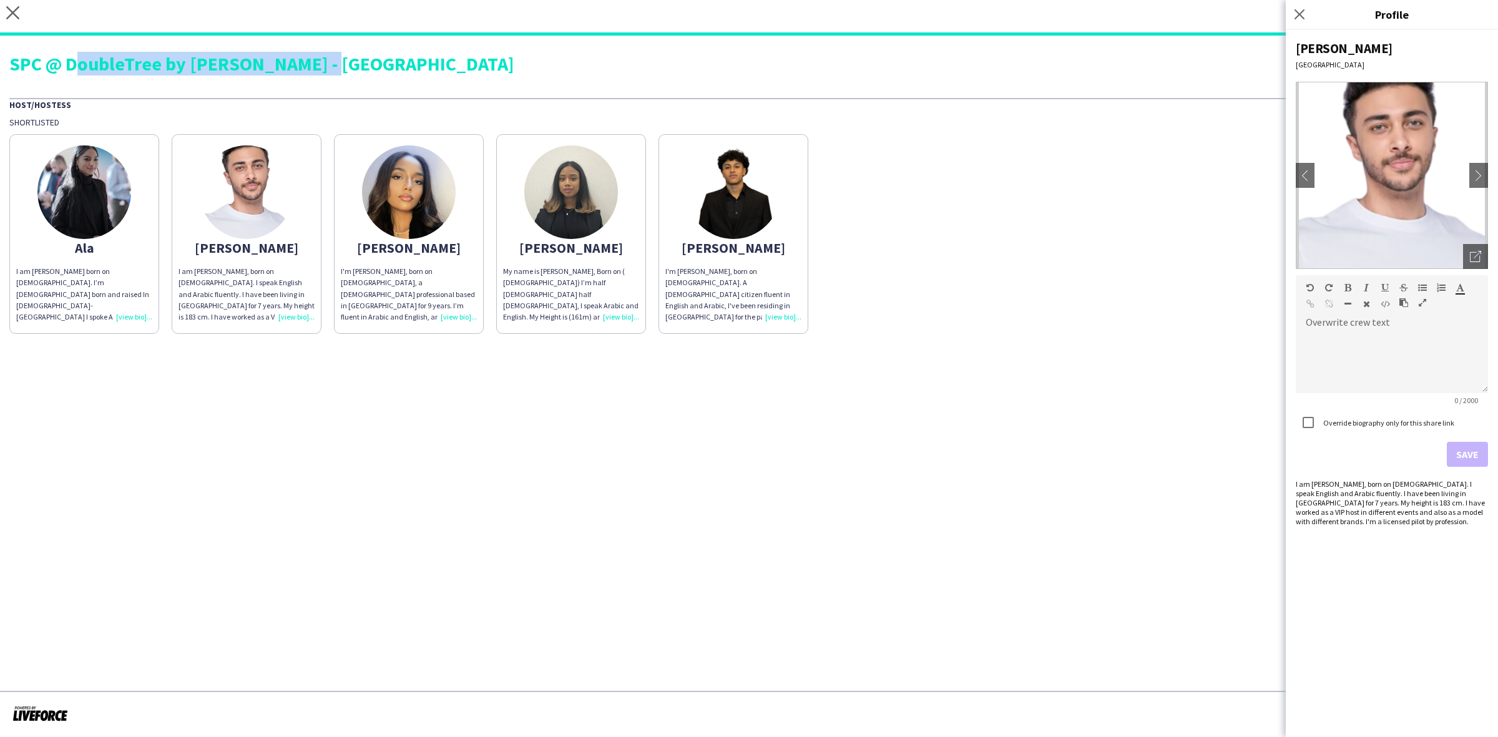
drag, startPoint x: 69, startPoint y: 61, endPoint x: 345, endPoint y: 56, distance: 276.5
click at [345, 56] on div "SPC @ DoubleTree by [PERSON_NAME] - [GEOGRAPHIC_DATA]" at bounding box center [748, 63] width 1479 height 19
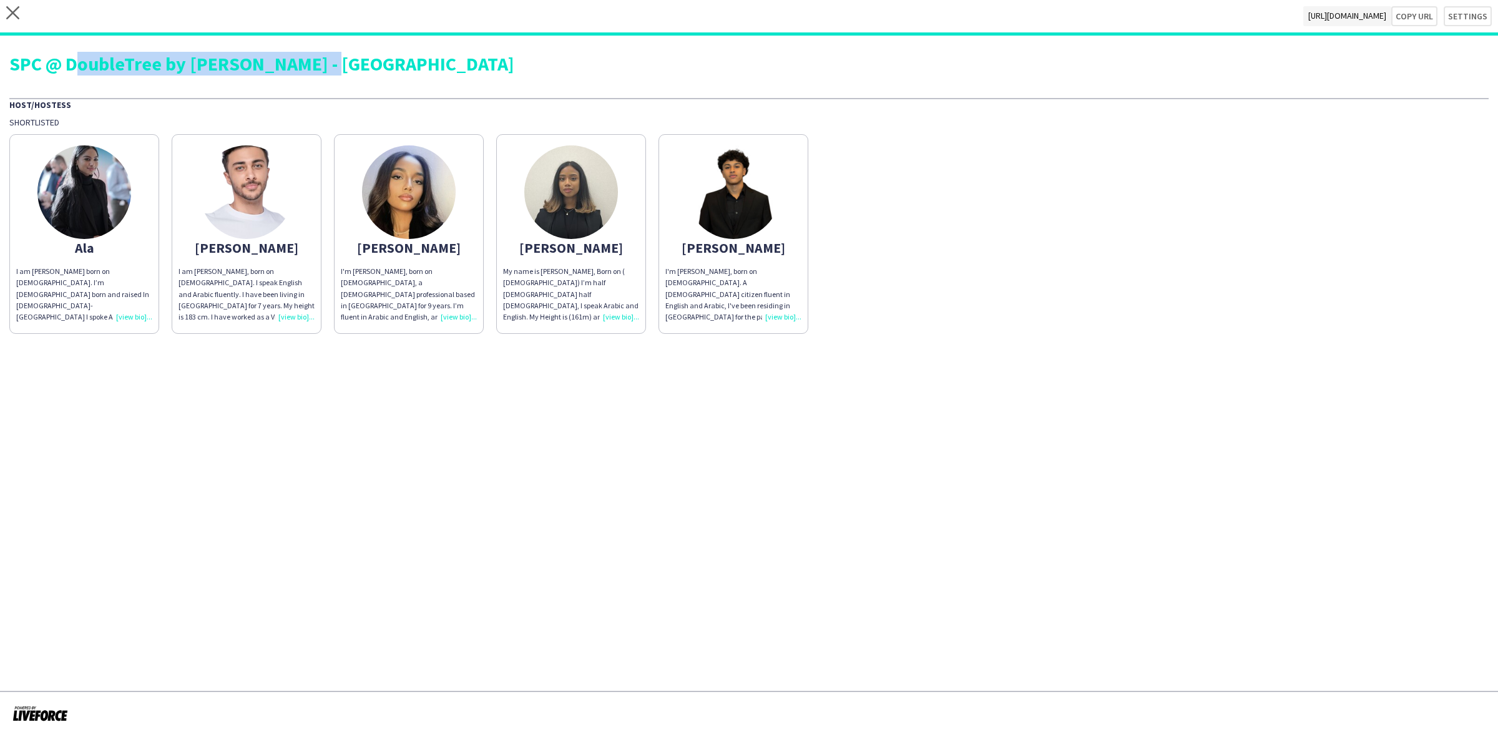
copy div "DoubleTree by HILTON - Riyadh"
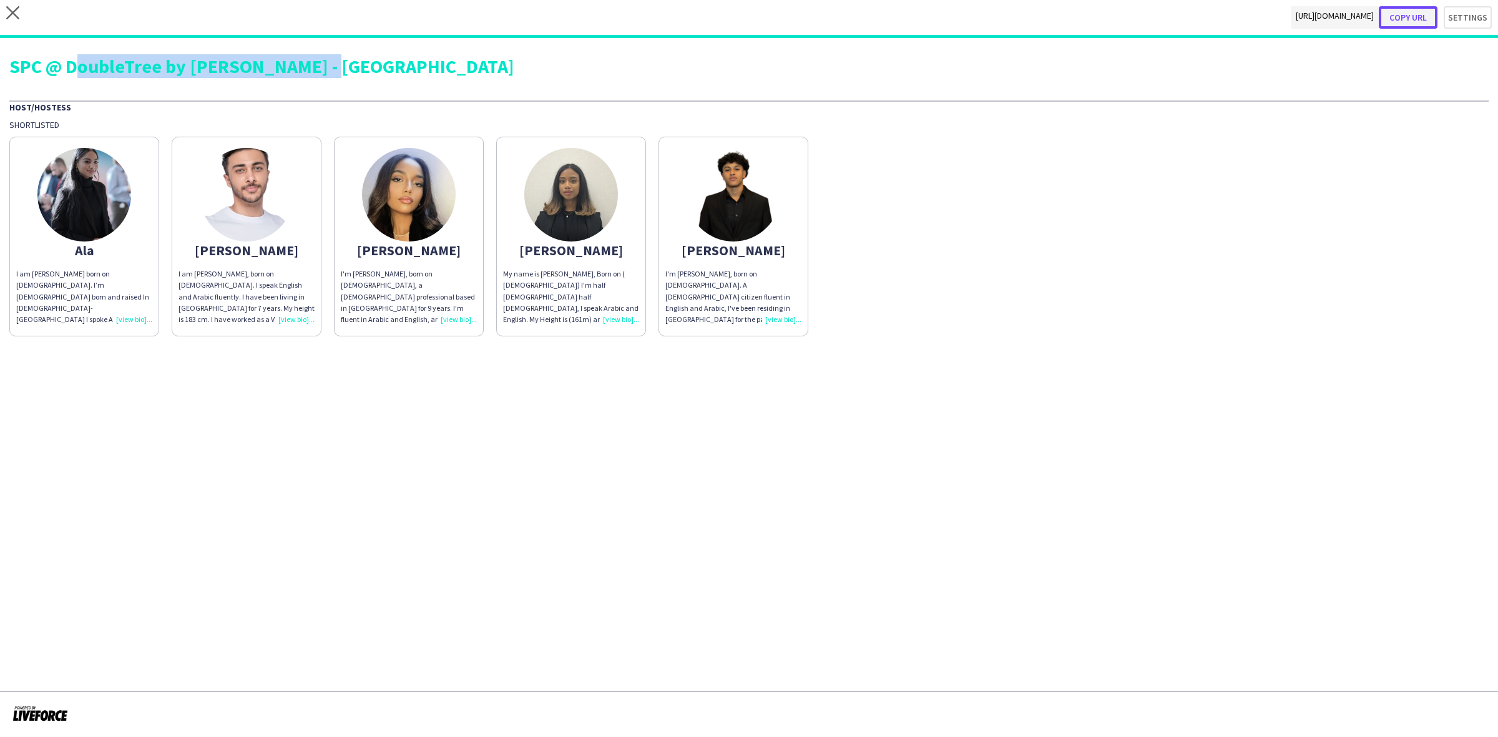
click at [1198, 16] on button "Copy url" at bounding box center [1408, 17] width 59 height 22
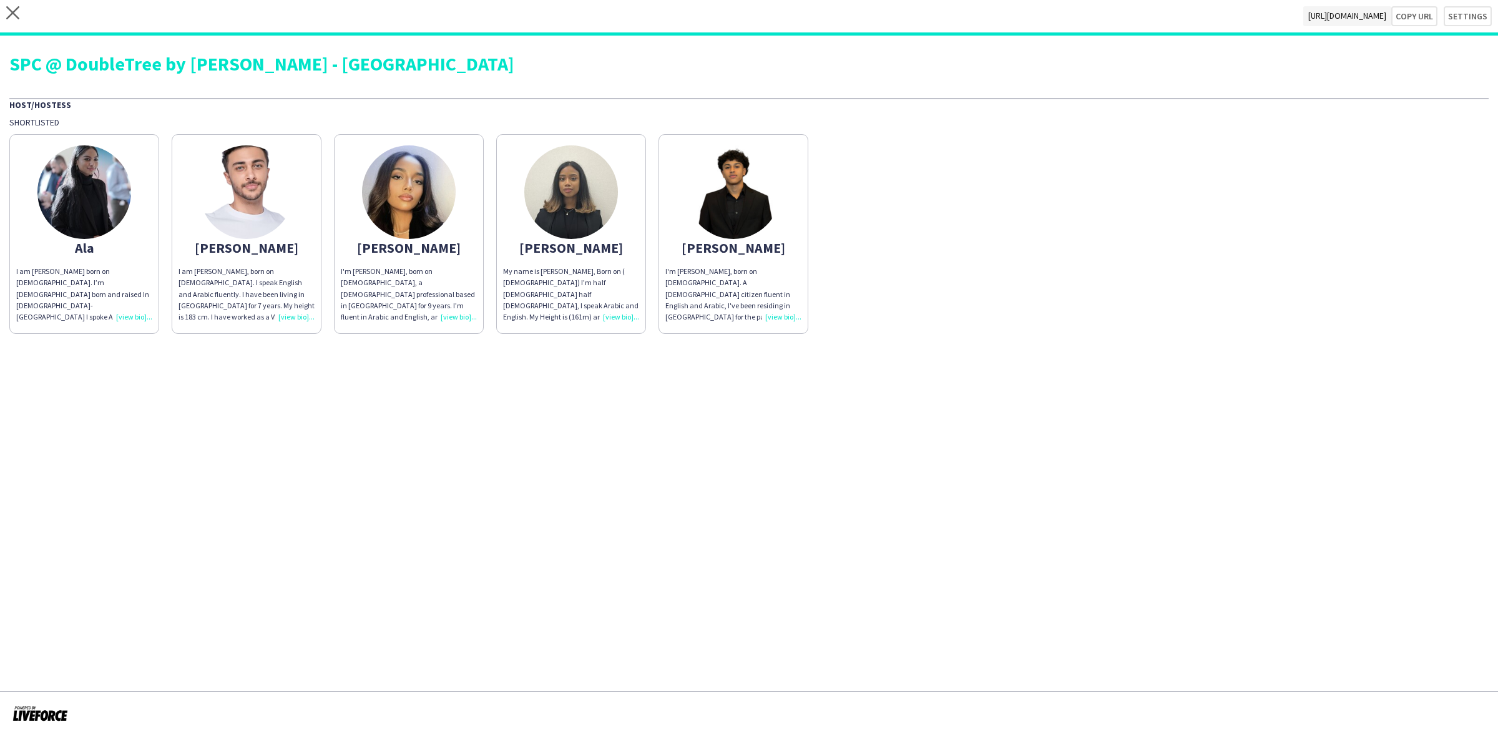
click at [19, 14] on div "close https://admin.liveforce.co/v2/s/d0bb7f58-0857-463d-9b6b-0d685f32ce4e Copy…" at bounding box center [749, 18] width 1498 height 36
click at [17, 14] on icon "close" at bounding box center [12, 12] width 13 height 13
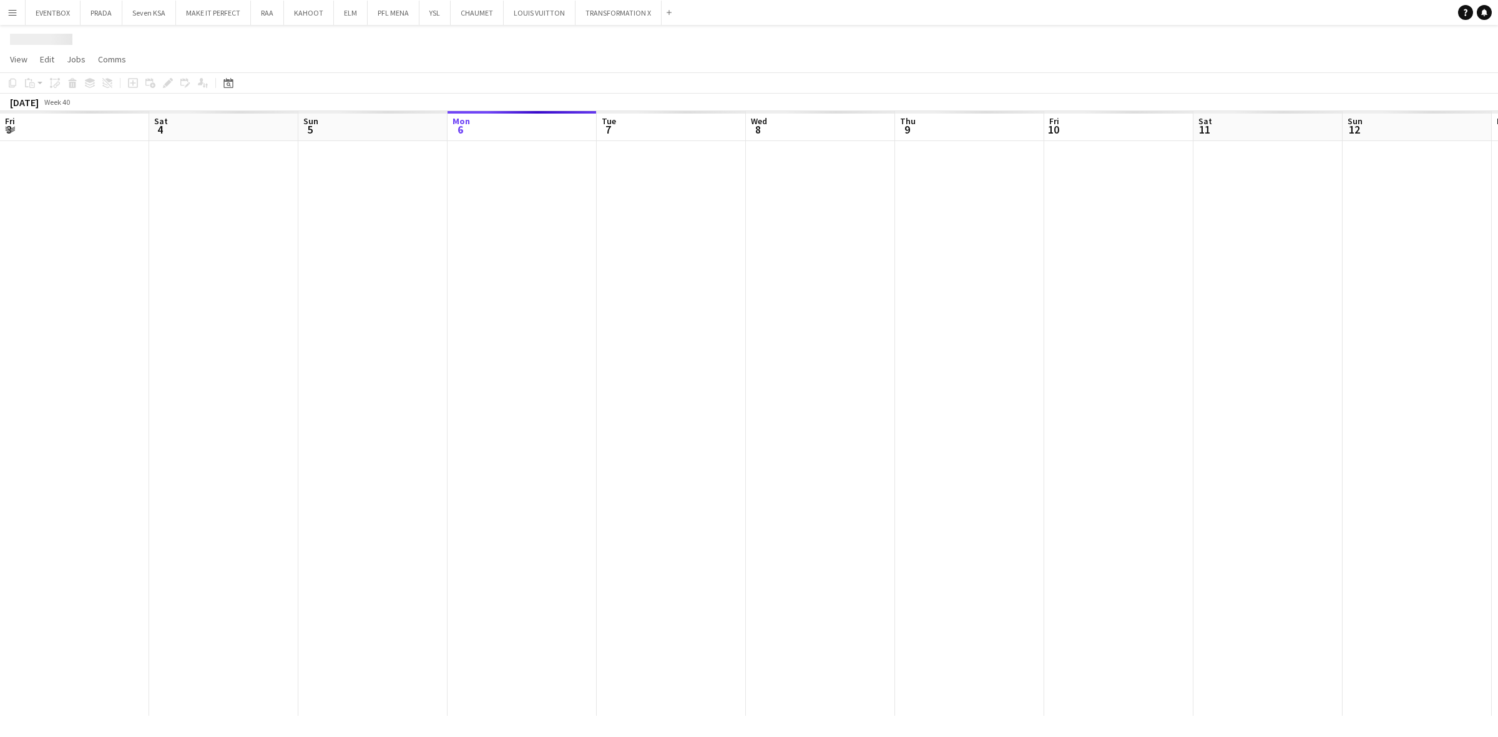
scroll to position [0, 298]
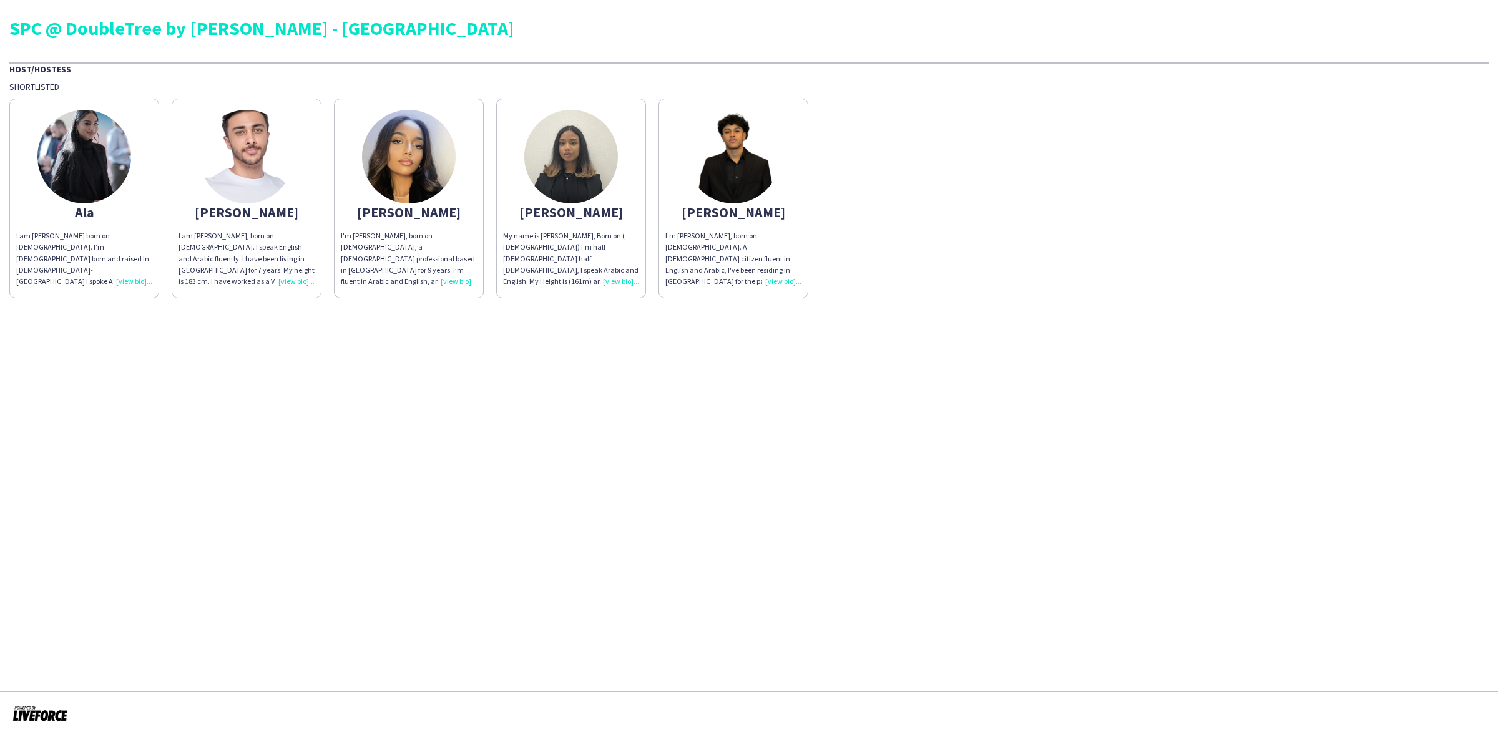
click at [142, 281] on div "I am [PERSON_NAME] born on [DEMOGRAPHIC_DATA]. I’m [DEMOGRAPHIC_DATA] born and …" at bounding box center [84, 258] width 136 height 57
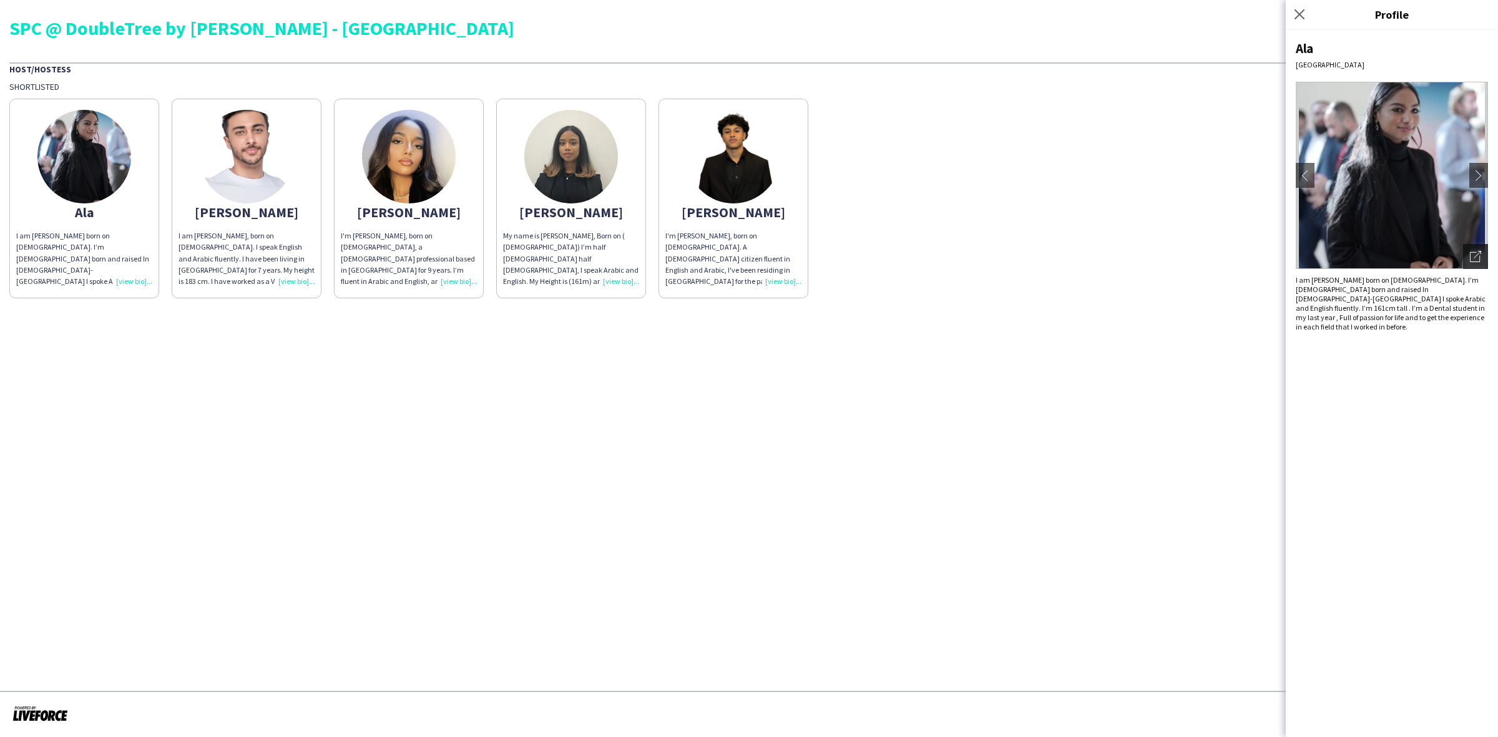
click at [1483, 255] on div "Open photos pop-in" at bounding box center [1475, 256] width 25 height 25
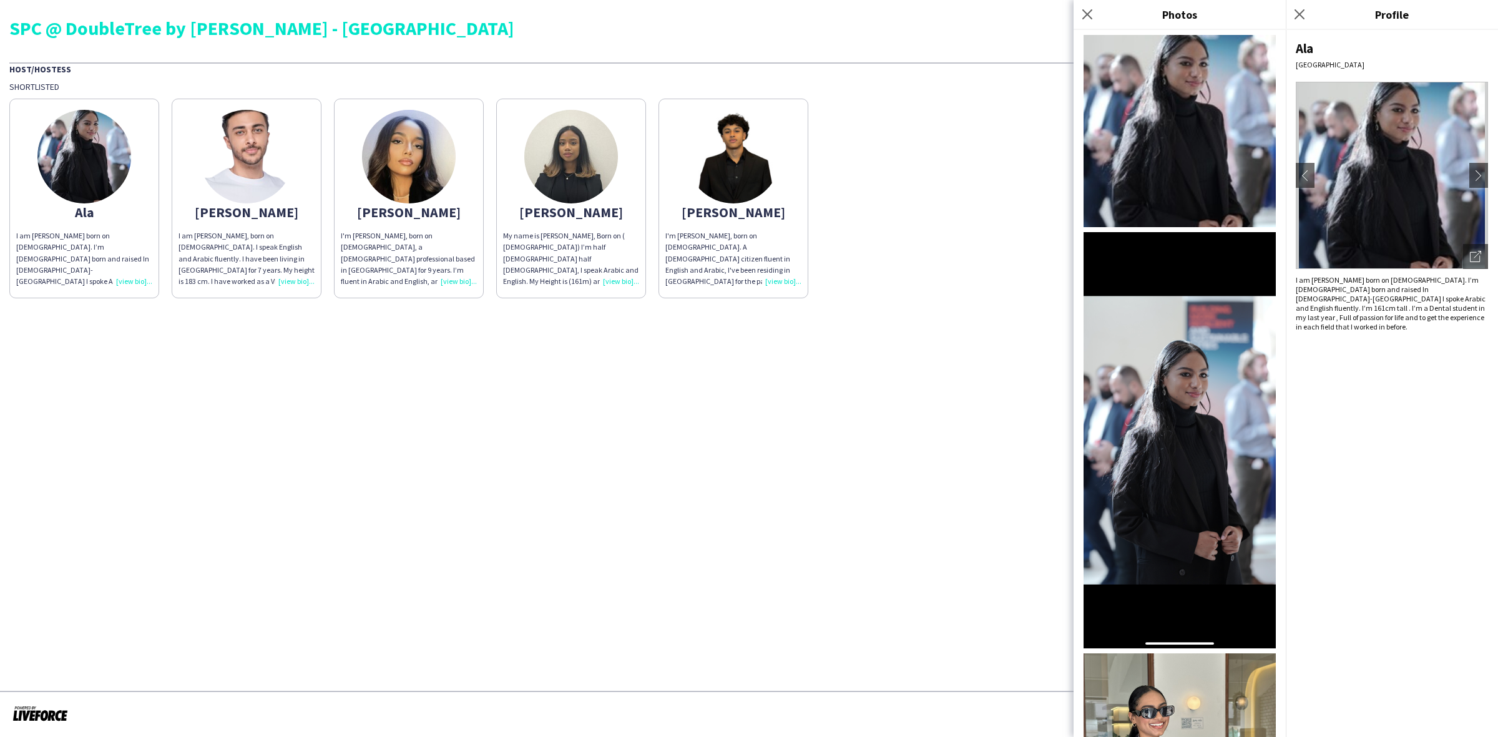
click at [285, 278] on div "I am [PERSON_NAME], born on [DEMOGRAPHIC_DATA]. I speak English and Arabic flue…" at bounding box center [246, 258] width 136 height 57
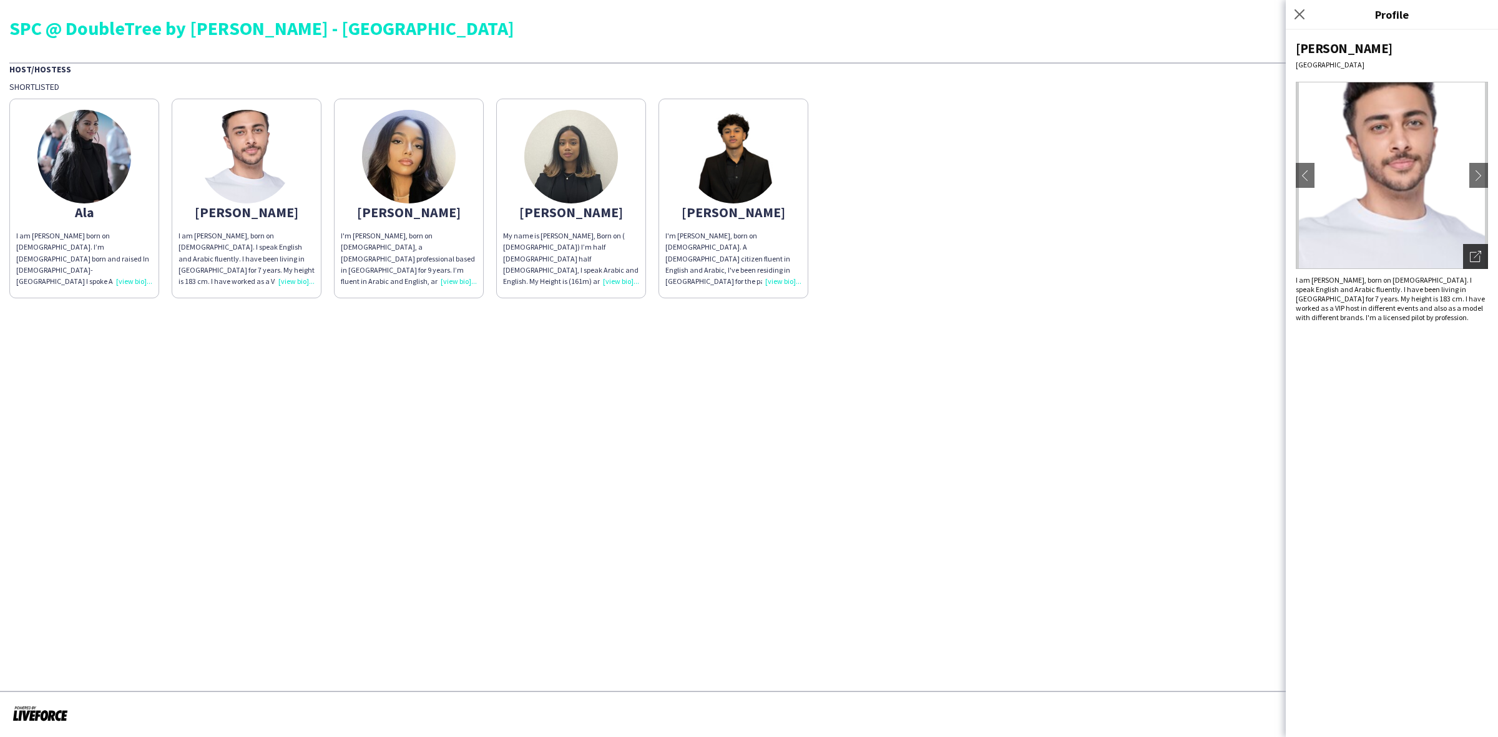
click at [1477, 256] on icon "Open photos pop-in" at bounding box center [1475, 256] width 11 height 11
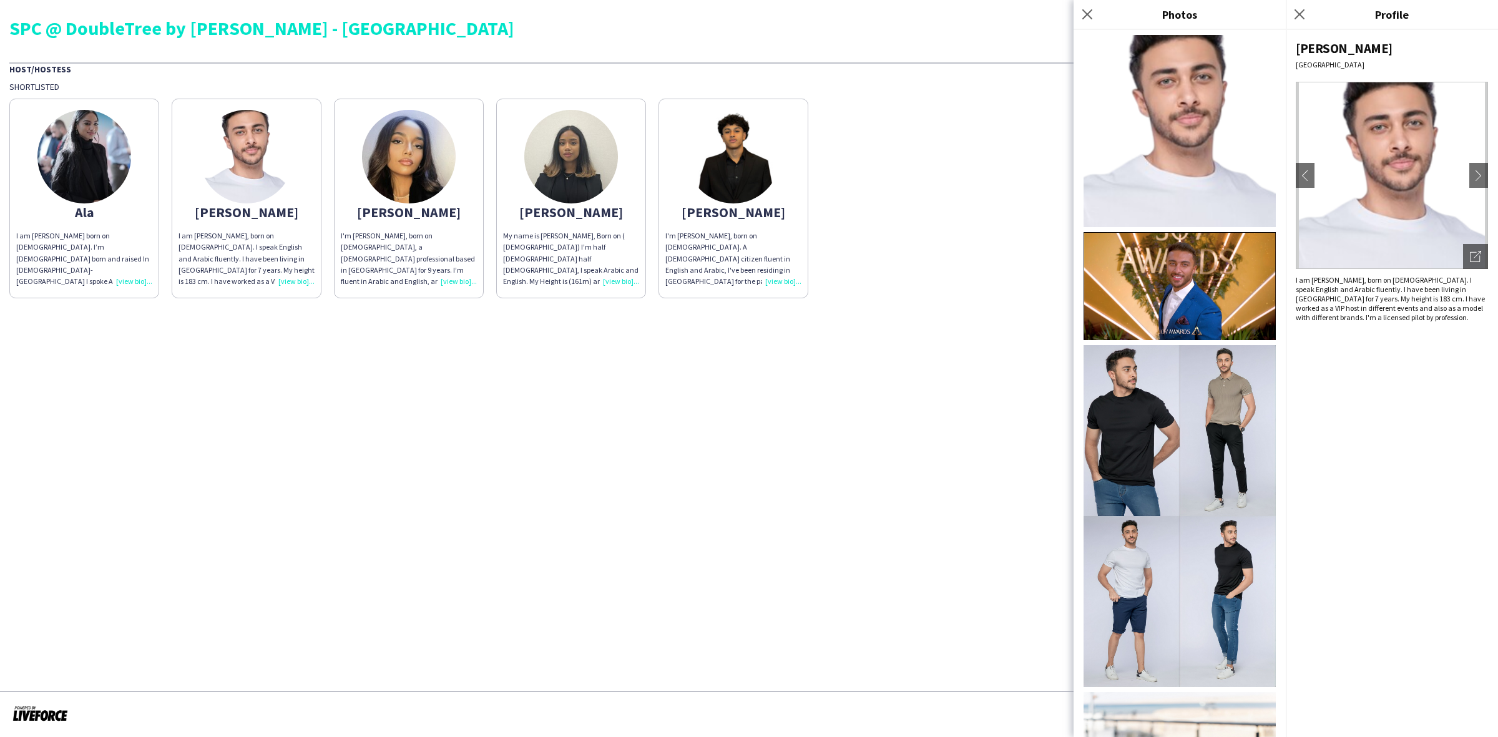
click at [452, 279] on div "I'm [PERSON_NAME], born on [DEMOGRAPHIC_DATA], a [DEMOGRAPHIC_DATA] professiona…" at bounding box center [409, 258] width 136 height 57
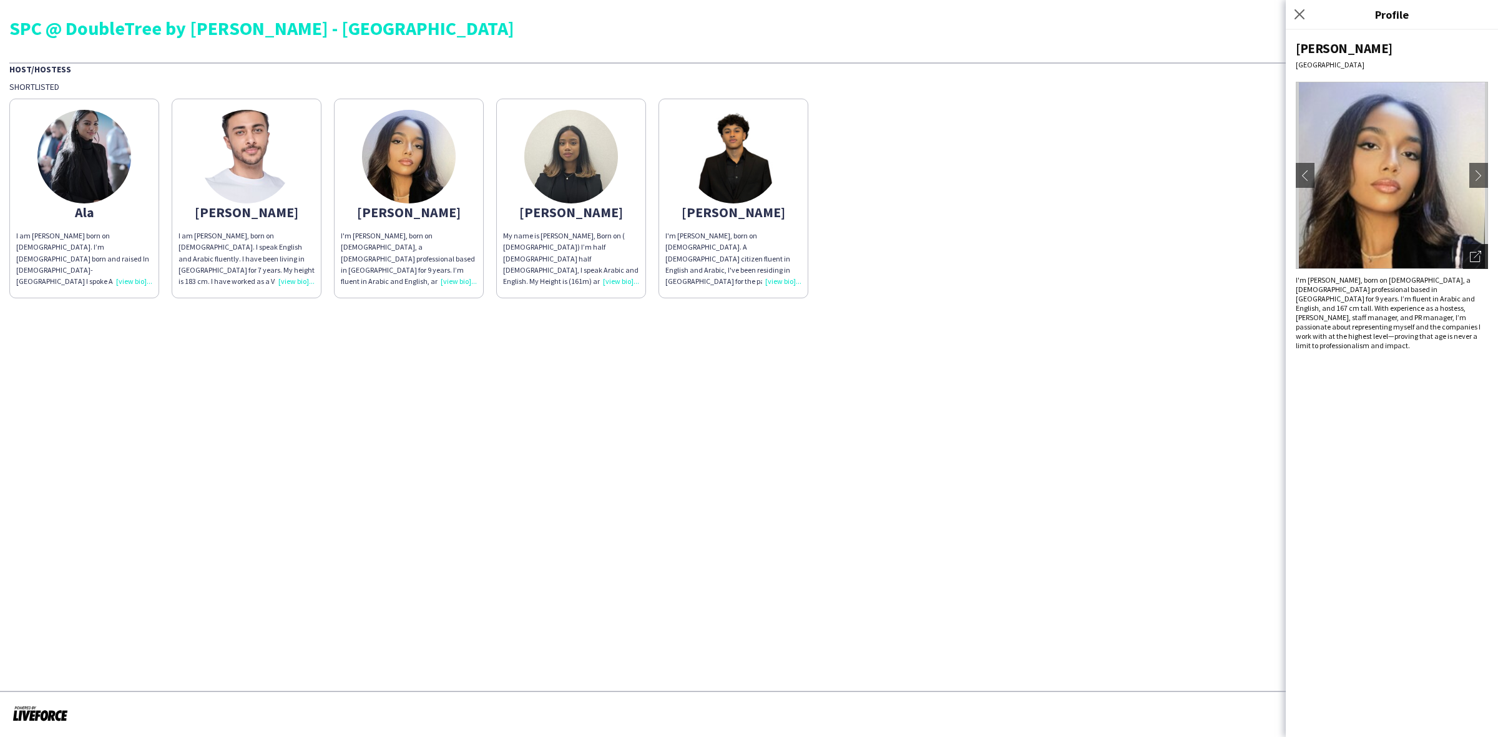
click at [1481, 255] on div "Open photos pop-in" at bounding box center [1475, 256] width 25 height 25
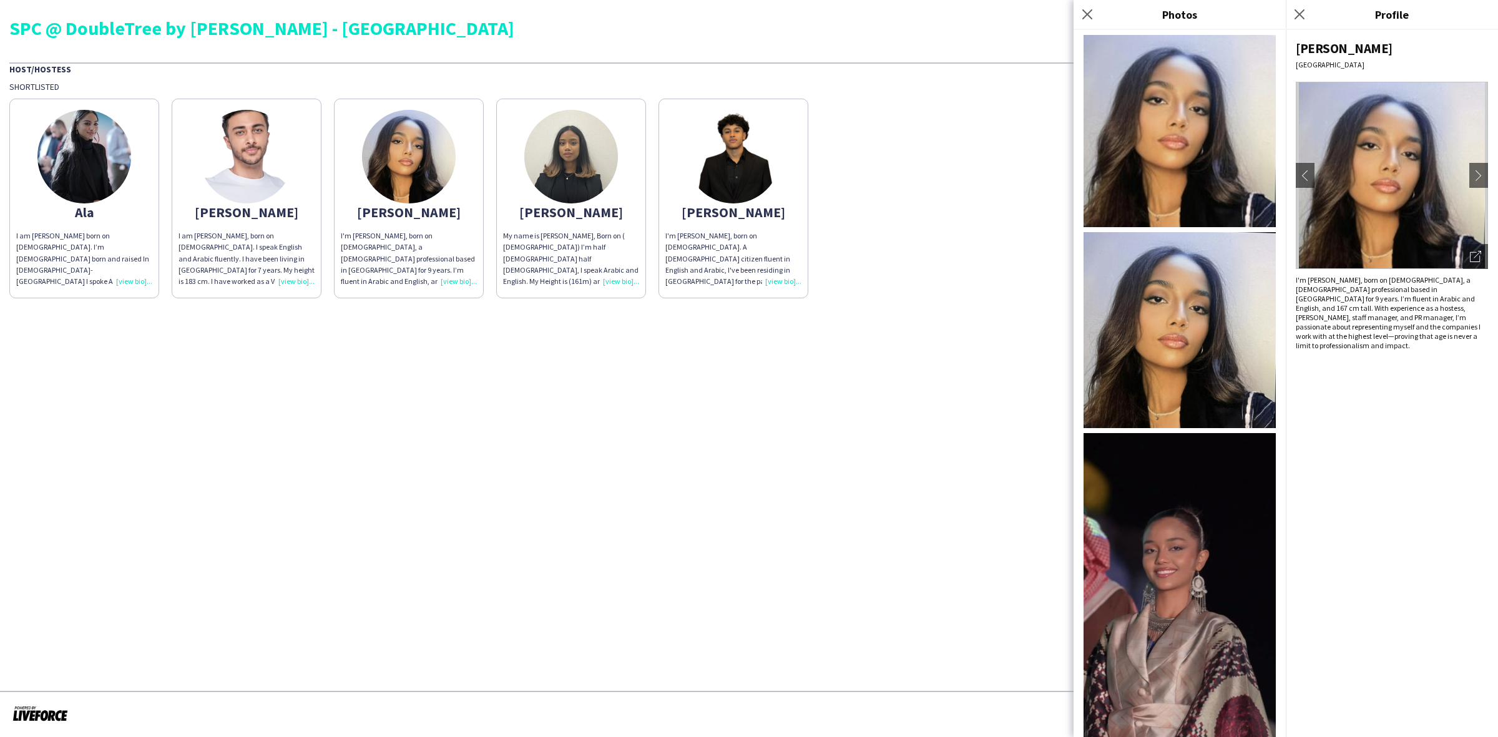
click at [618, 275] on div "My name is [PERSON_NAME], Born on ( [DEMOGRAPHIC_DATA]) I’m half [DEMOGRAPHIC_D…" at bounding box center [571, 258] width 136 height 57
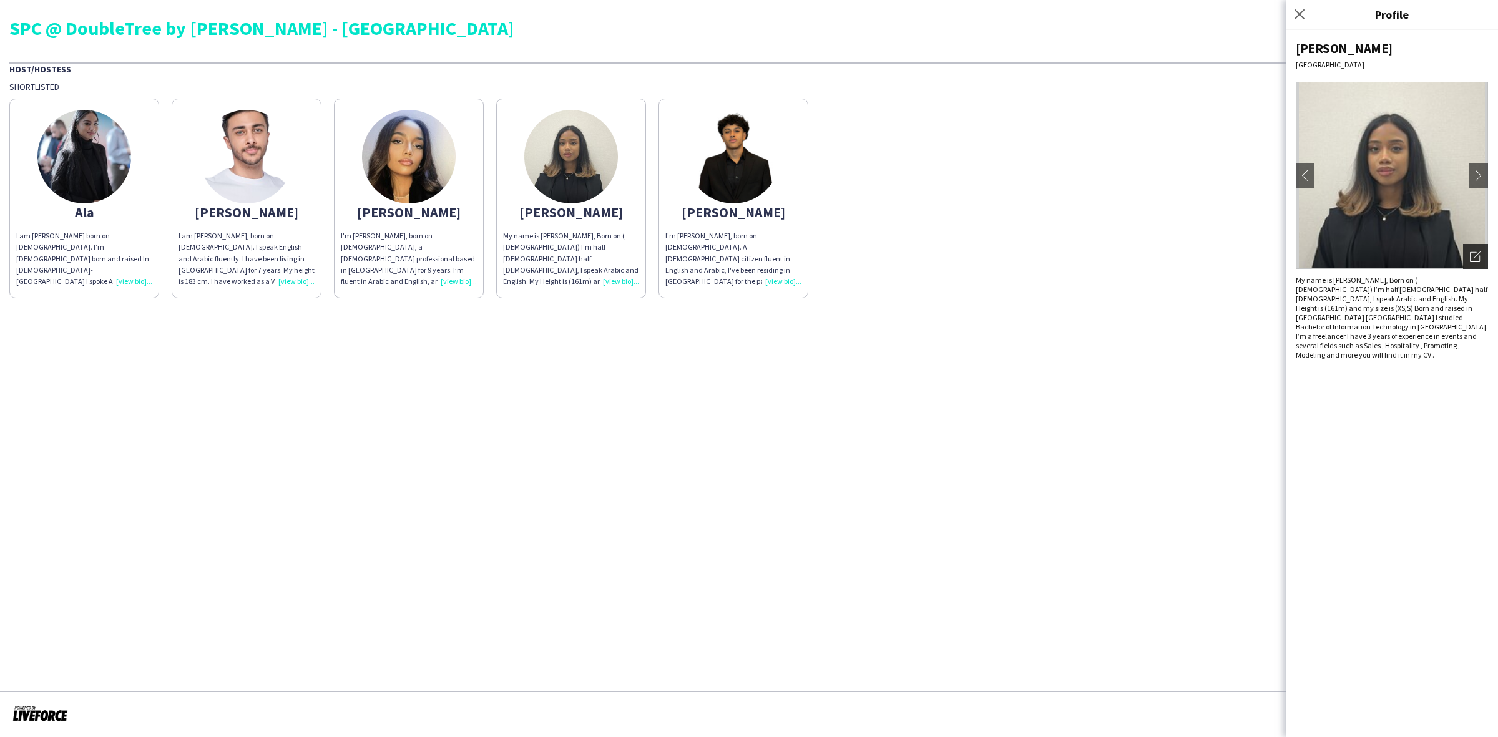
click at [1475, 248] on div "Open photos pop-in" at bounding box center [1475, 256] width 25 height 25
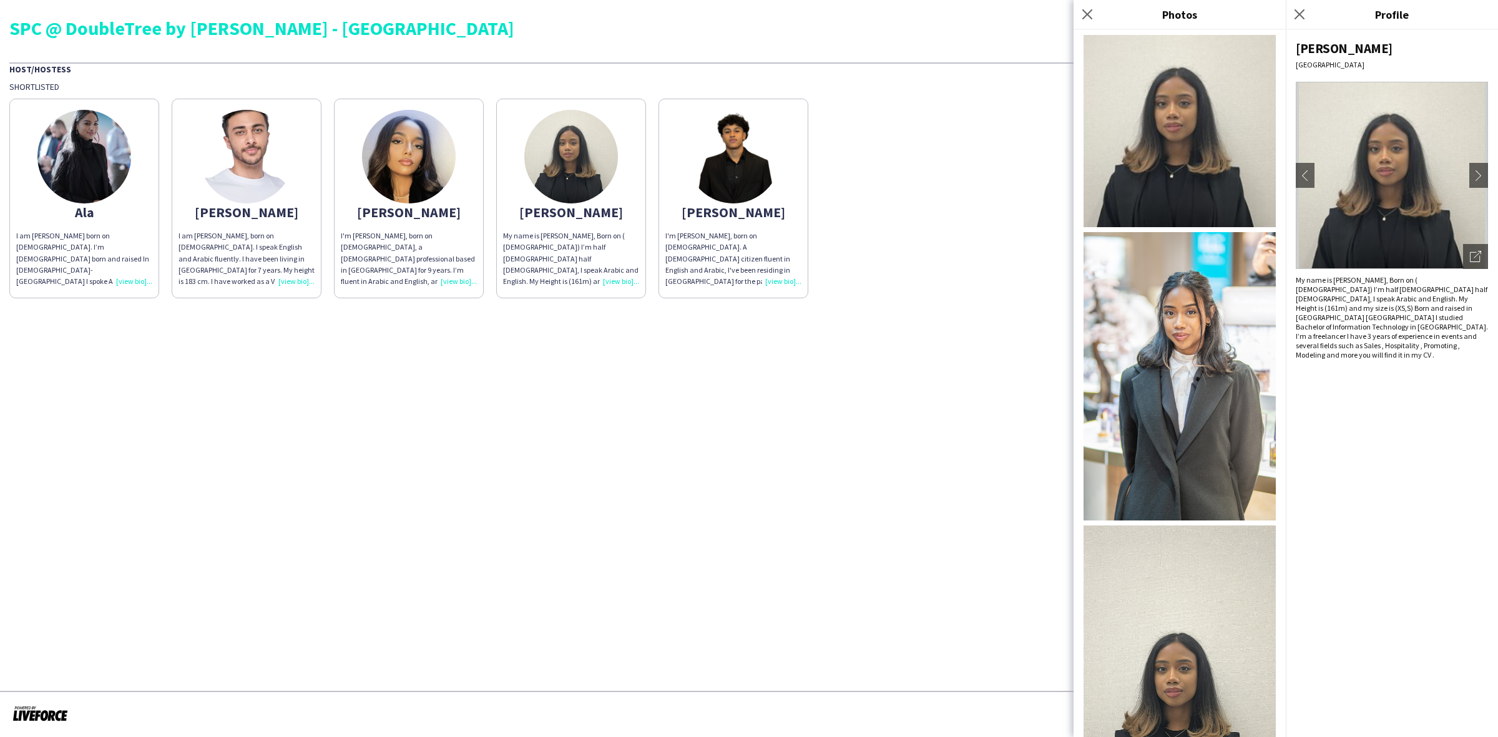
click at [783, 281] on div "I'm [PERSON_NAME], born on [DEMOGRAPHIC_DATA]. A [DEMOGRAPHIC_DATA] citizen flu…" at bounding box center [733, 258] width 136 height 57
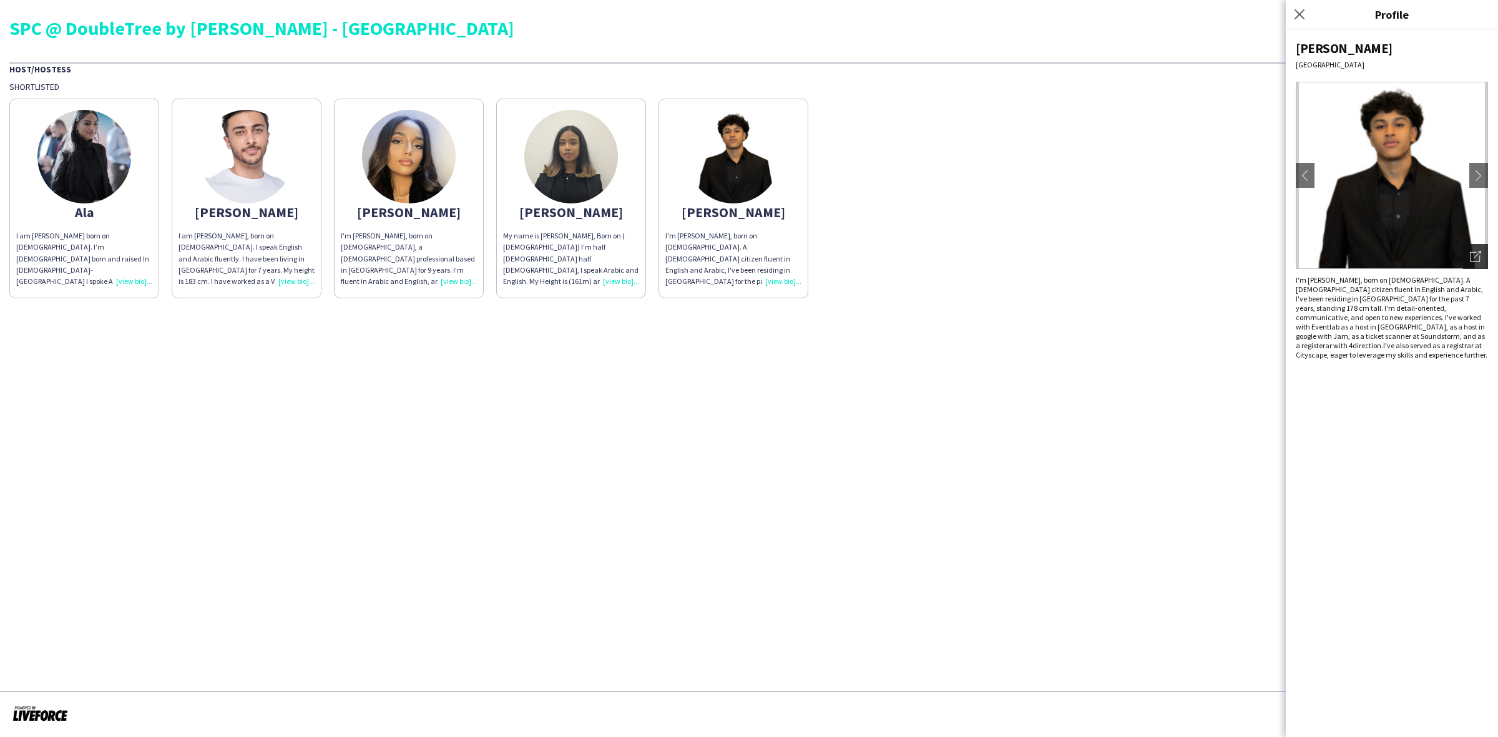
click at [1473, 254] on icon "Open photos pop-in" at bounding box center [1475, 256] width 11 height 11
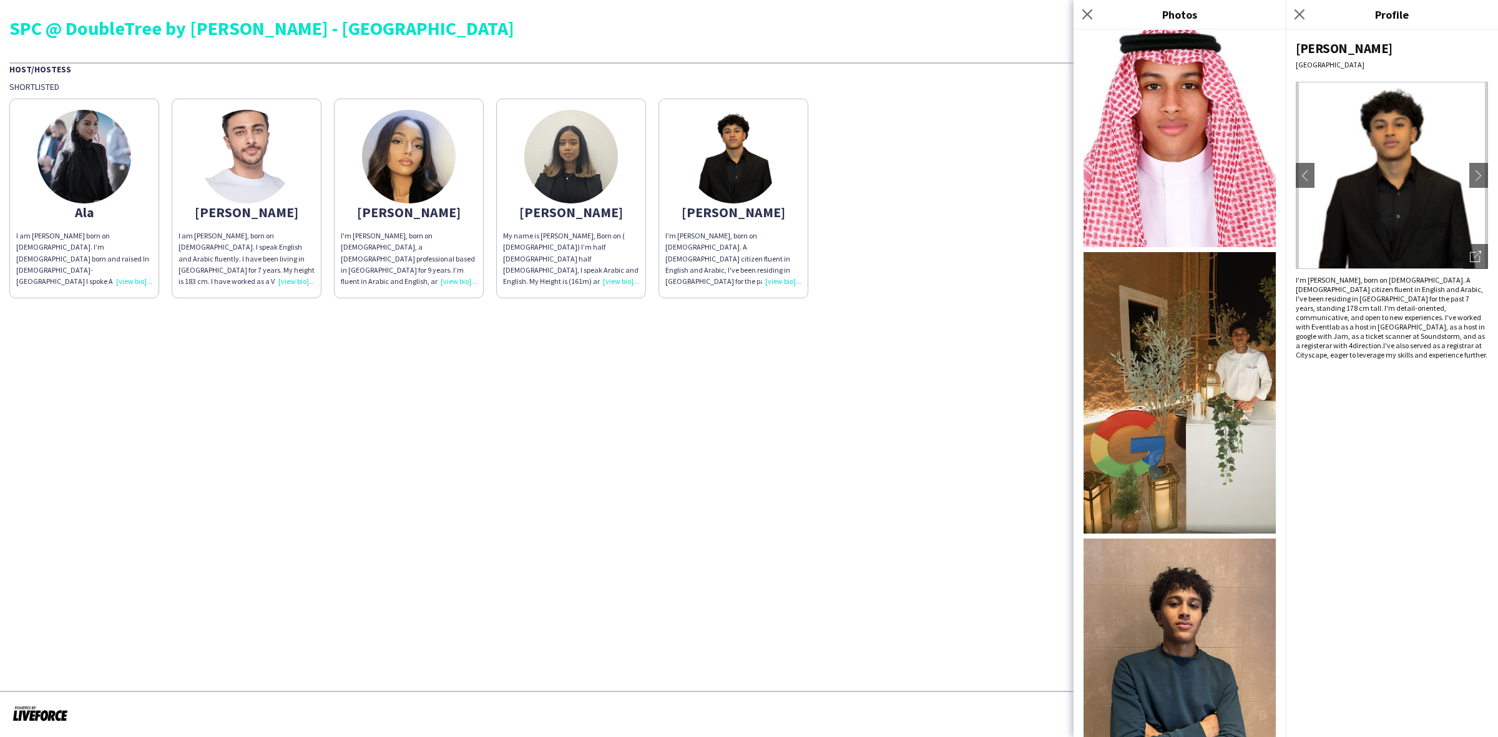
scroll to position [195, 0]
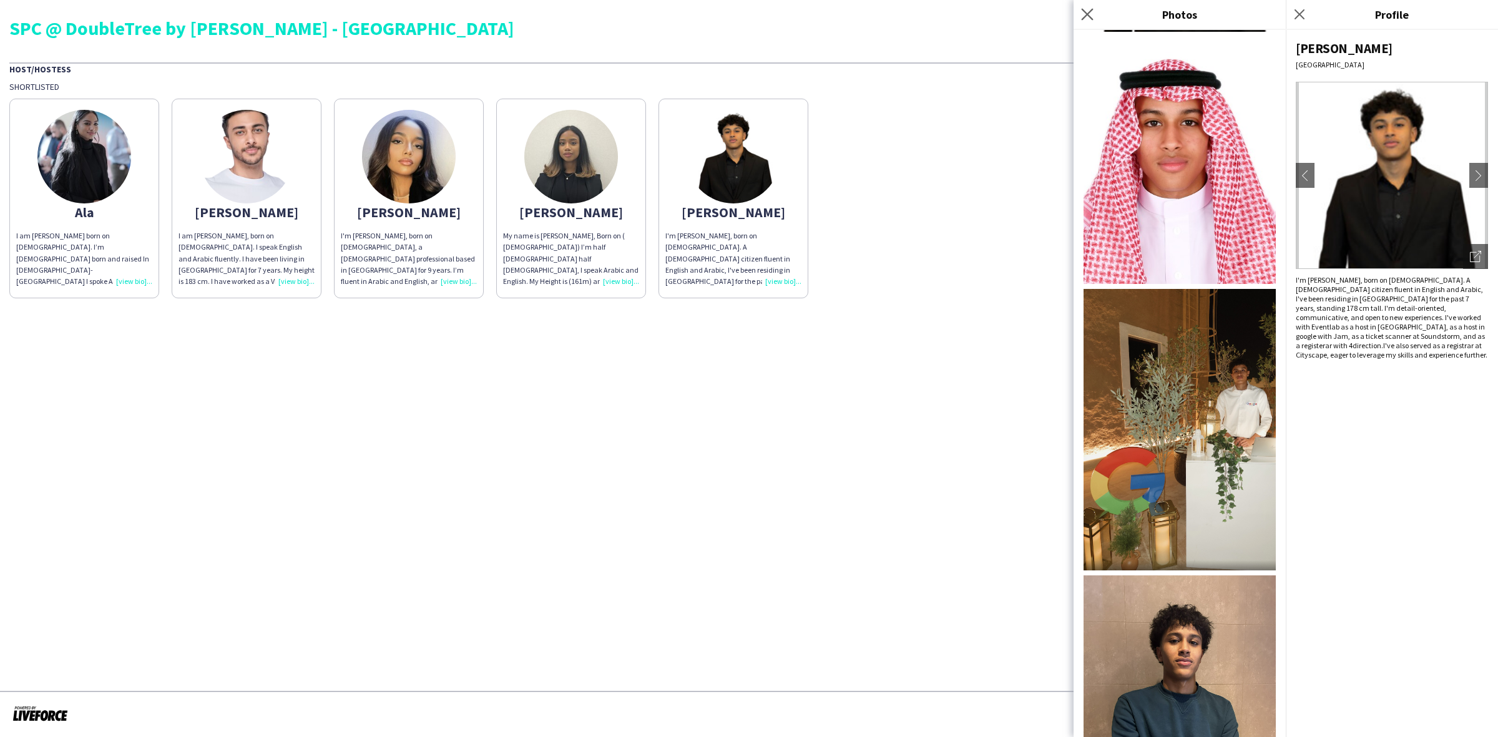
click at [1083, 22] on app-icon "Close pop-in" at bounding box center [1087, 15] width 18 height 18
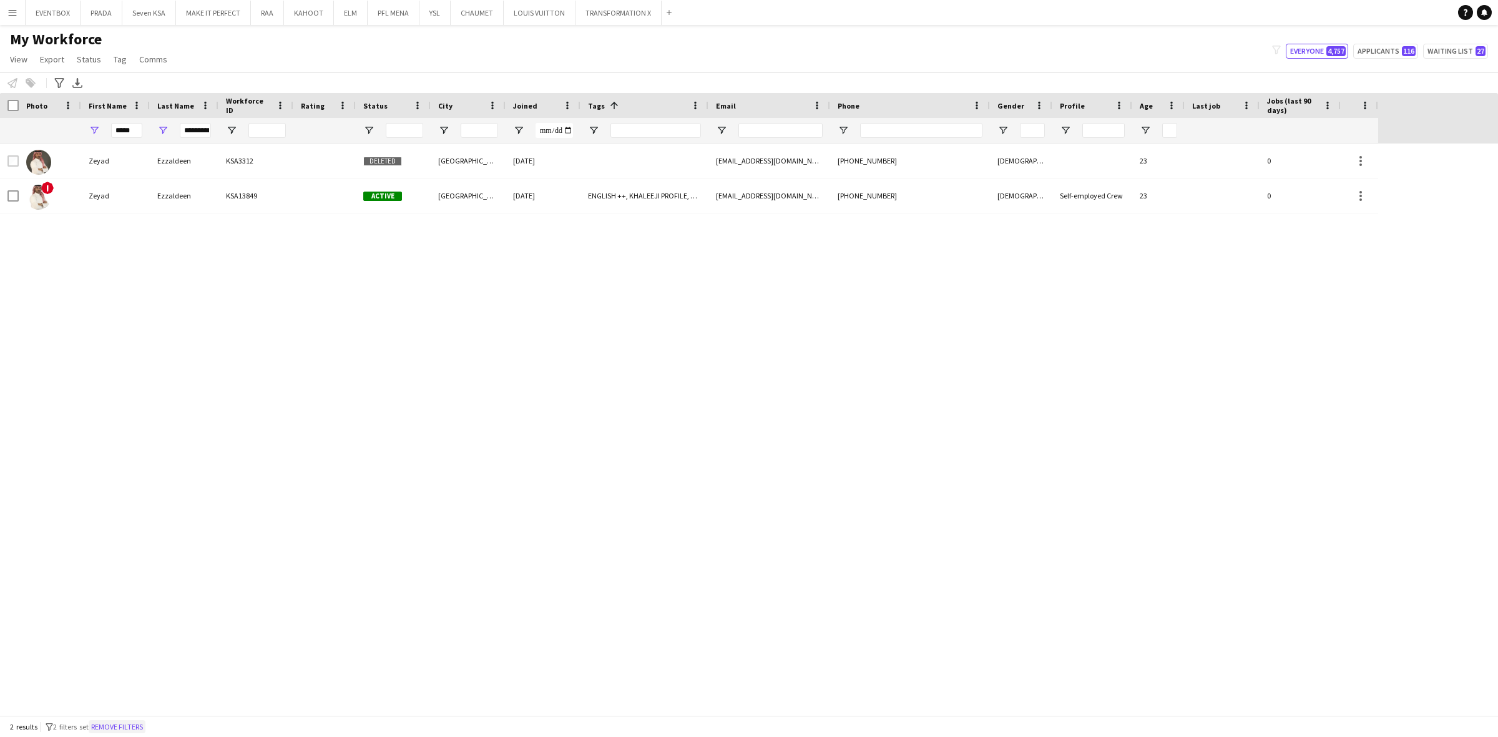
click at [145, 710] on button "Remove filters" at bounding box center [117, 727] width 57 height 14
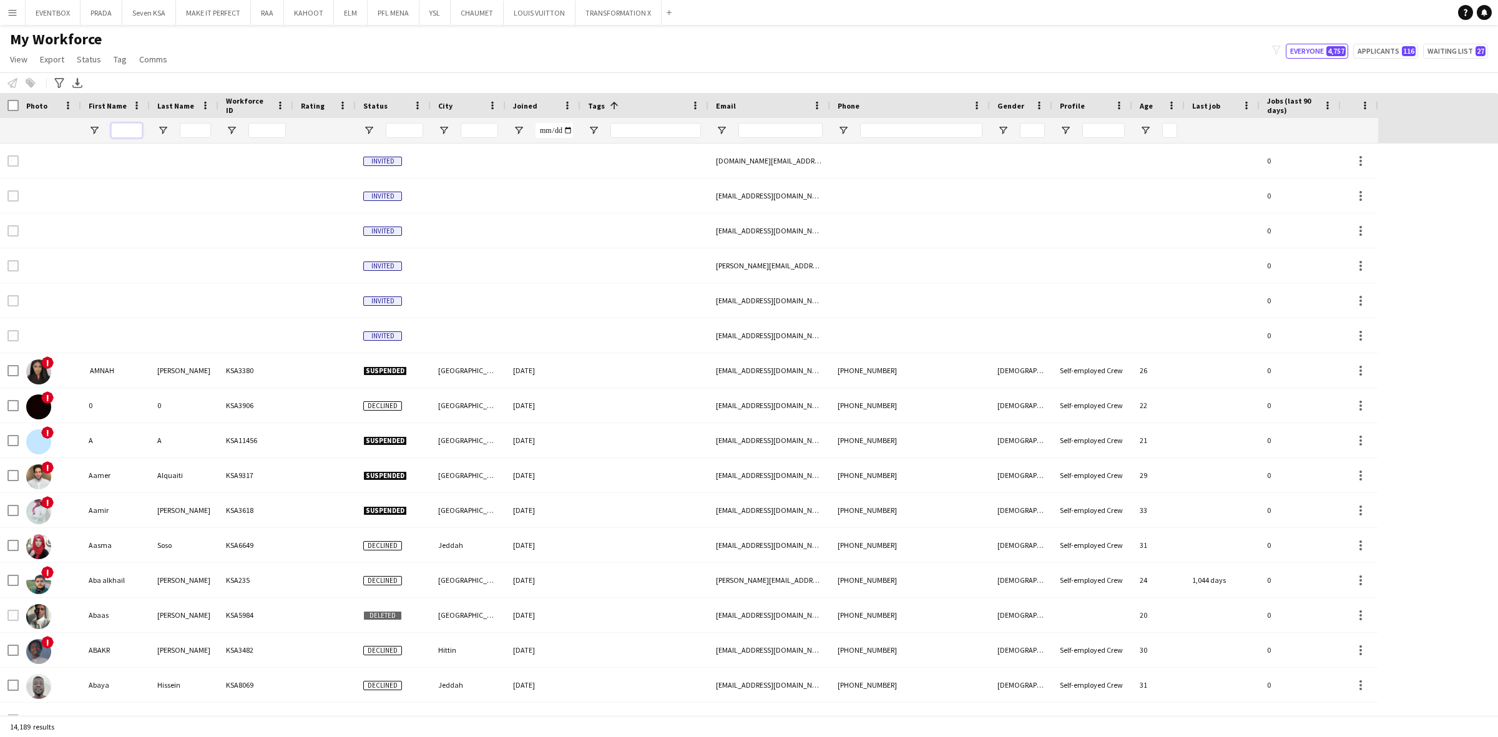
click at [137, 134] on input "First Name Filter Input" at bounding box center [126, 130] width 31 height 15
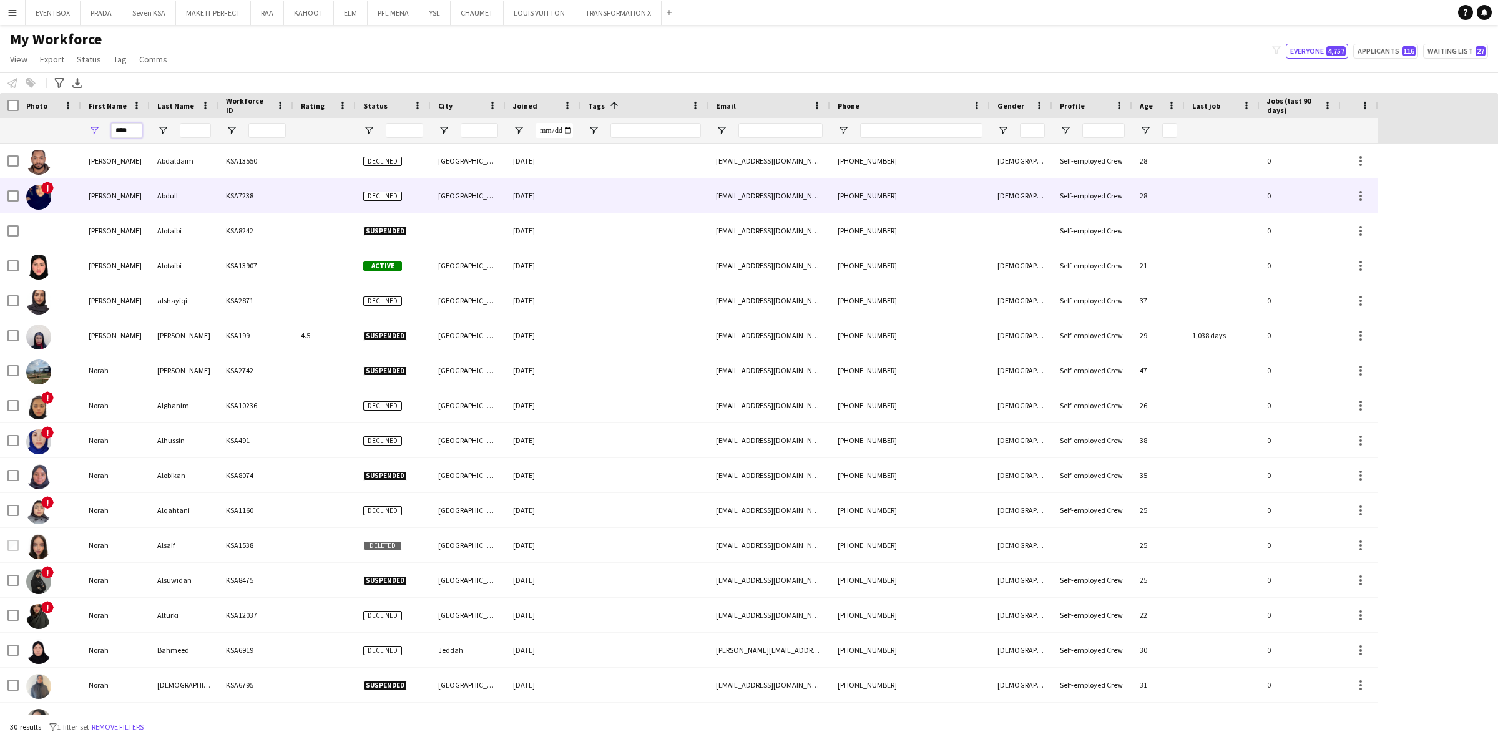
type input "****"
drag, startPoint x: 222, startPoint y: 164, endPoint x: 213, endPoint y: 135, distance: 30.0
click at [220, 156] on div "KSA13550" at bounding box center [255, 161] width 75 height 34
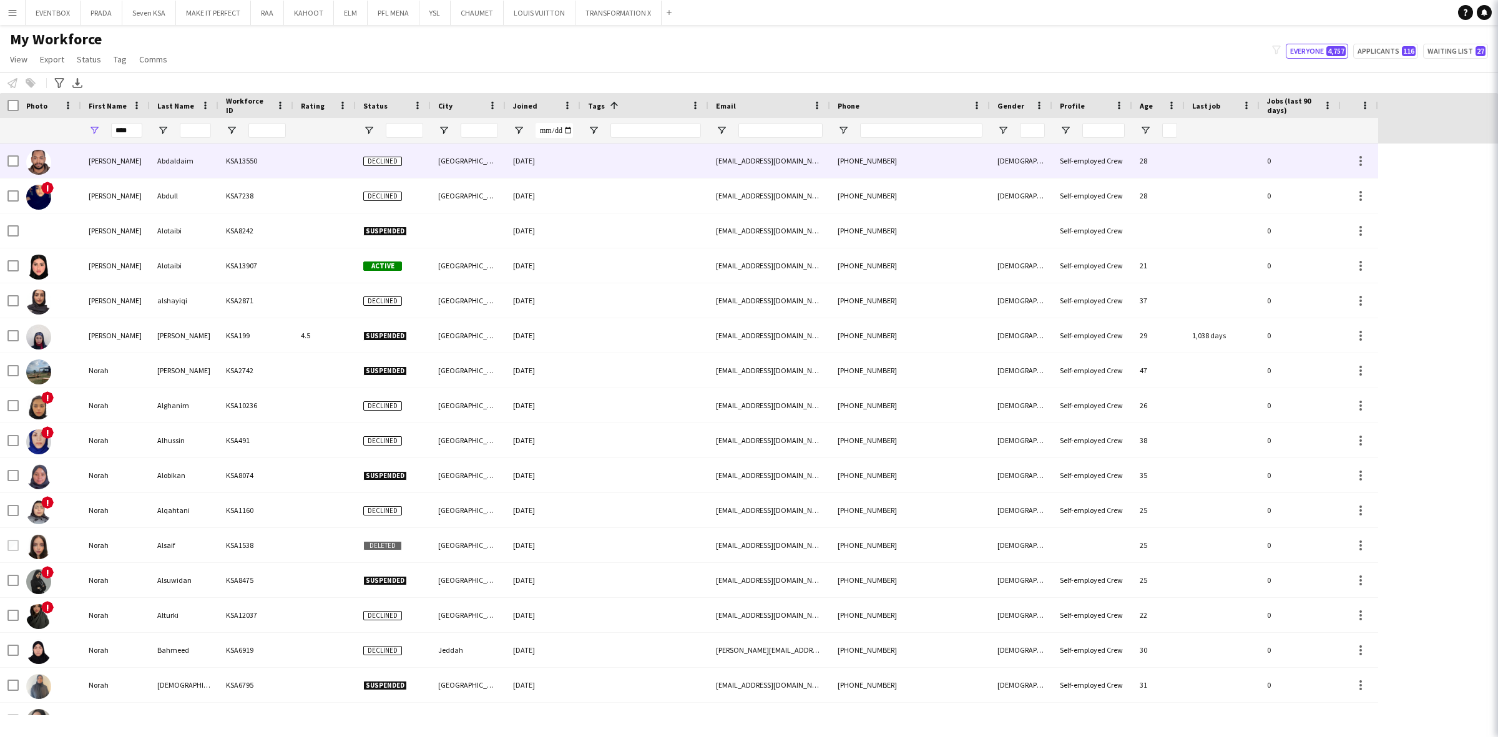
drag, startPoint x: 162, startPoint y: 117, endPoint x: 177, endPoint y: 123, distance: 15.7
click at [163, 119] on div "Workforce Details Hidden maintenance Photo" at bounding box center [695, 118] width 1390 height 51
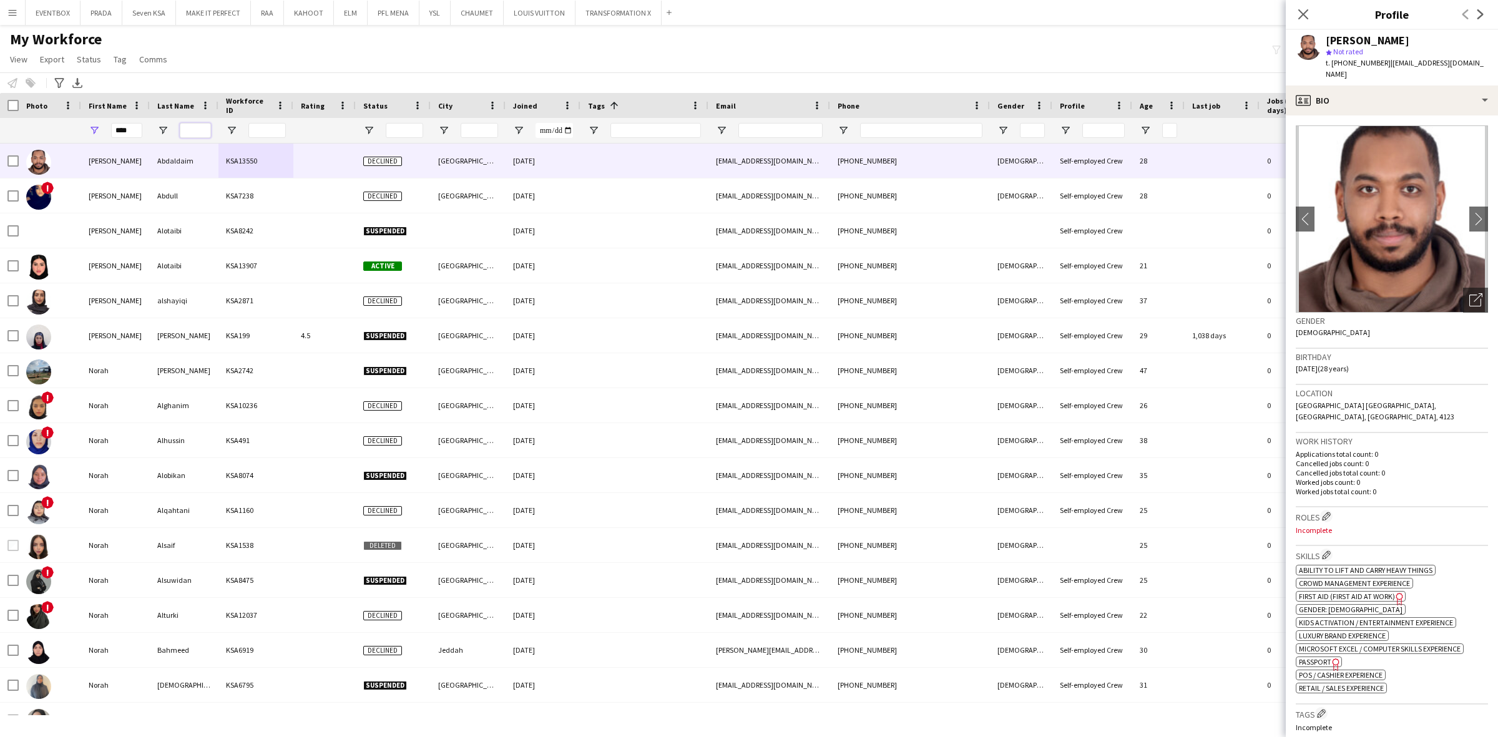
click at [189, 129] on input "Last Name Filter Input" at bounding box center [195, 130] width 31 height 15
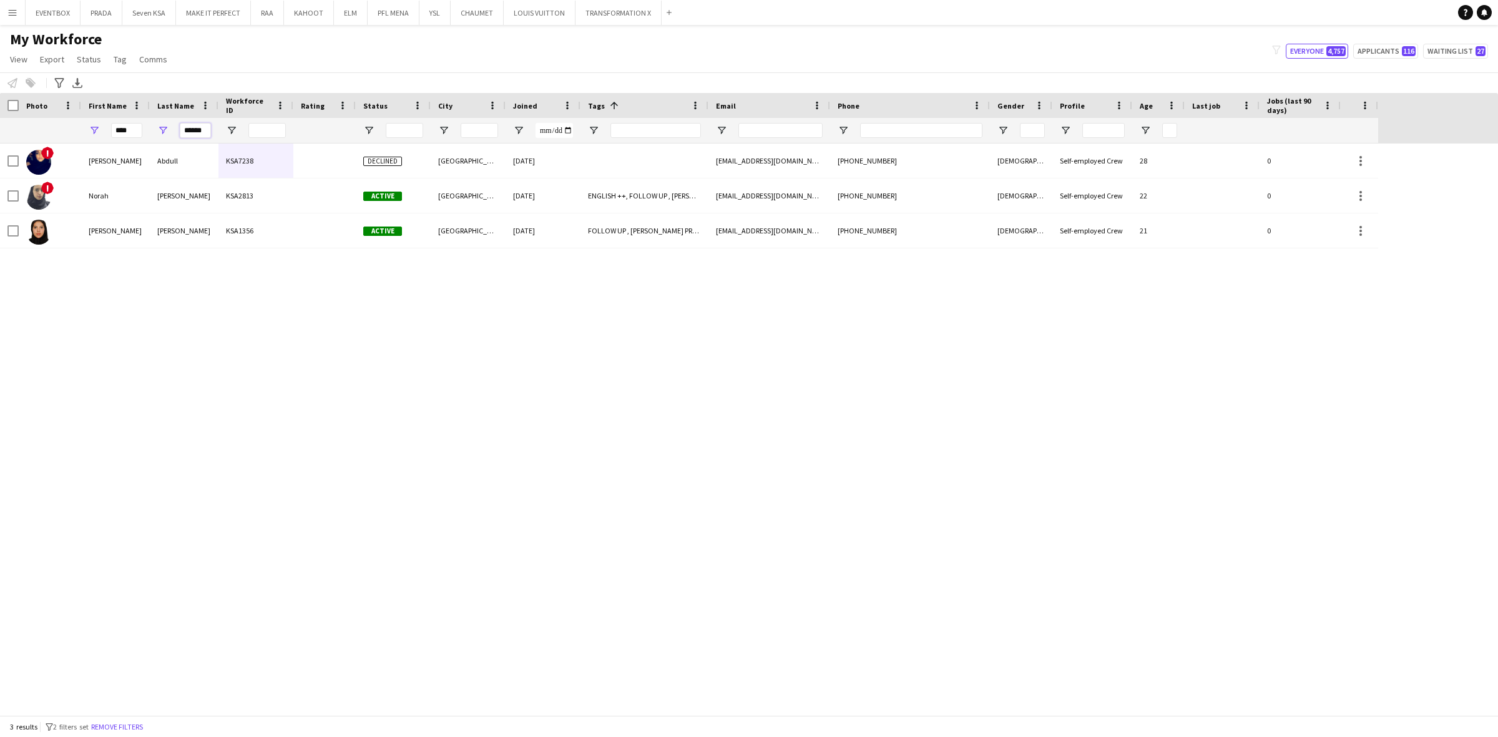
type input "******"
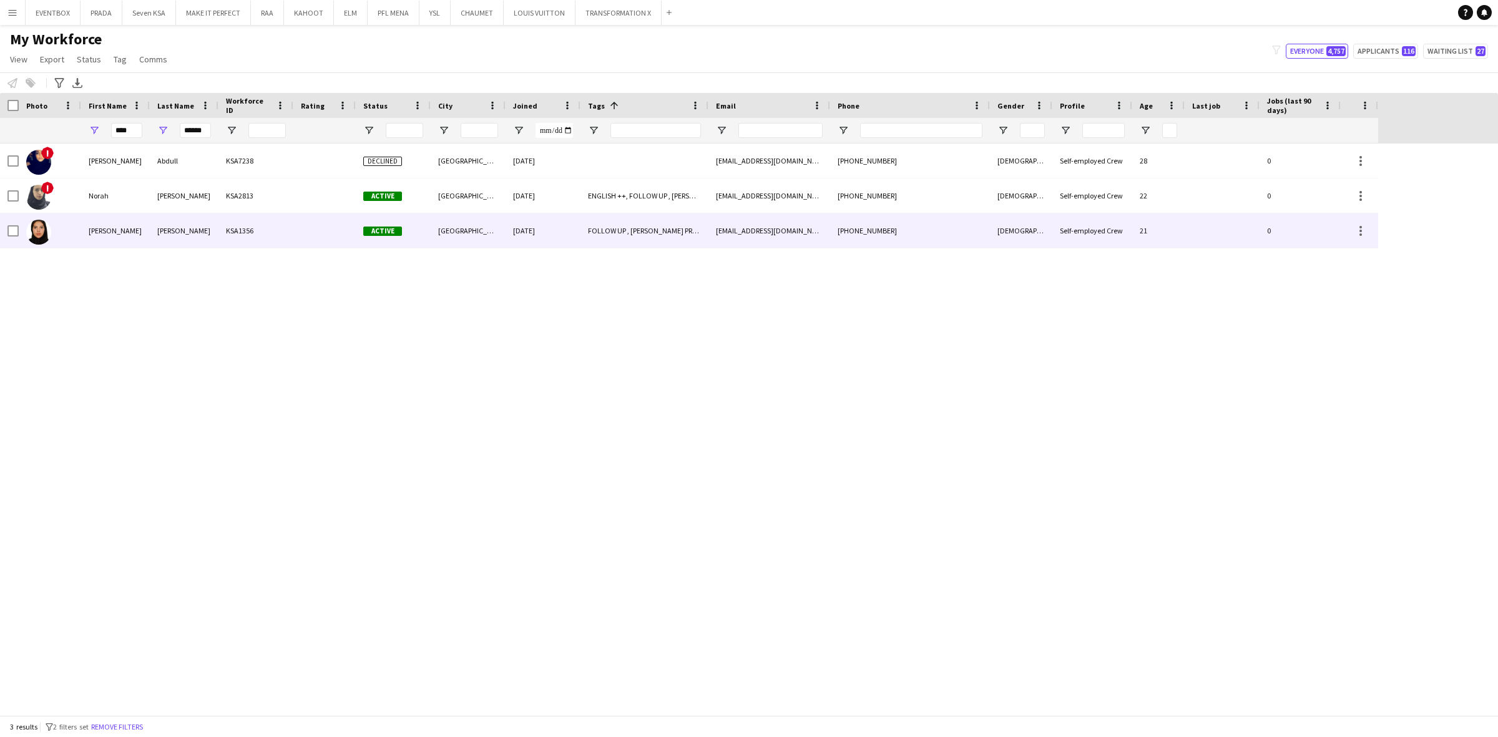
click at [213, 220] on div "Abdullah" at bounding box center [184, 230] width 69 height 34
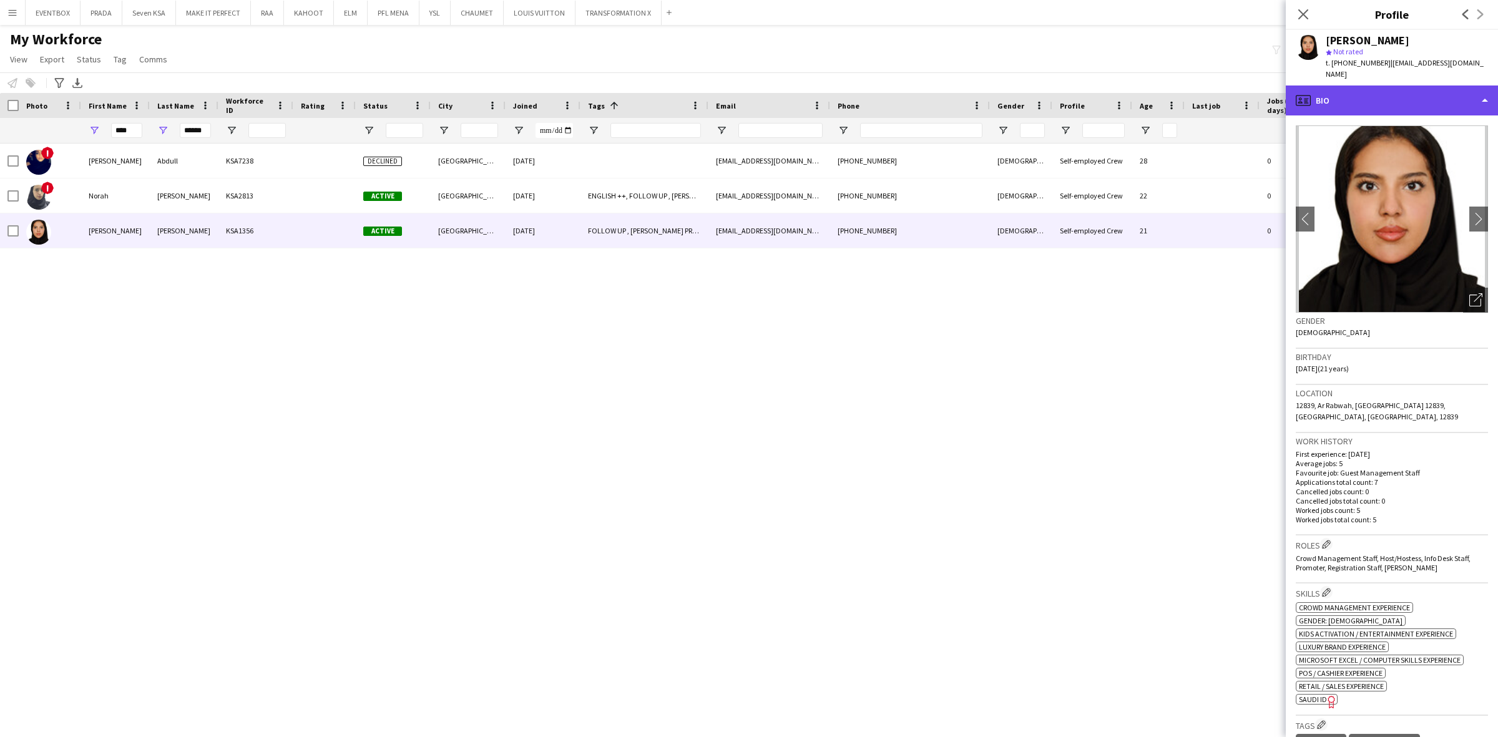
click at [1412, 85] on div "profile Bio" at bounding box center [1392, 100] width 212 height 30
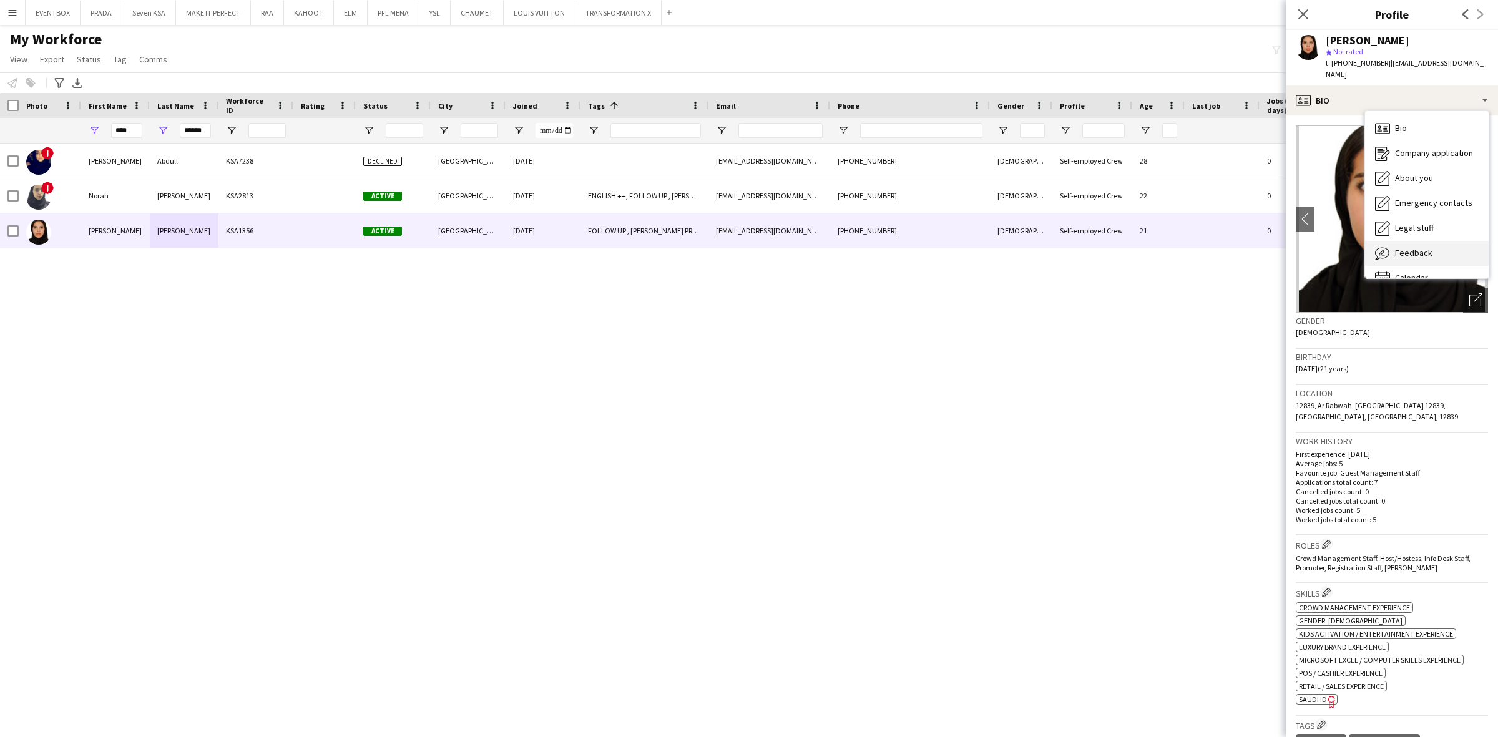
click at [1430, 247] on span "Feedback" at bounding box center [1413, 252] width 37 height 11
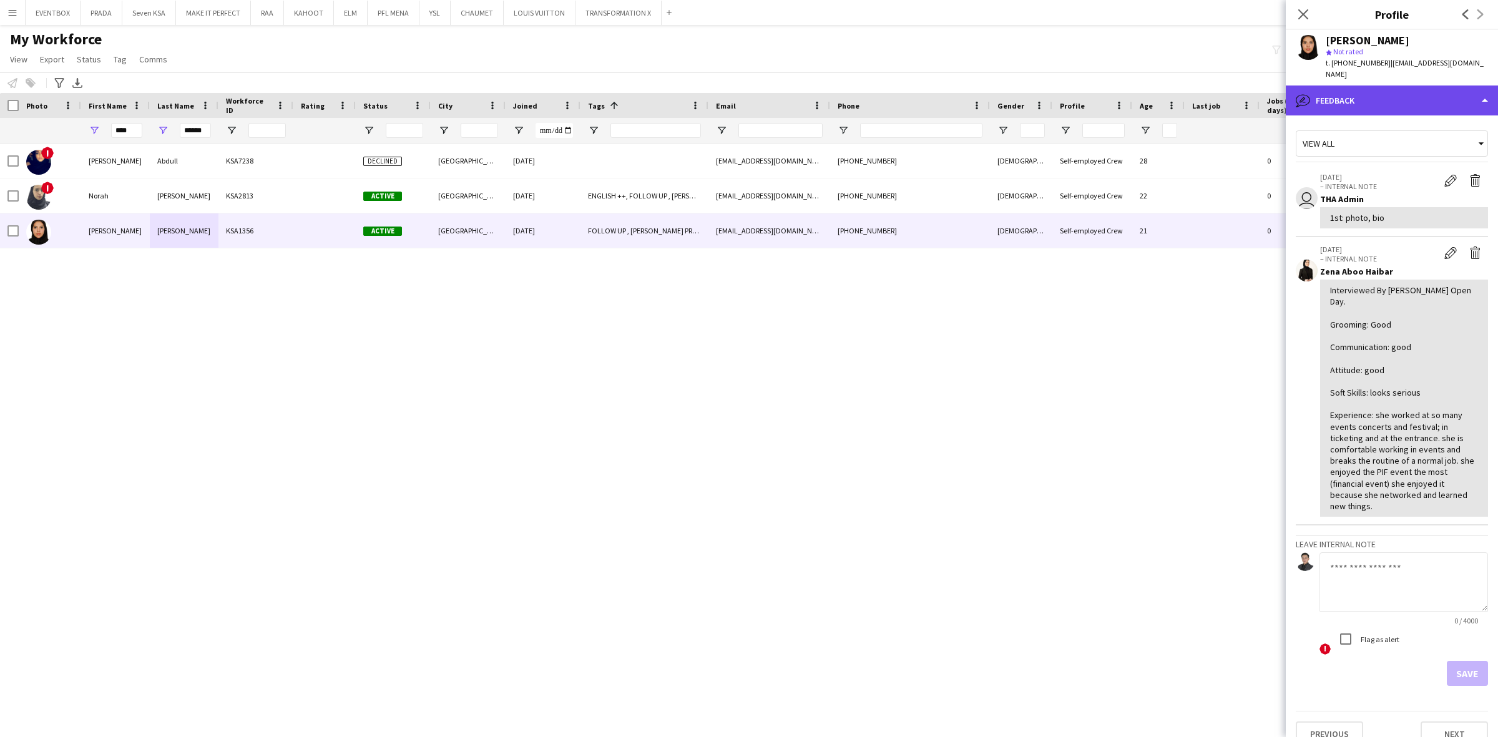
click at [1409, 85] on div "bubble-pencil Feedback" at bounding box center [1392, 100] width 212 height 30
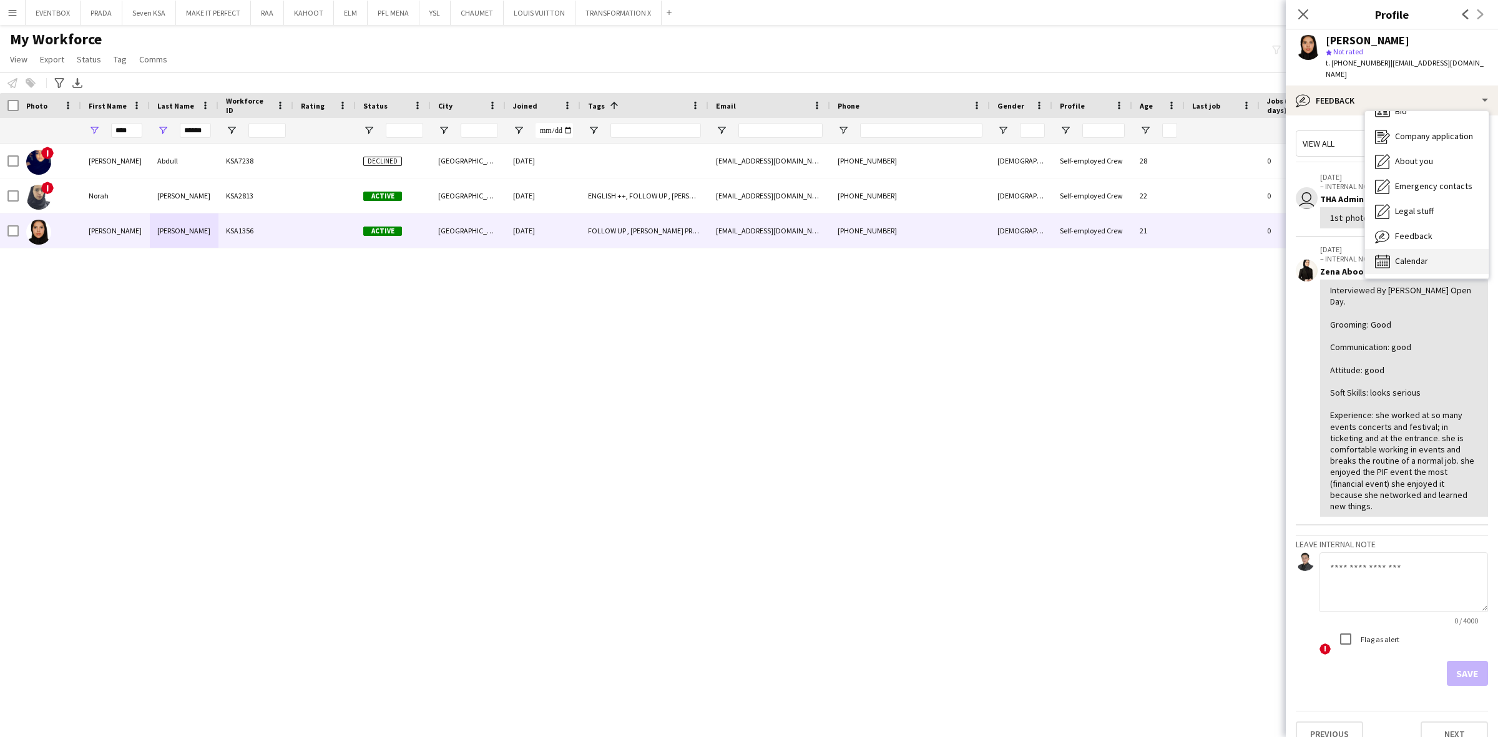
click at [1426, 255] on span "Calendar" at bounding box center [1411, 260] width 33 height 11
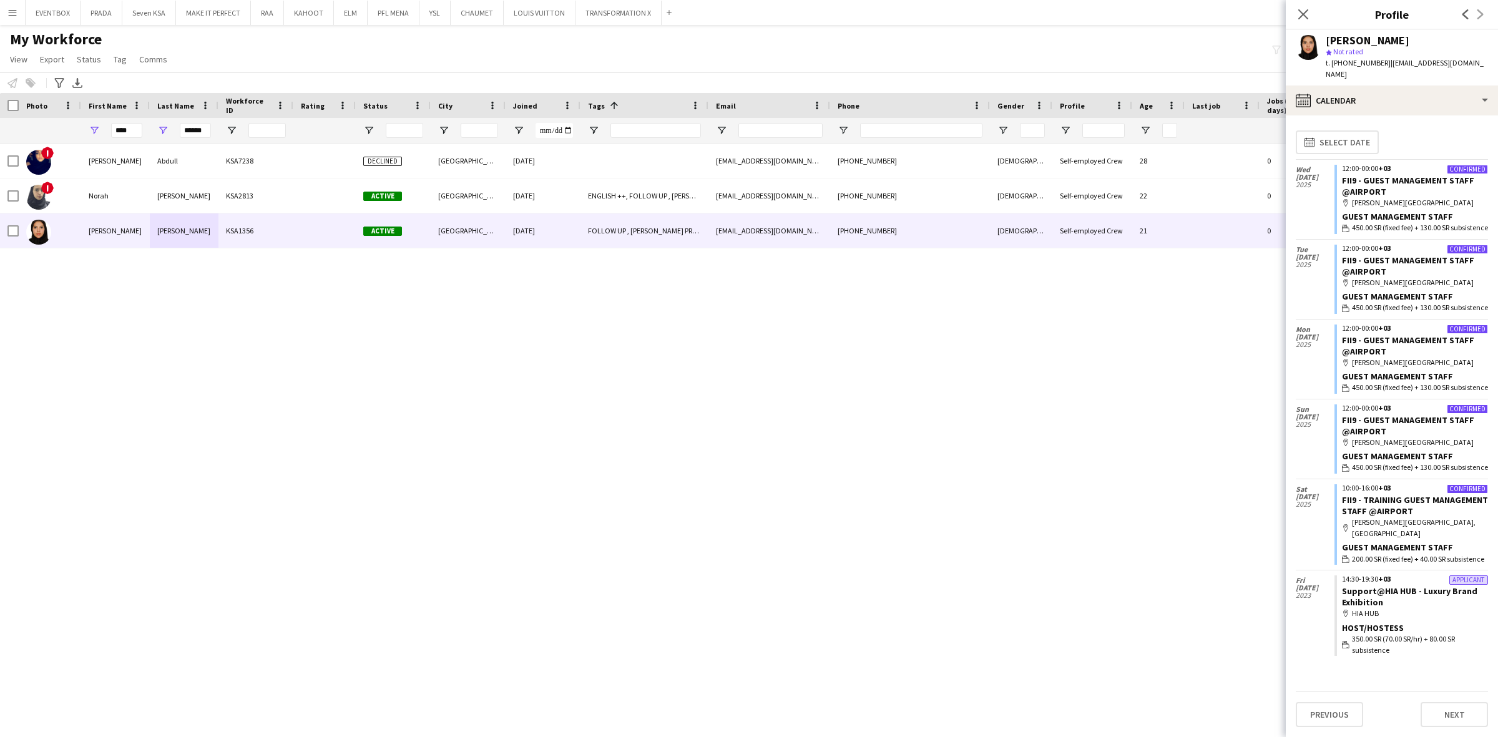
drag, startPoint x: 1324, startPoint y: 41, endPoint x: 1412, endPoint y: 38, distance: 88.0
click at [1412, 38] on div "Nora Abdullah star Not rated t. +966504526965 | noraabdullah330@gmail.com" at bounding box center [1392, 58] width 212 height 56
copy div "Nora Abdullah"
click at [1347, 62] on span "t. +966504526965" at bounding box center [1357, 62] width 65 height 9
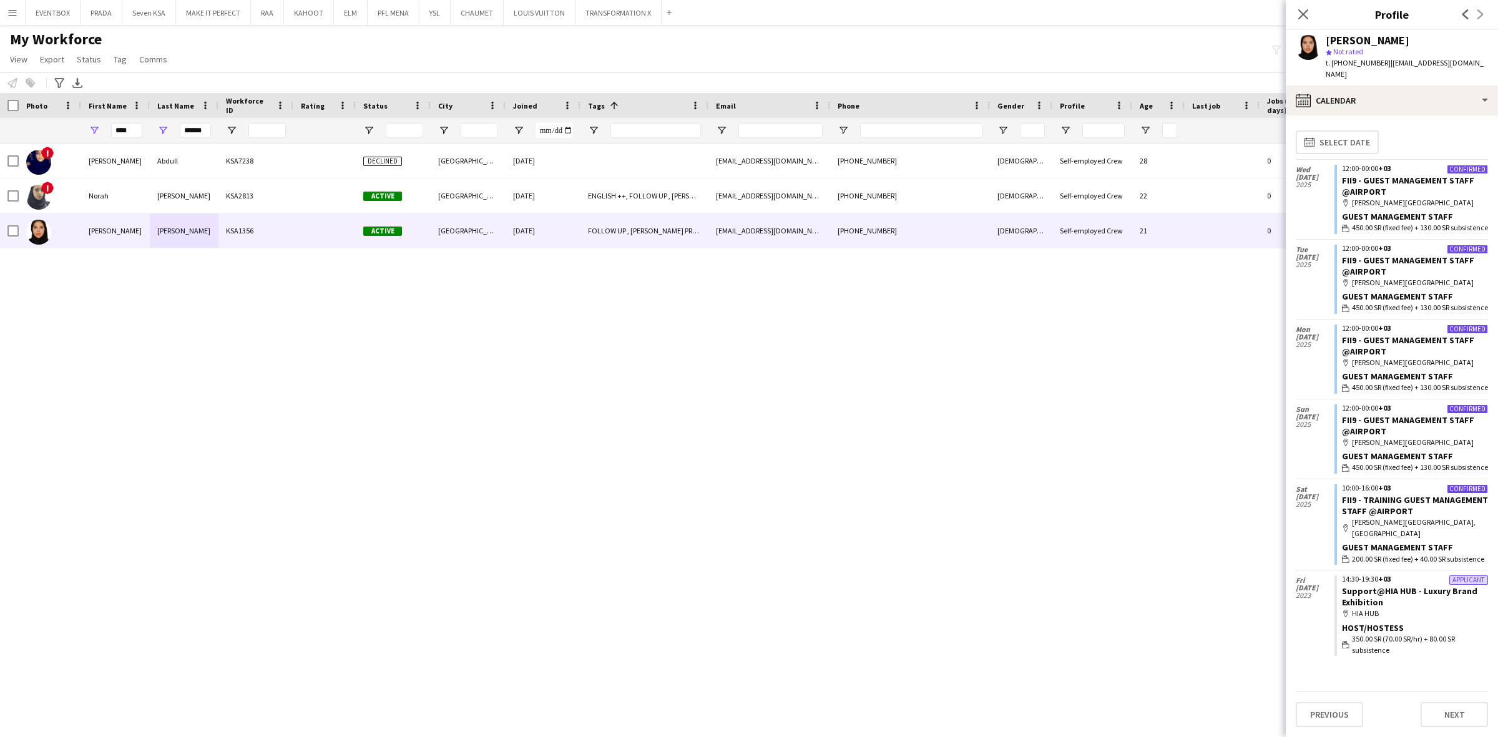
copy span "966504526965"
drag, startPoint x: 209, startPoint y: 129, endPoint x: 69, endPoint y: 126, distance: 140.4
click at [69, 126] on div "**** ******" at bounding box center [689, 130] width 1378 height 25
type input "*"
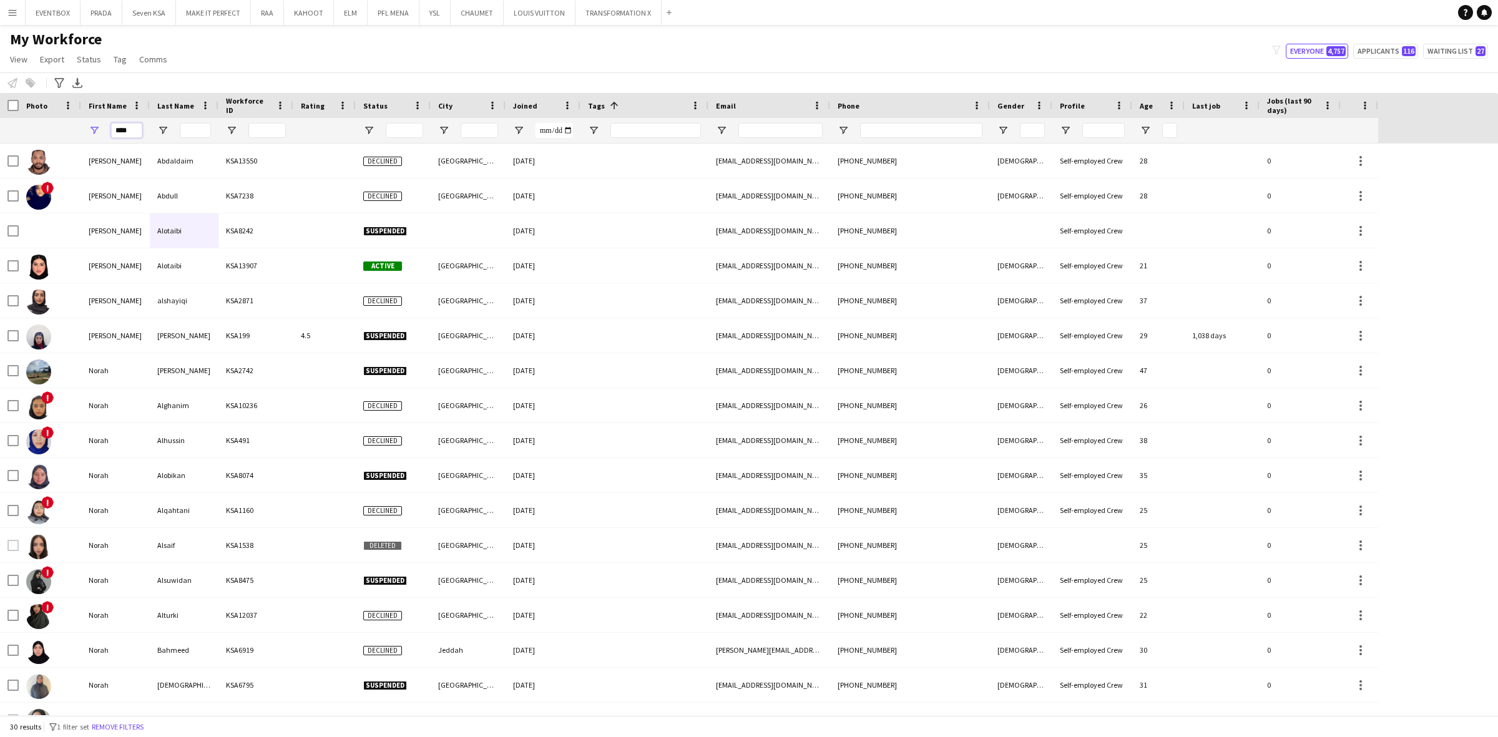
drag, startPoint x: 138, startPoint y: 131, endPoint x: 36, endPoint y: 115, distance: 102.9
click at [41, 115] on div "Workforce Details Hidden maintenance Photo" at bounding box center [695, 118] width 1390 height 51
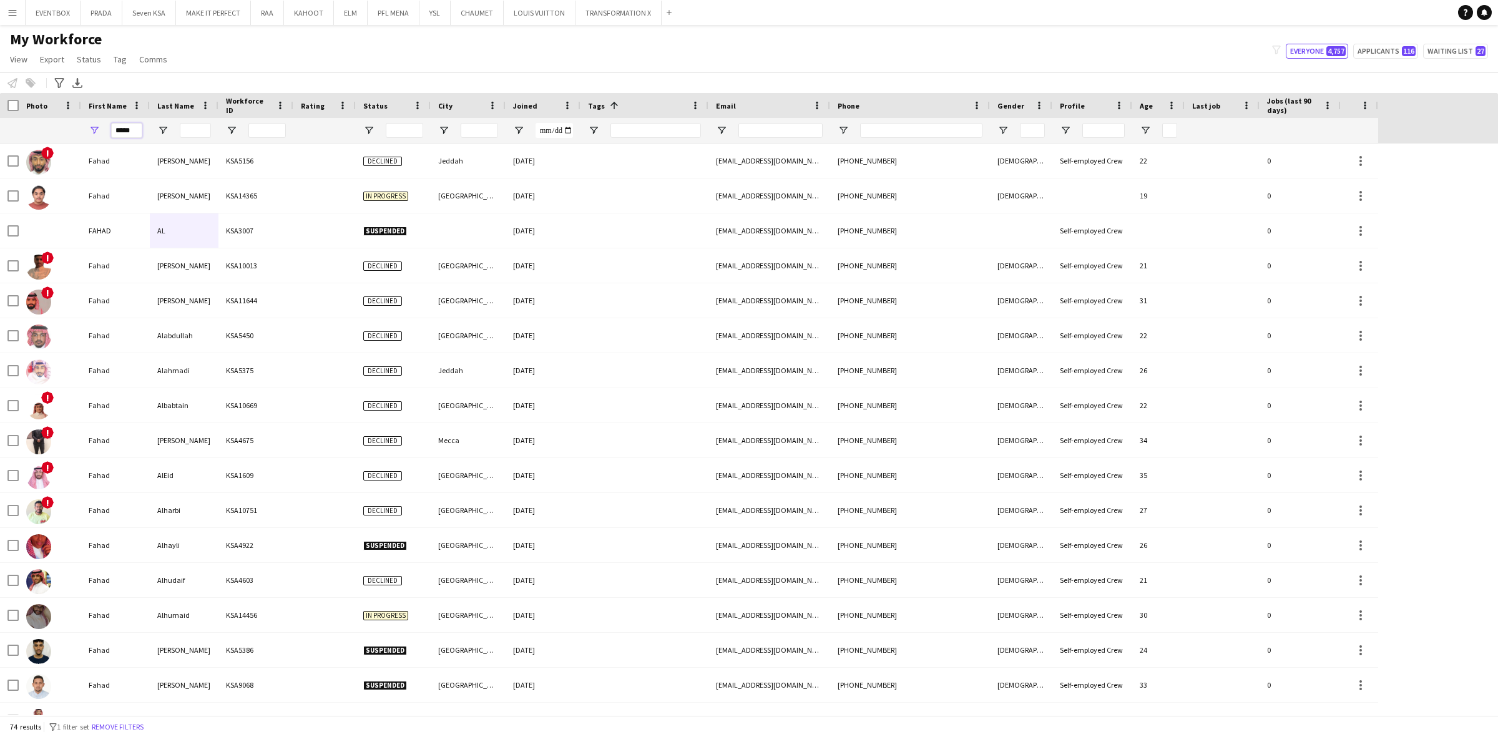
type input "*****"
click at [189, 125] on input "Last Name Filter Input" at bounding box center [195, 130] width 31 height 15
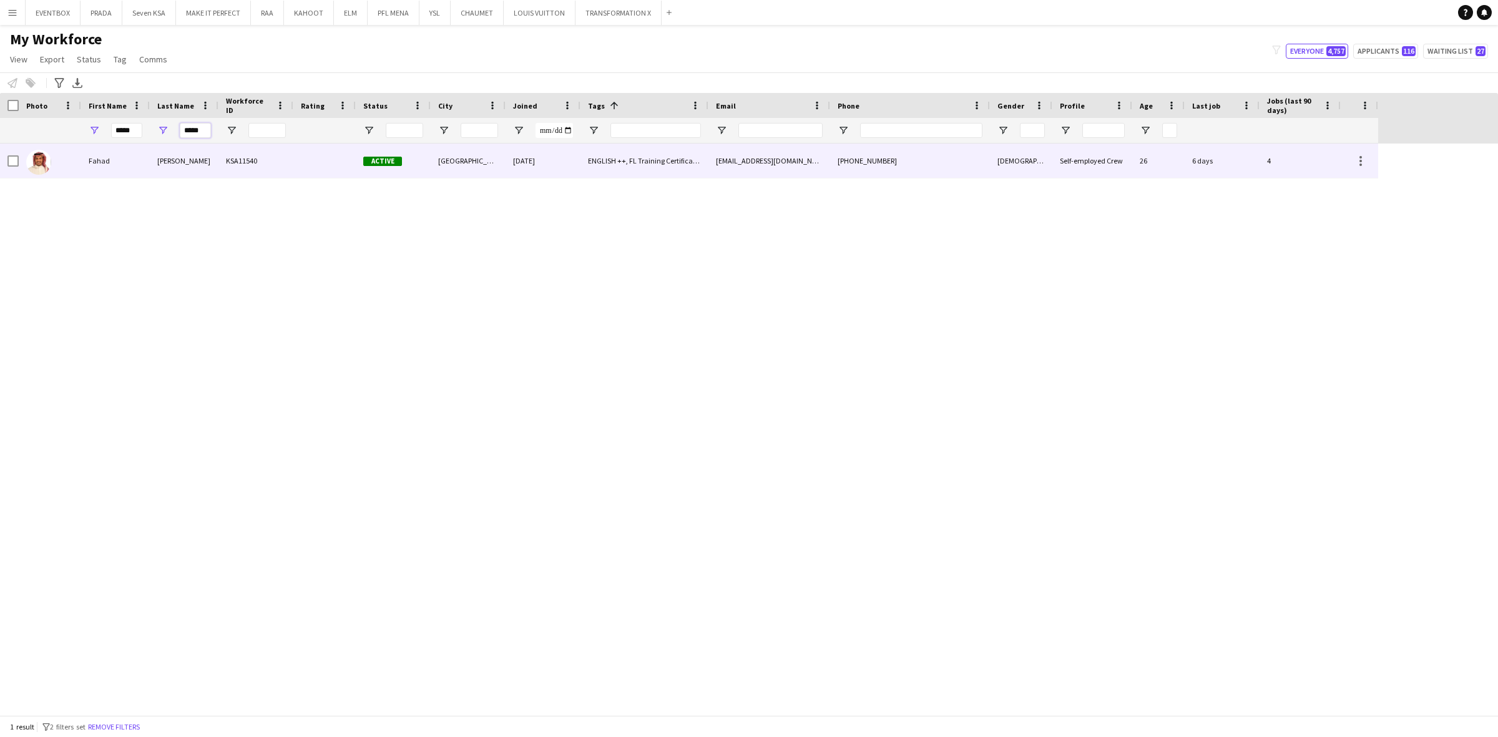
type input "*****"
click at [181, 147] on div "Al sultan" at bounding box center [184, 161] width 69 height 34
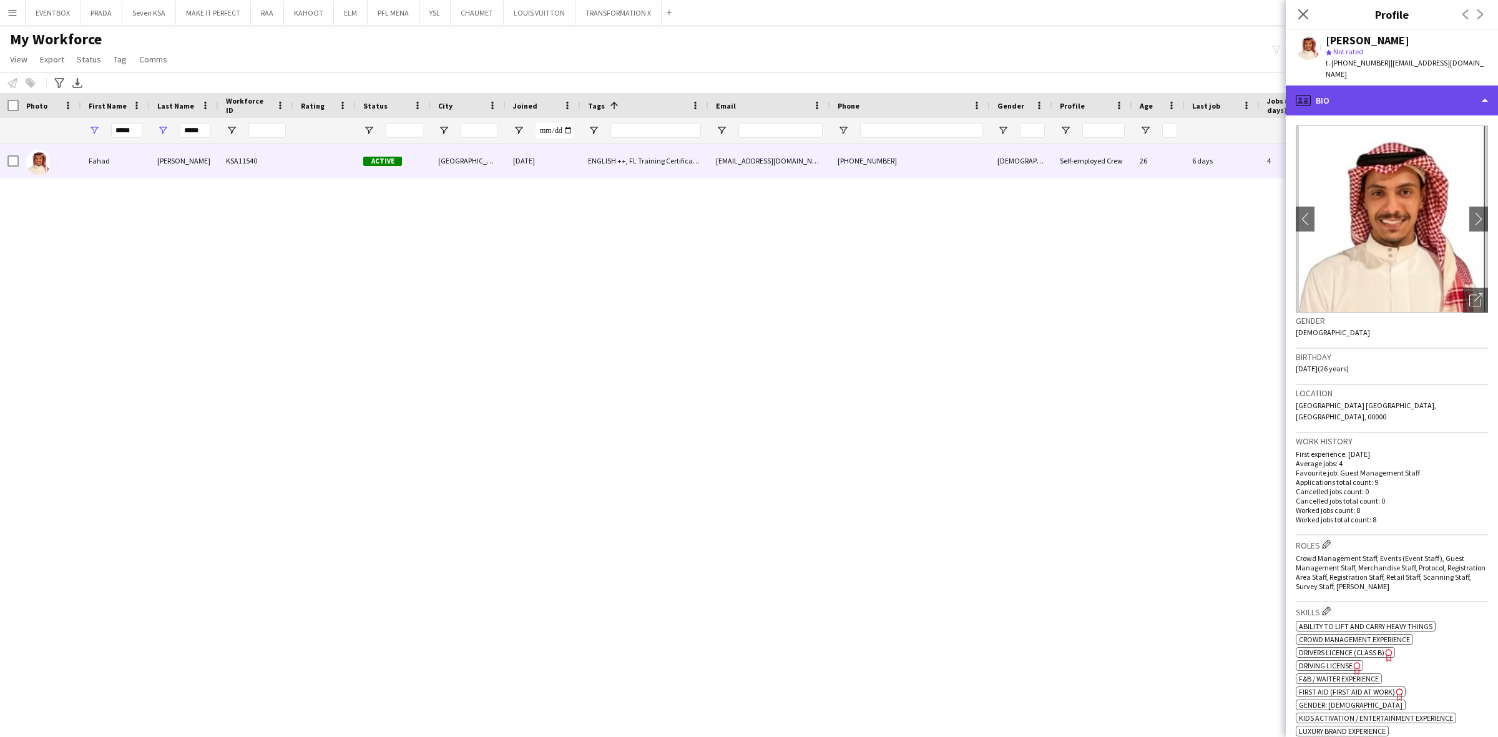
click at [1443, 95] on div "profile Bio" at bounding box center [1392, 100] width 212 height 30
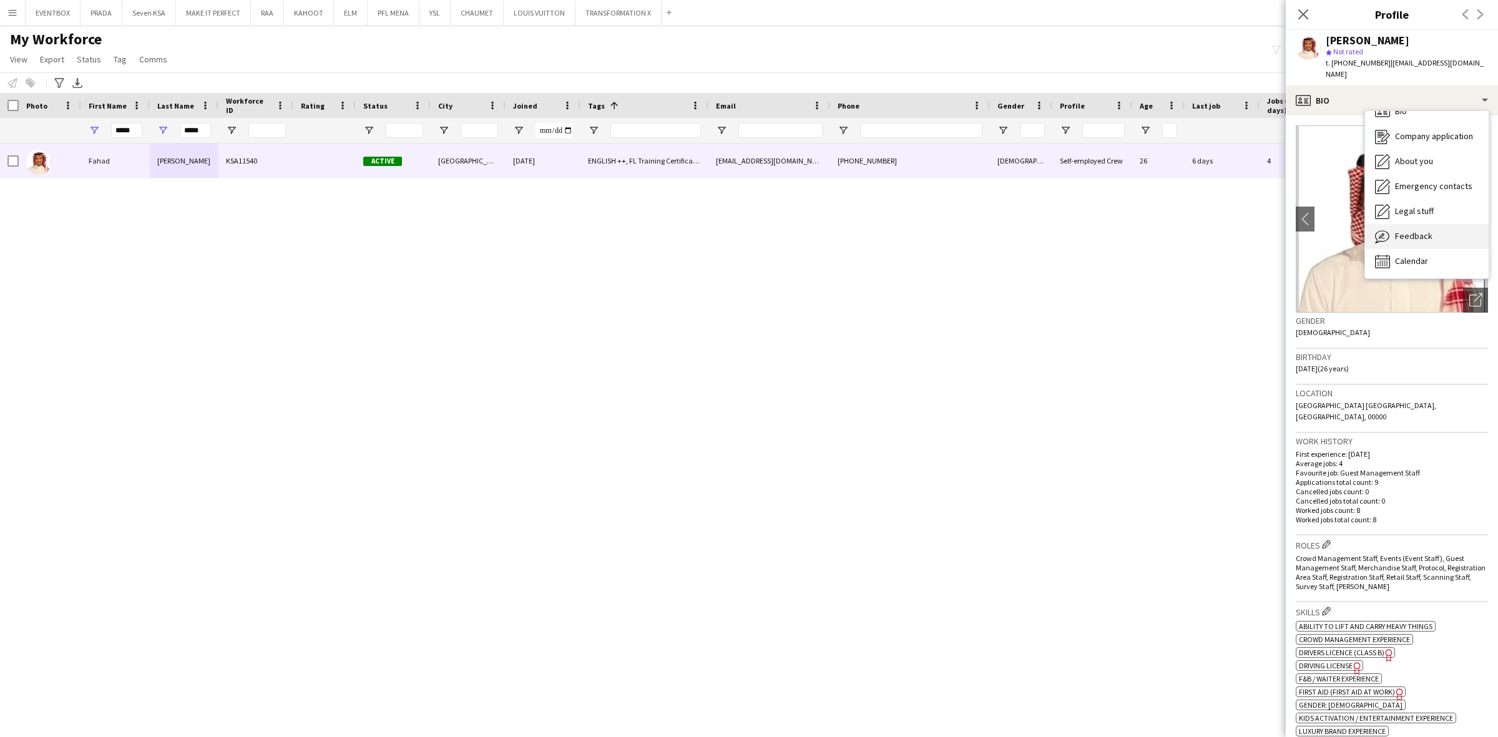
click at [1452, 224] on div "Feedback Feedback" at bounding box center [1427, 236] width 124 height 25
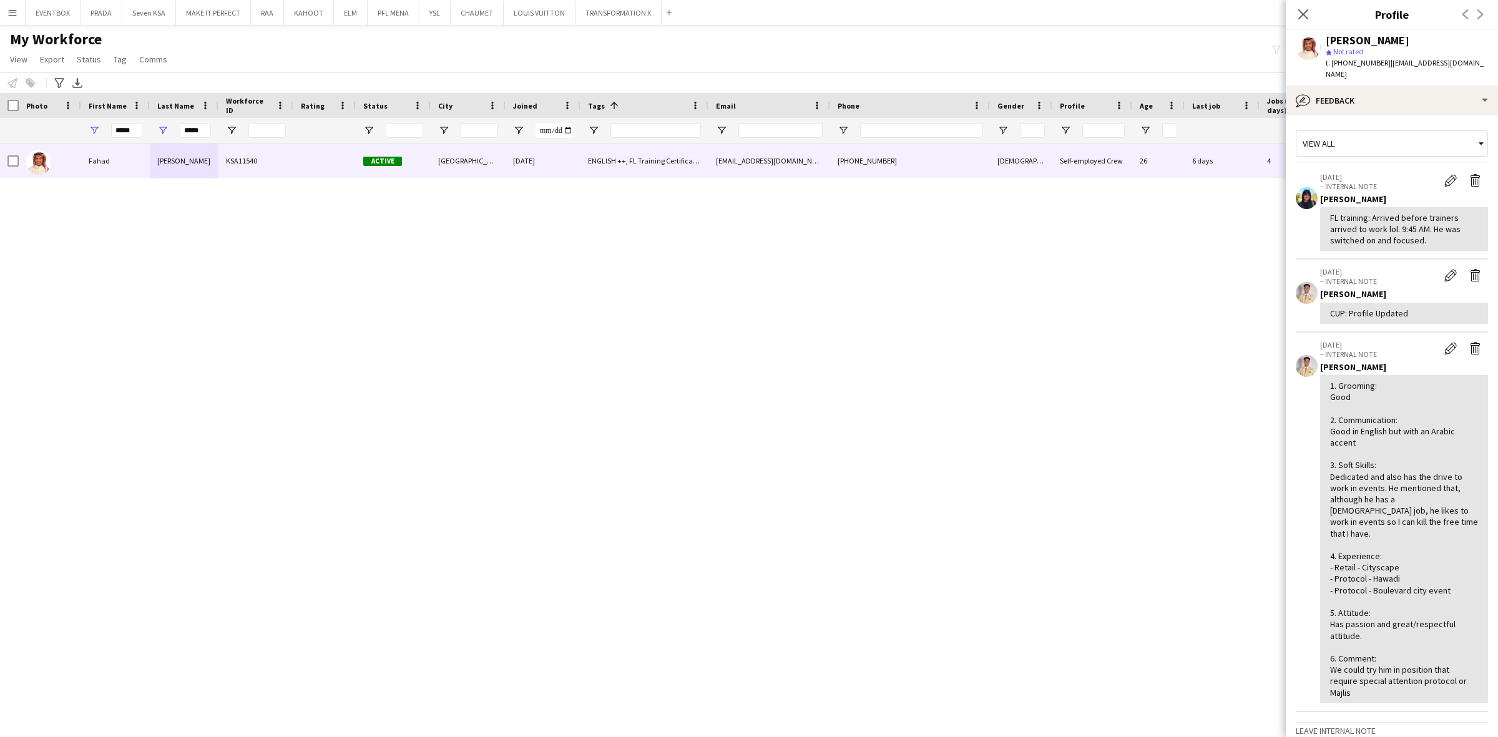
click at [1394, 518] on div "1. Grooming: Good 2. Communication: Good in English but with an Arabic accent 3…" at bounding box center [1404, 539] width 148 height 318
click at [1445, 394] on div "1. Grooming: Good 2. Communication: Good in English but with an Arabic accent 3…" at bounding box center [1404, 539] width 148 height 318
click at [1395, 97] on div "bubble-pencil Feedback" at bounding box center [1392, 100] width 212 height 30
click at [1415, 155] on span "About you" at bounding box center [1414, 160] width 38 height 11
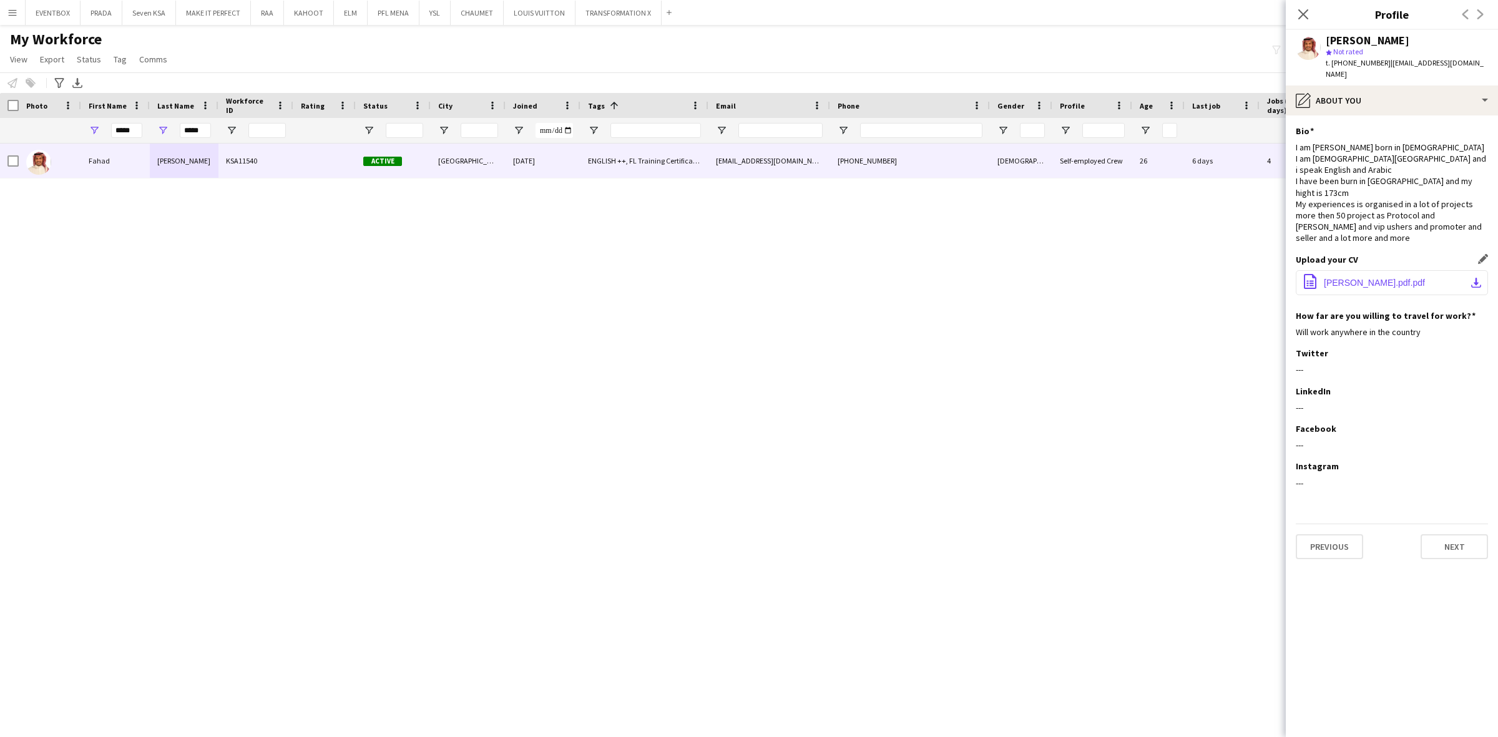
click at [1352, 278] on span "Fahad al-sultan.pdf.pdf" at bounding box center [1374, 283] width 101 height 10
click at [1374, 85] on div "pencil4 About you" at bounding box center [1392, 100] width 212 height 30
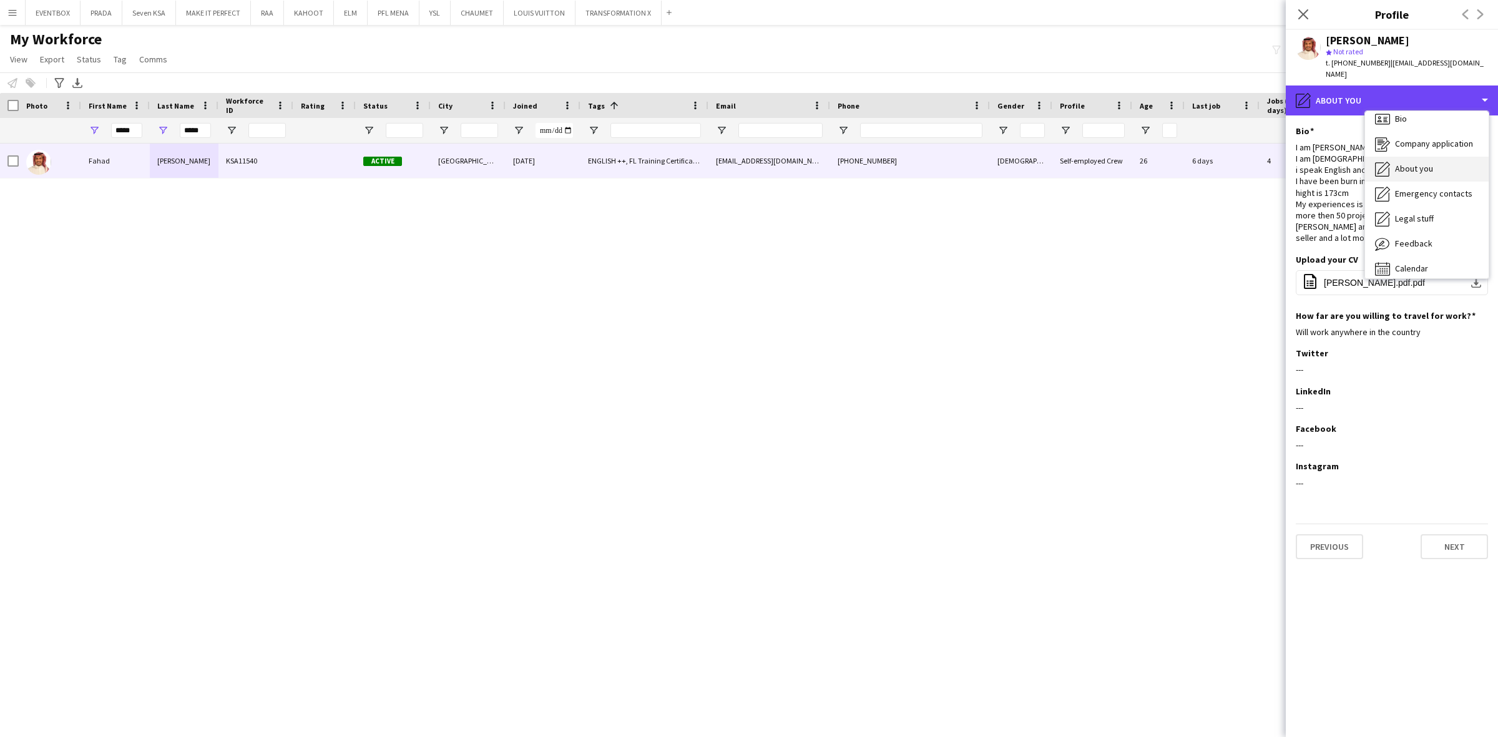
scroll to position [0, 0]
click at [1411, 116] on div "Bio Bio" at bounding box center [1427, 128] width 124 height 25
